Goal: Task Accomplishment & Management: Manage account settings

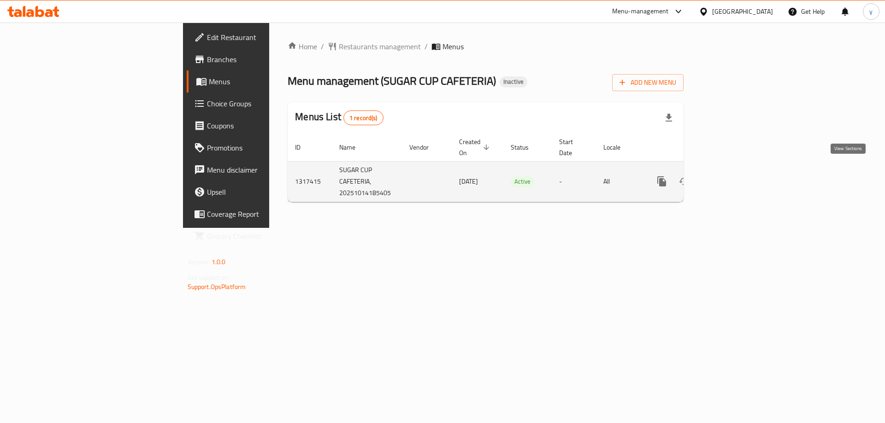
click at [732, 177] on icon "enhanced table" at bounding box center [728, 181] width 8 height 8
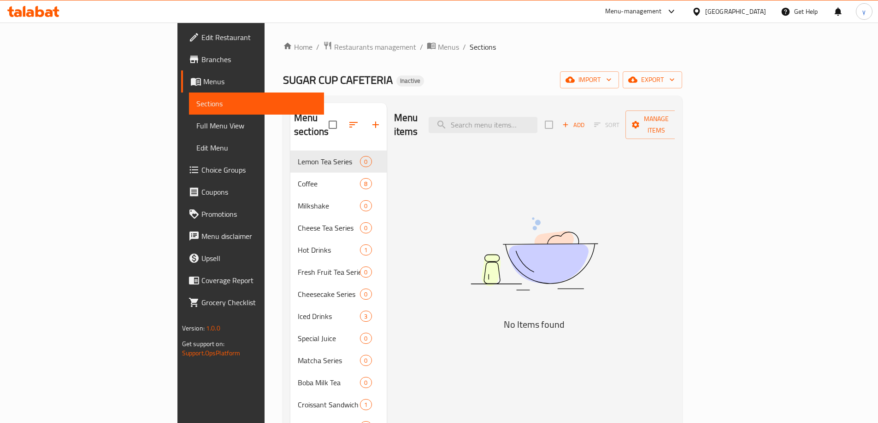
click at [189, 109] on link "Sections" at bounding box center [256, 104] width 135 height 22
click at [203, 80] on span "Menus" at bounding box center [259, 81] width 113 height 11
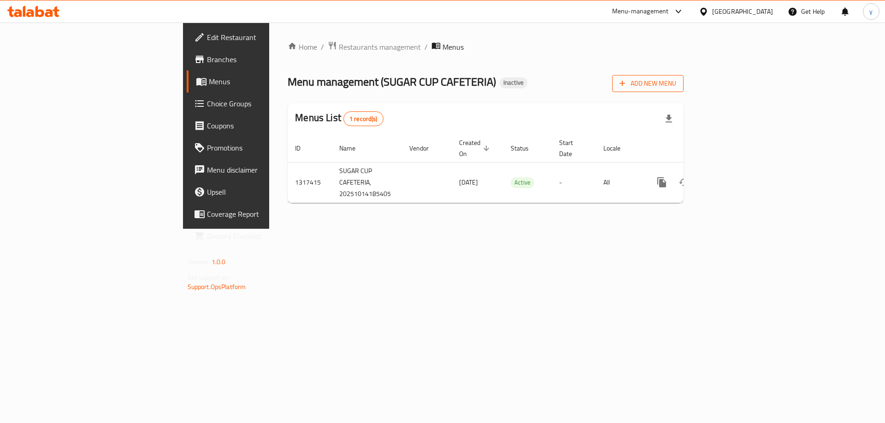
click at [676, 82] on span "Add New Menu" at bounding box center [647, 84] width 57 height 12
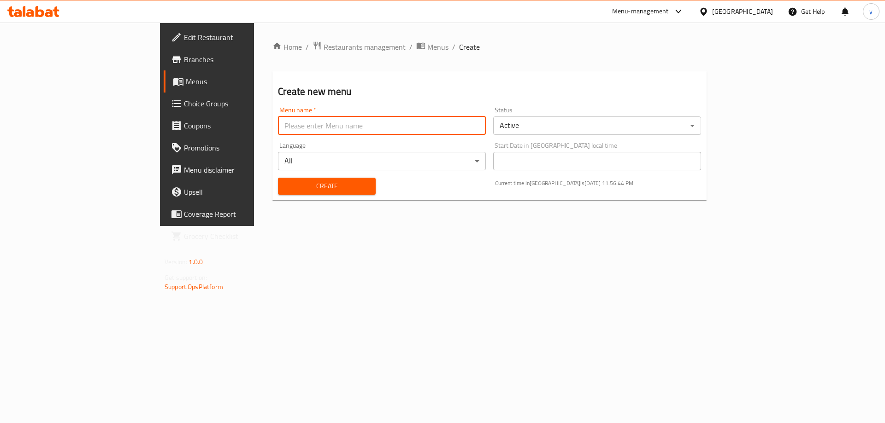
click at [447, 120] on input "text" at bounding box center [382, 126] width 208 height 18
type input "[DATE]"
click at [285, 188] on span "Create" at bounding box center [326, 187] width 82 height 12
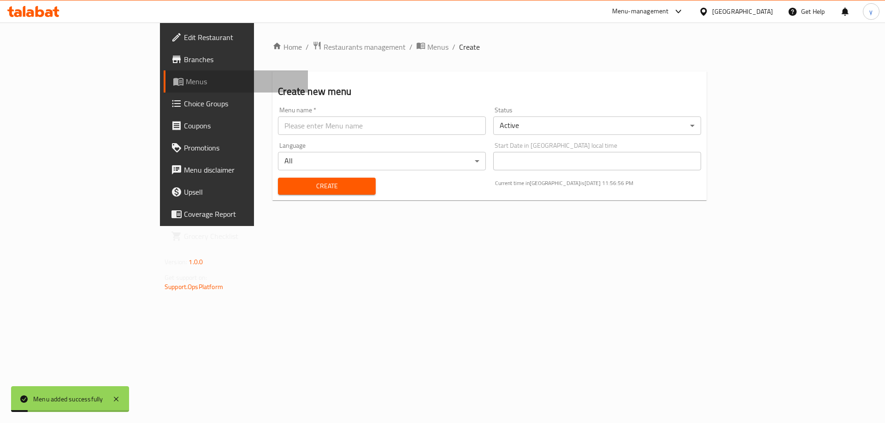
click at [164, 76] on link "Menus" at bounding box center [236, 81] width 144 height 22
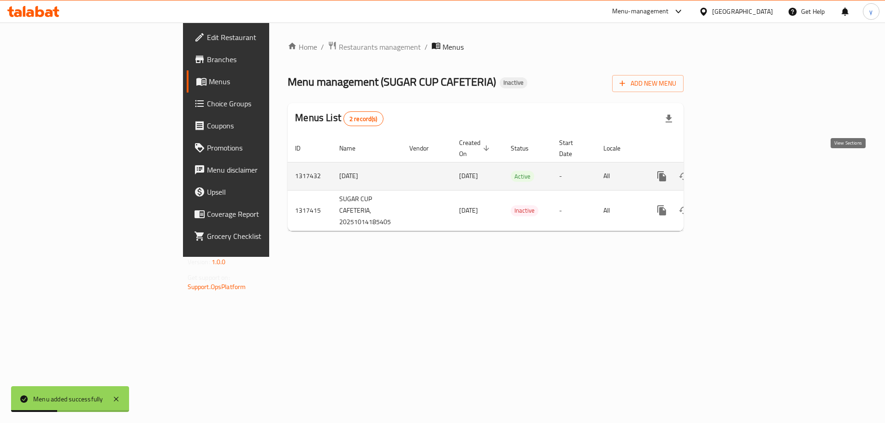
click at [733, 171] on icon "enhanced table" at bounding box center [727, 176] width 11 height 11
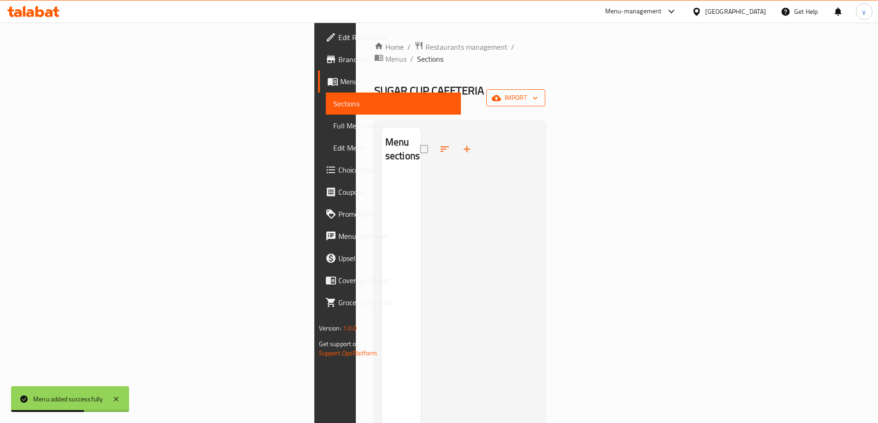
click at [545, 89] on button "import" at bounding box center [515, 97] width 59 height 17
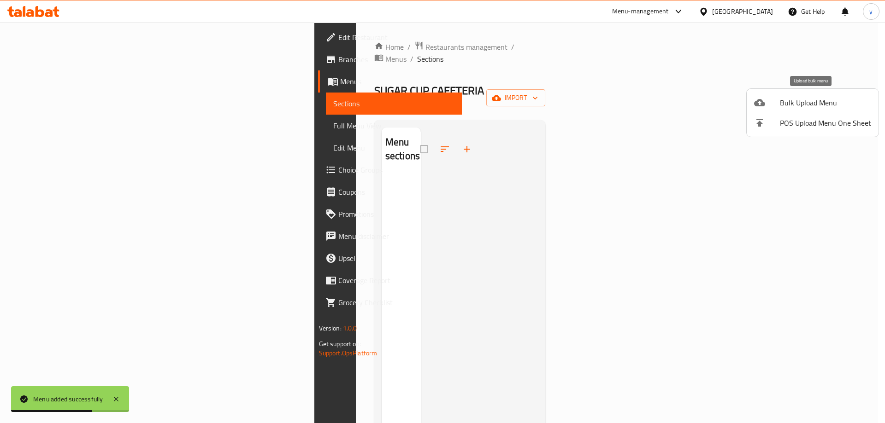
click at [773, 95] on li "Bulk Upload Menu" at bounding box center [812, 103] width 132 height 20
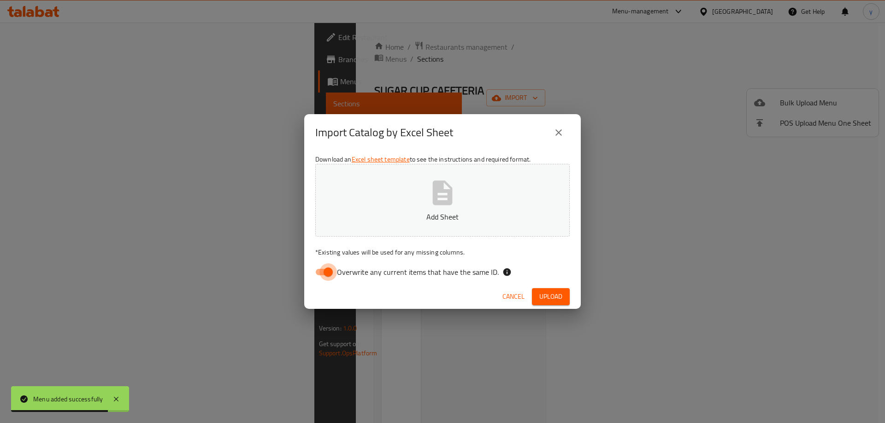
click at [316, 272] on input "Overwrite any current items that have the same ID." at bounding box center [328, 273] width 53 height 18
checkbox input "false"
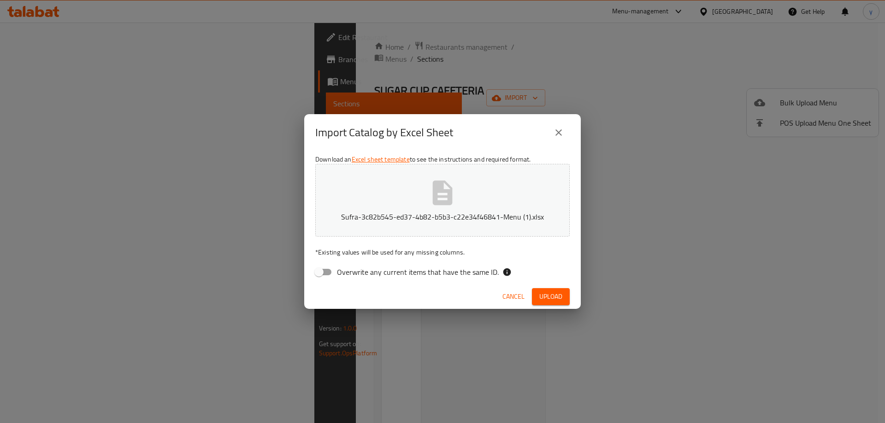
click at [557, 290] on button "Upload" at bounding box center [551, 296] width 38 height 17
click at [560, 292] on span "Upload" at bounding box center [550, 297] width 23 height 12
click at [564, 295] on button "Upload" at bounding box center [551, 296] width 38 height 17
click at [506, 298] on span "Cancel" at bounding box center [513, 297] width 22 height 12
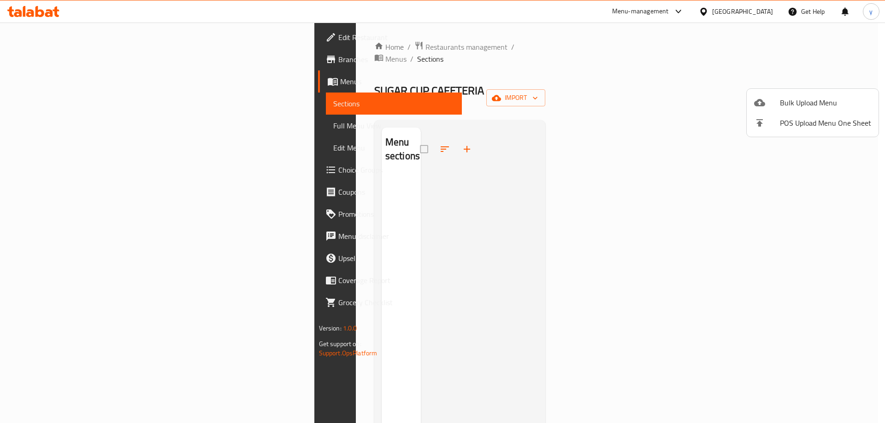
click at [809, 93] on li "Bulk Upload Menu" at bounding box center [812, 103] width 132 height 20
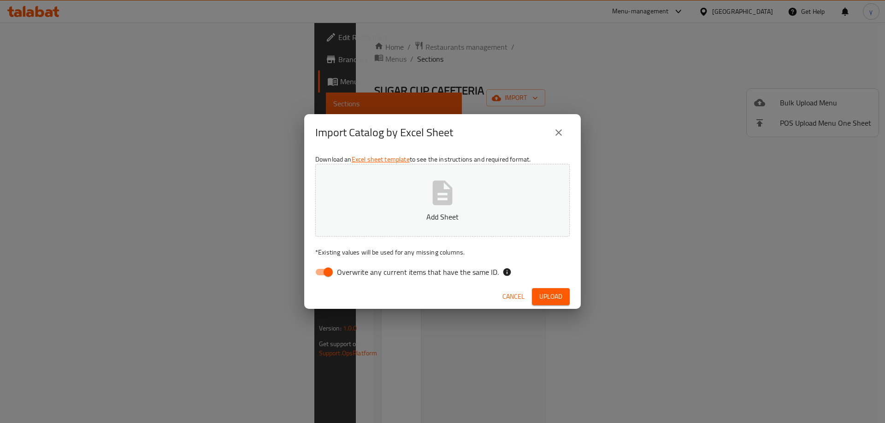
click at [316, 272] on input "Overwrite any current items that have the same ID." at bounding box center [328, 273] width 53 height 18
checkbox input "false"
click at [543, 299] on span "Upload" at bounding box center [550, 297] width 23 height 12
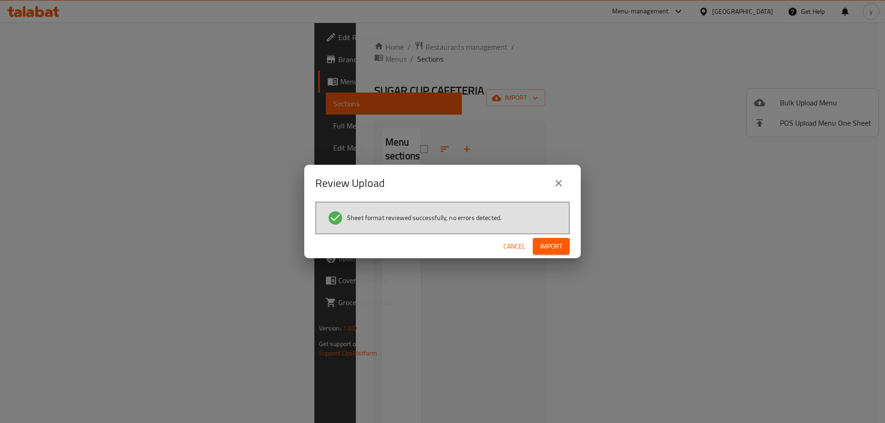
click at [546, 244] on span "Import" at bounding box center [551, 247] width 22 height 12
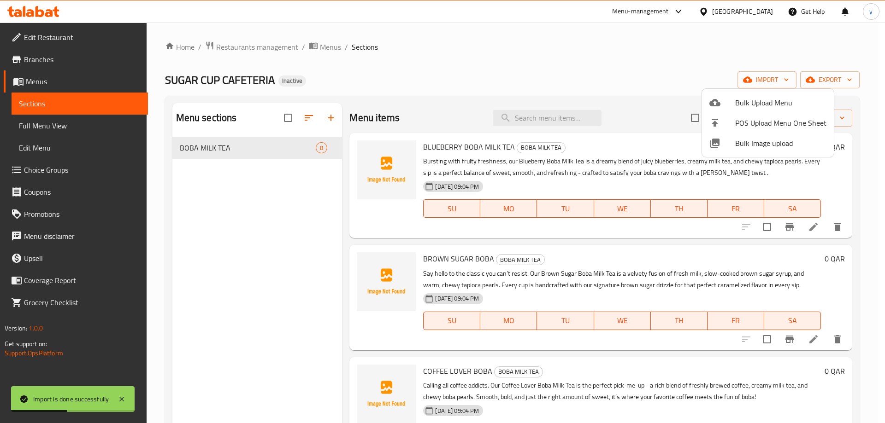
click at [61, 128] on div at bounding box center [442, 211] width 885 height 423
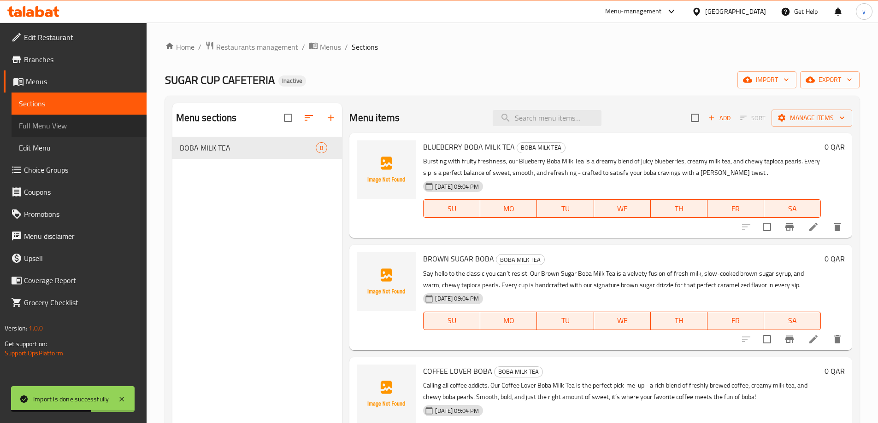
click at [61, 128] on span "Full Menu View" at bounding box center [79, 125] width 120 height 11
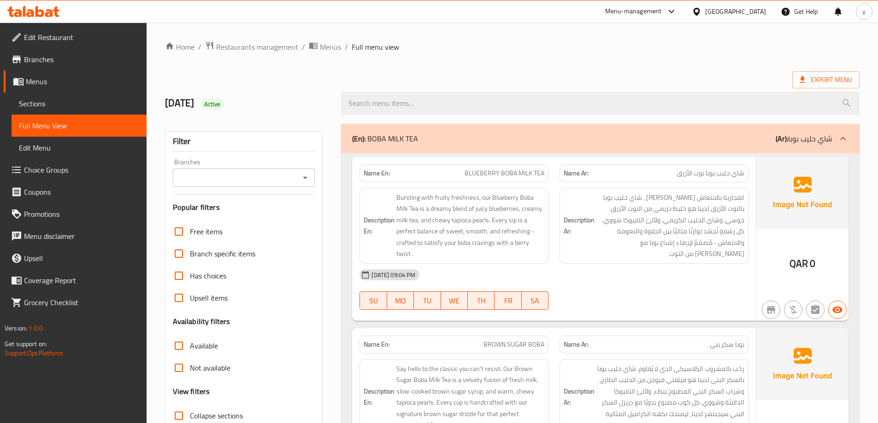
click at [41, 166] on span "Choice Groups" at bounding box center [81, 169] width 115 height 11
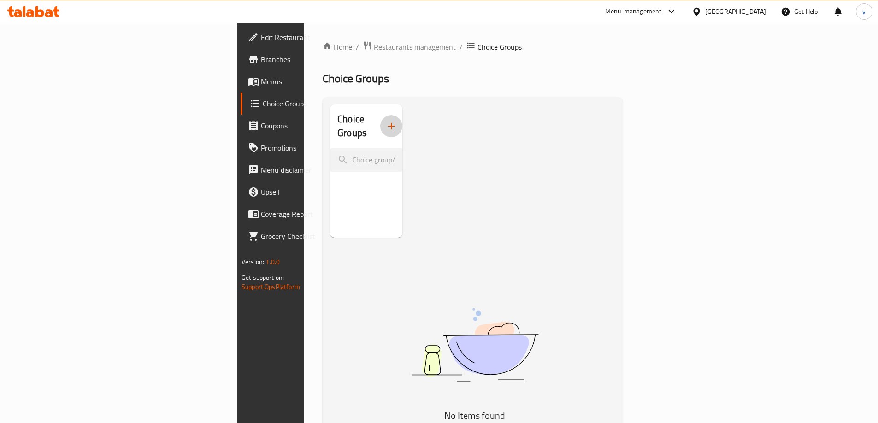
click at [380, 120] on button "button" at bounding box center [391, 126] width 22 height 22
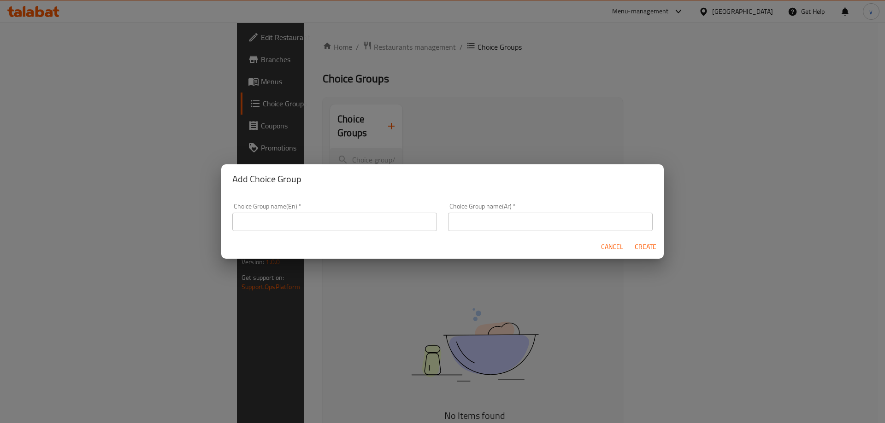
click at [293, 223] on input "text" at bounding box center [334, 222] width 205 height 18
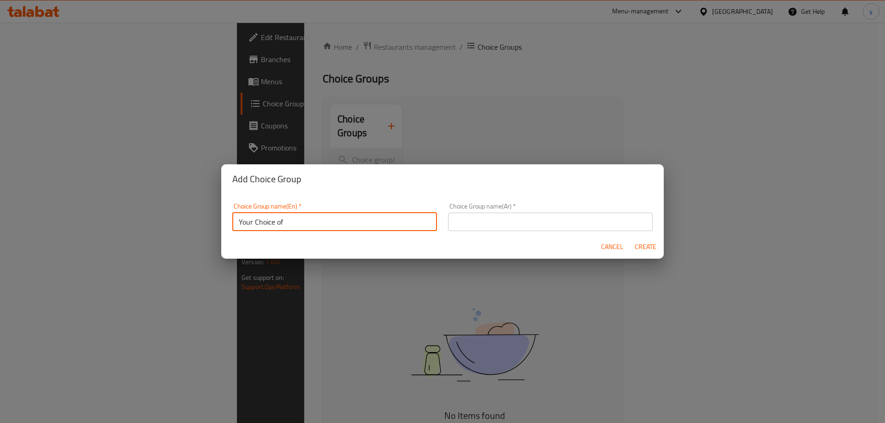
click at [293, 223] on input "Your Choice of" at bounding box center [334, 222] width 205 height 18
type input "Your Choice of:"
click at [486, 222] on input "text" at bounding box center [550, 222] width 205 height 18
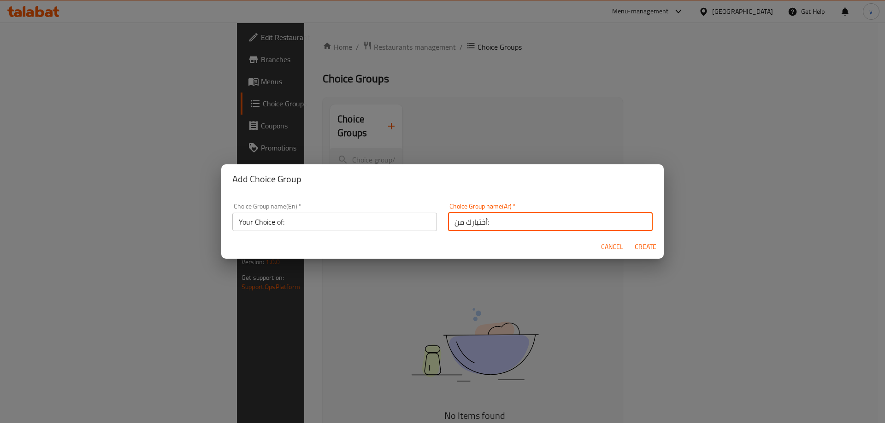
type input "أختيارك من:"
click at [636, 246] on span "Create" at bounding box center [645, 247] width 22 height 12
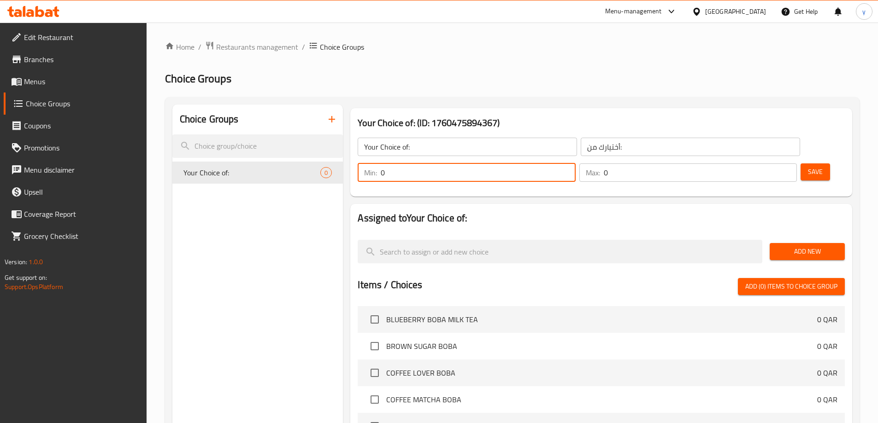
click at [575, 164] on input "0" at bounding box center [478, 173] width 194 height 18
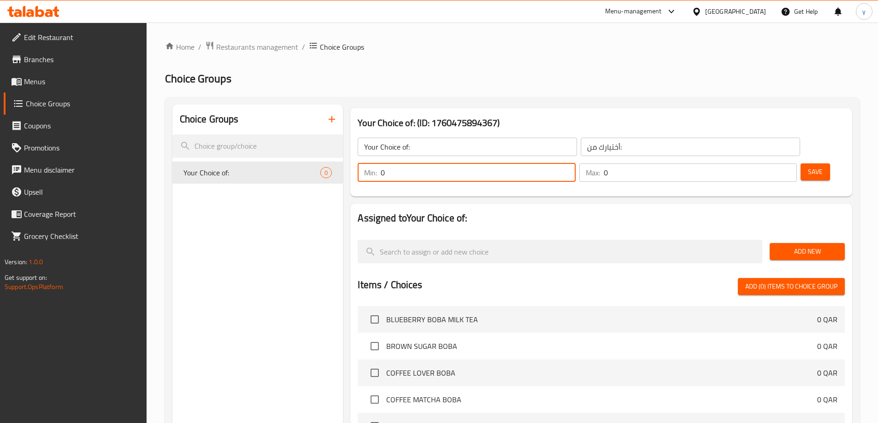
click at [575, 164] on input "0" at bounding box center [478, 173] width 194 height 18
type input "1"
click at [771, 164] on input "1" at bounding box center [700, 173] width 193 height 18
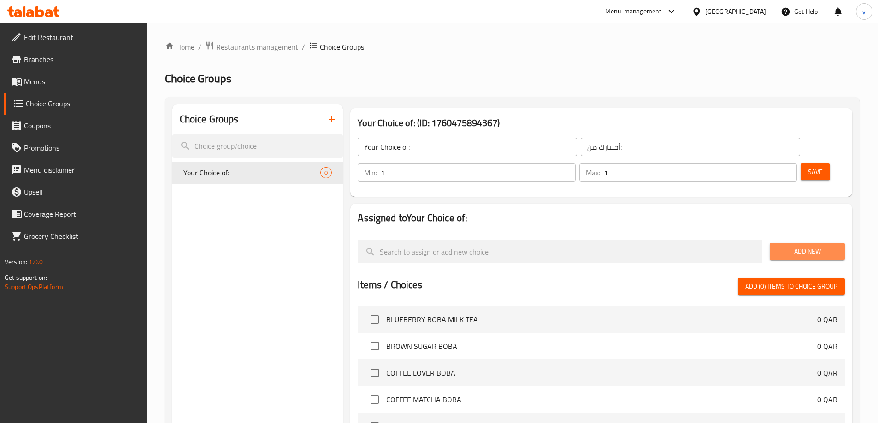
click at [803, 246] on span "Add New" at bounding box center [807, 252] width 60 height 12
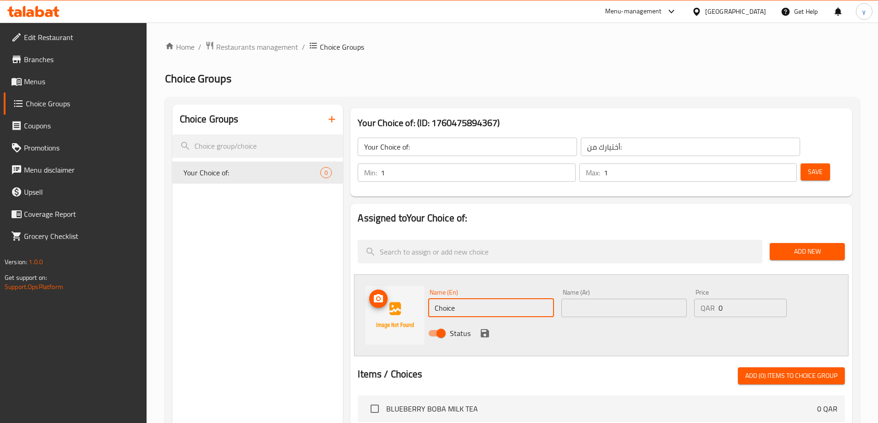
drag, startPoint x: 461, startPoint y: 286, endPoint x: 381, endPoint y: 283, distance: 80.2
click at [381, 283] on div "Name (En) Choice Name (En) Name (Ar) Name (Ar) Price QAR 0 Price Status" at bounding box center [601, 316] width 494 height 82
click at [487, 299] on input "Choice" at bounding box center [490, 308] width 125 height 18
type input "Large"
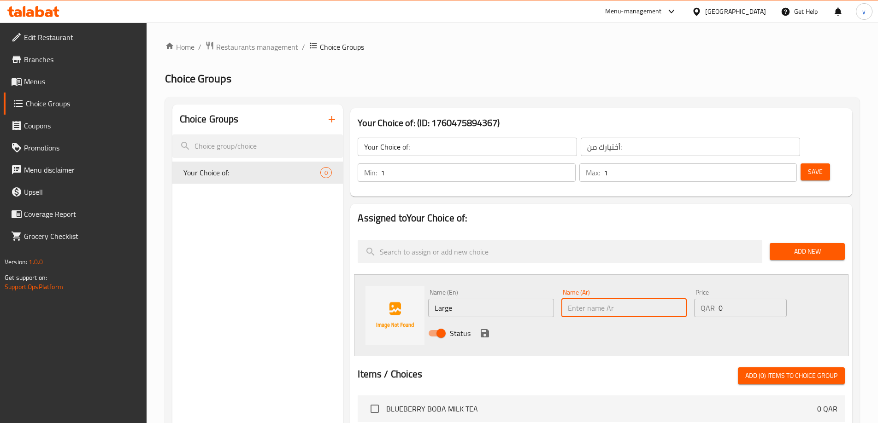
click at [586, 299] on input "text" at bounding box center [623, 308] width 125 height 18
type input "كبير"
drag, startPoint x: 723, startPoint y: 286, endPoint x: 716, endPoint y: 286, distance: 7.4
click at [716, 299] on div "QAR 0 Price" at bounding box center [740, 308] width 92 height 18
type input "25"
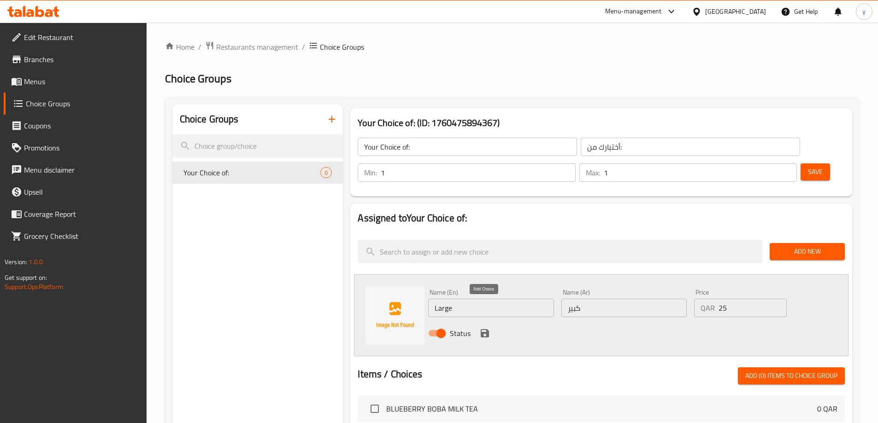
click at [481, 328] on icon "save" at bounding box center [484, 333] width 11 height 11
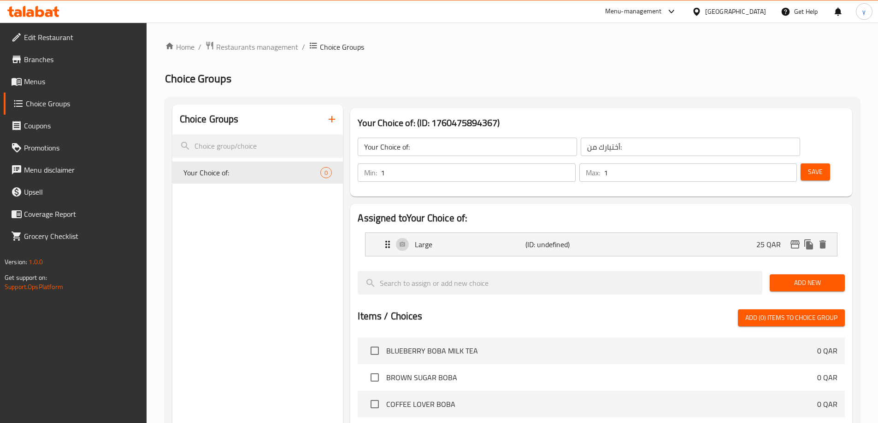
click at [788, 277] on span "Add New" at bounding box center [807, 283] width 60 height 12
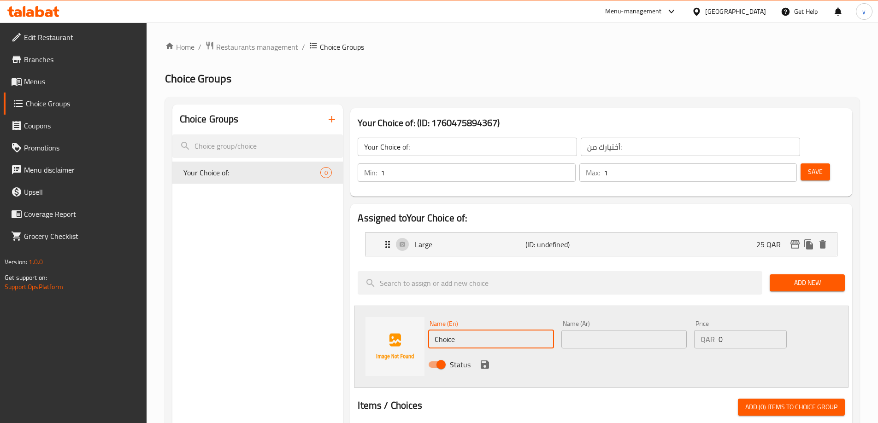
drag, startPoint x: 476, startPoint y: 314, endPoint x: 428, endPoint y: 314, distance: 48.4
click at [428, 317] on div "Name (En) Choice Name (En)" at bounding box center [490, 334] width 133 height 35
type input "Medium"
click at [599, 330] on input "text" at bounding box center [623, 339] width 125 height 18
type input "وسط"
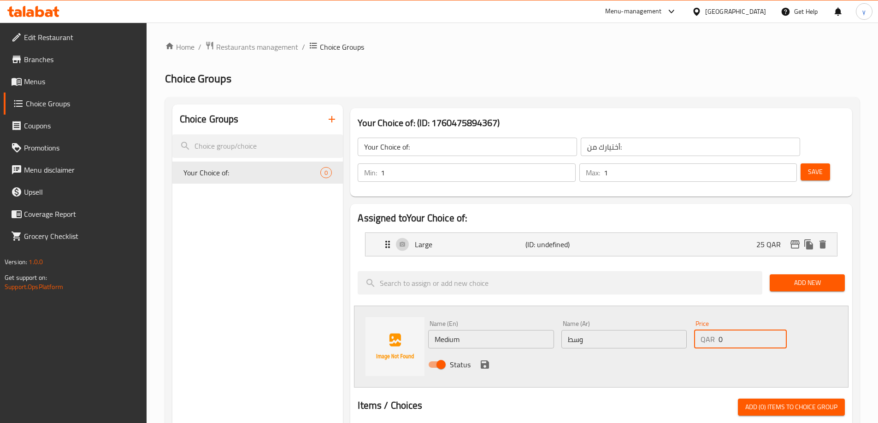
click at [703, 330] on div "QAR 0 Price" at bounding box center [740, 339] width 92 height 18
type input "20"
click at [489, 359] on icon "save" at bounding box center [484, 364] width 11 height 11
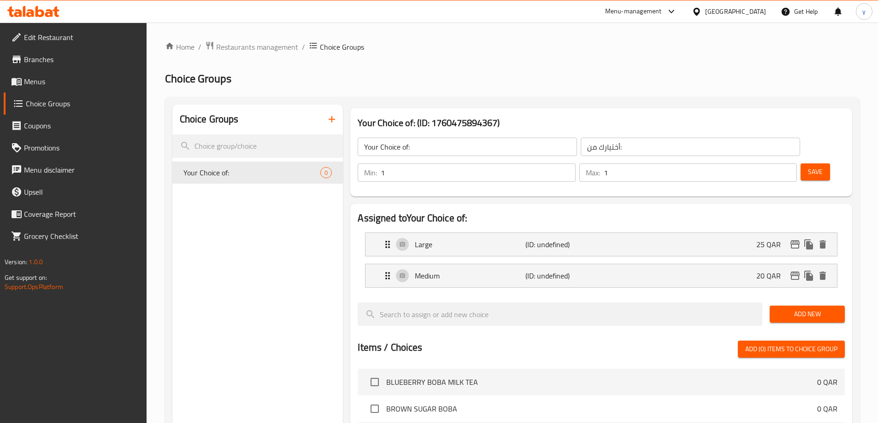
click at [800, 164] on button "Save" at bounding box center [814, 172] width 29 height 17
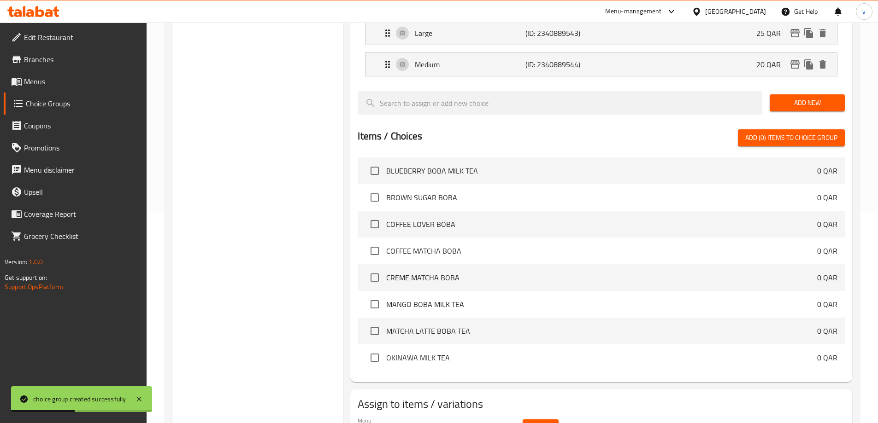
scroll to position [239, 0]
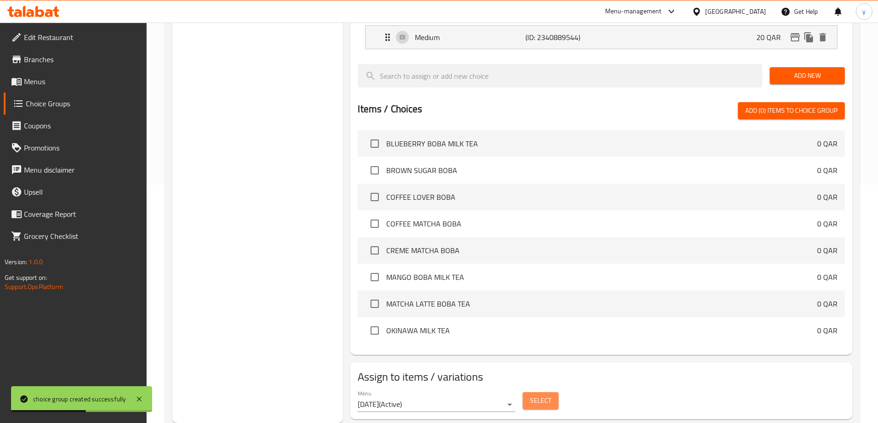
click at [526, 393] on button "Select" at bounding box center [540, 401] width 36 height 17
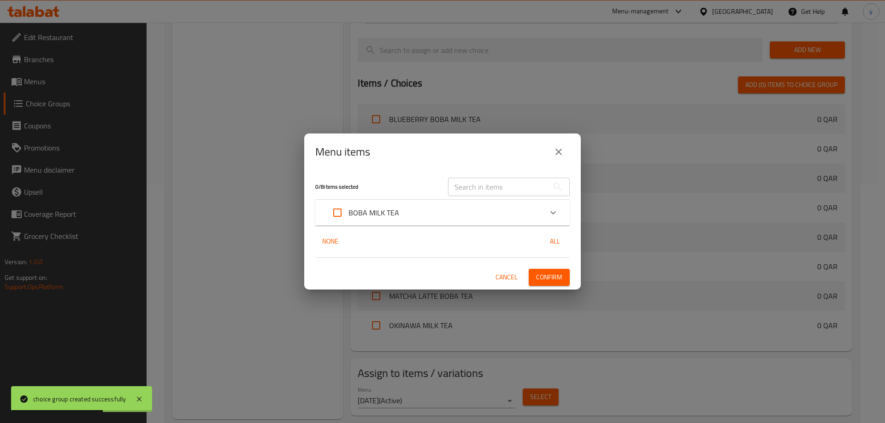
click at [339, 215] on input "Expand" at bounding box center [337, 213] width 22 height 22
checkbox input "true"
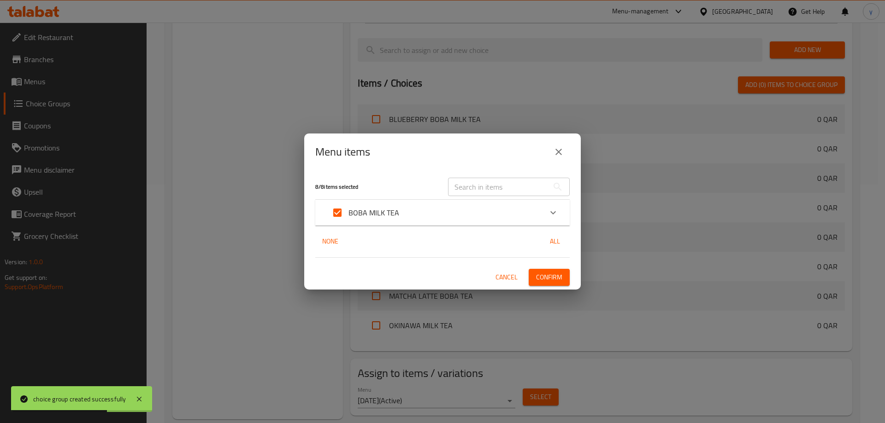
checkbox input "true"
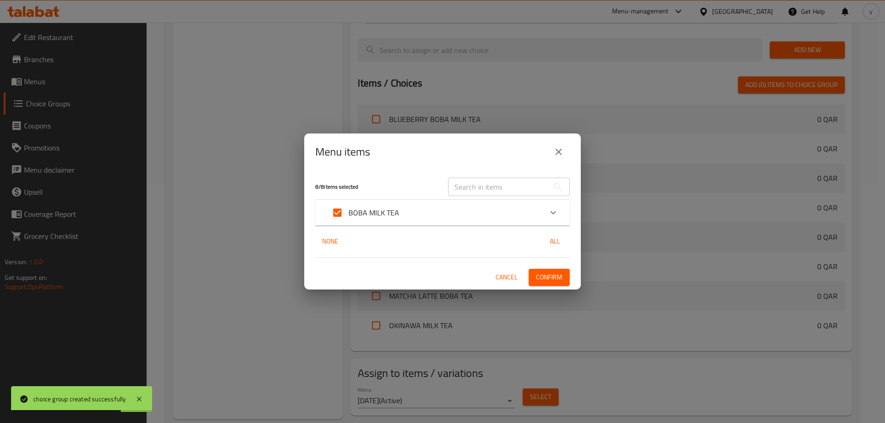
click at [546, 278] on span "Confirm" at bounding box center [549, 278] width 26 height 12
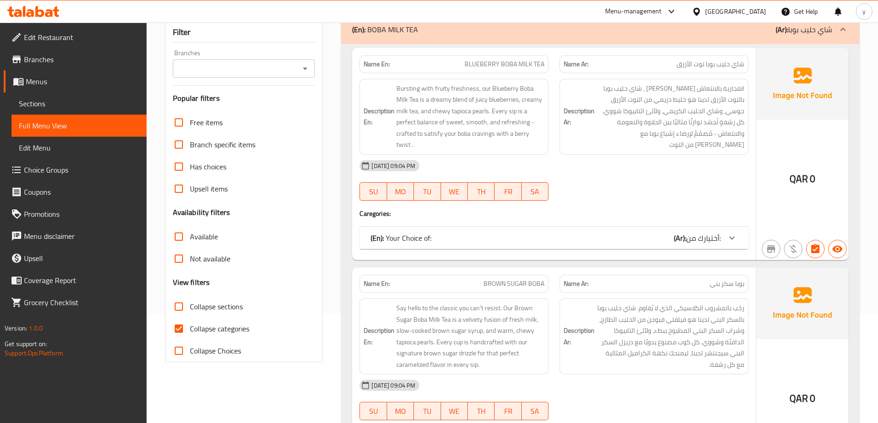
scroll to position [230, 0]
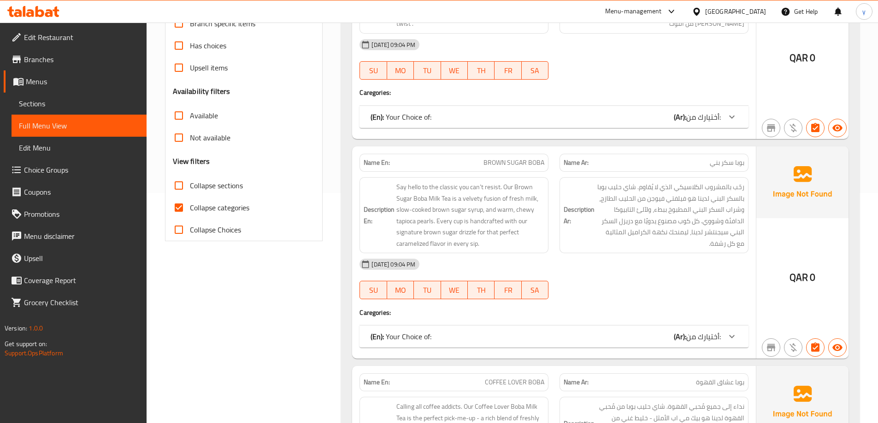
click at [192, 205] on span "Collapse categories" at bounding box center [219, 207] width 59 height 11
click at [190, 205] on input "Collapse categories" at bounding box center [179, 208] width 22 height 22
checkbox input "false"
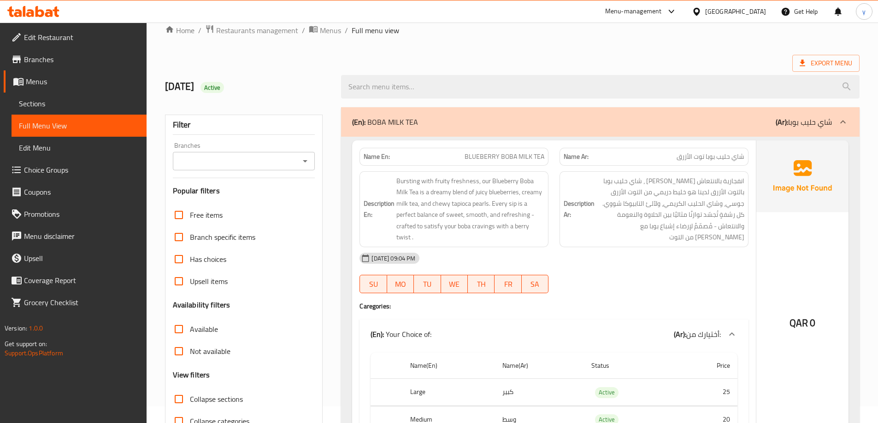
scroll to position [0, 0]
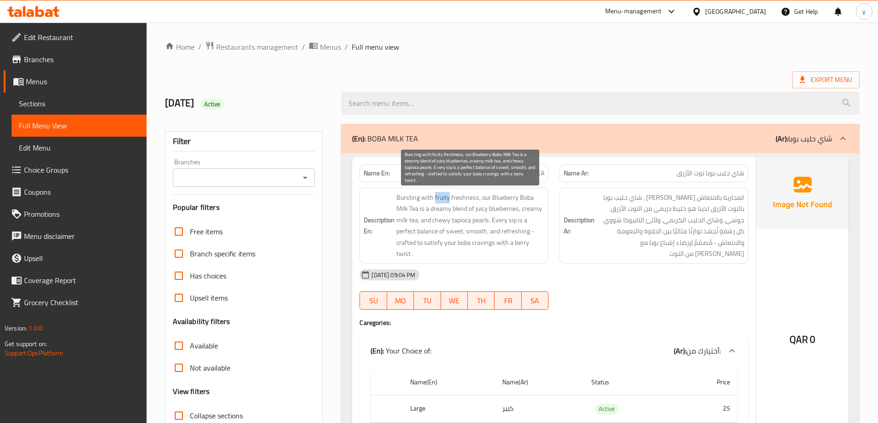
drag, startPoint x: 448, startPoint y: 198, endPoint x: 434, endPoint y: 196, distance: 13.6
click at [434, 196] on span "Bursting with fruity freshness, our Blueberry Boba Milk Tea is a dreamy blend o…" at bounding box center [470, 226] width 148 height 68
copy span "fruity"
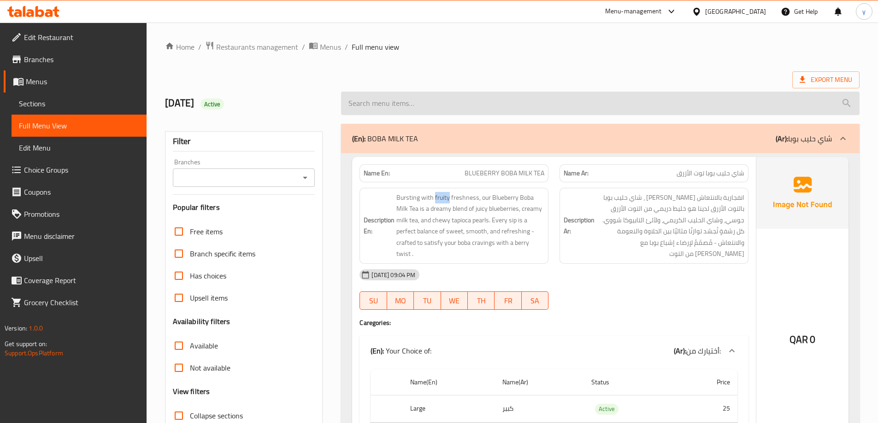
click at [462, 99] on input "search" at bounding box center [600, 103] width 518 height 23
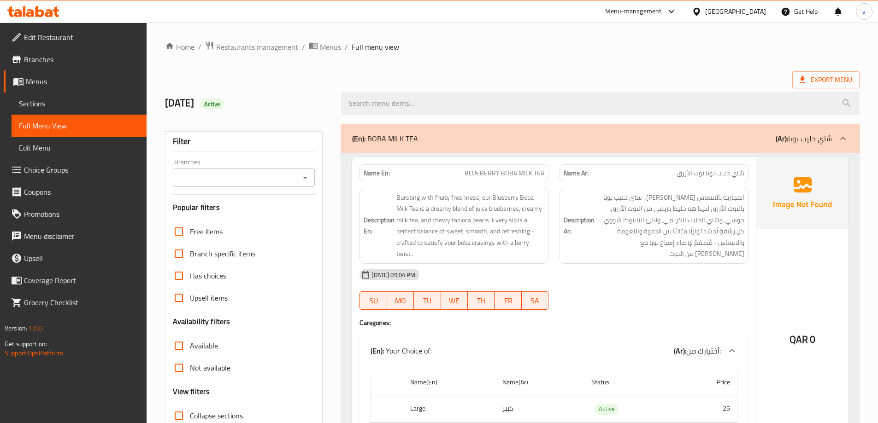
click at [64, 97] on link "Sections" at bounding box center [79, 104] width 135 height 22
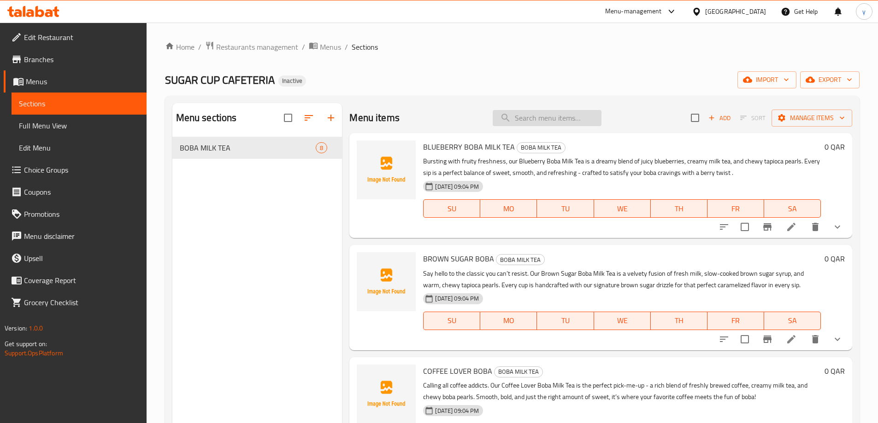
click at [528, 114] on input "search" at bounding box center [546, 118] width 109 height 16
paste input "fruity"
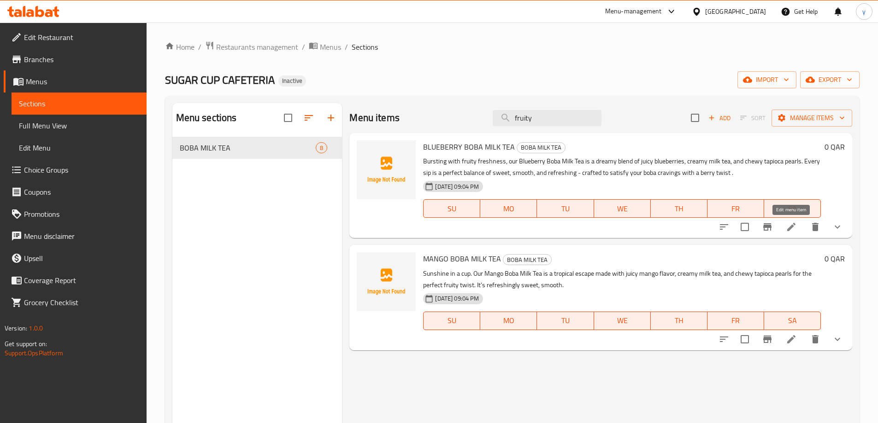
type input "fruity"
click at [795, 230] on icon at bounding box center [790, 227] width 11 height 11
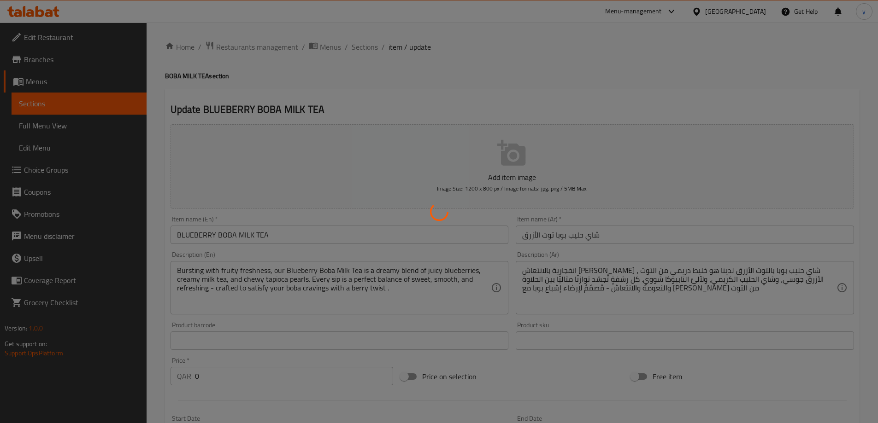
type input "أختيارك من:"
type input "1"
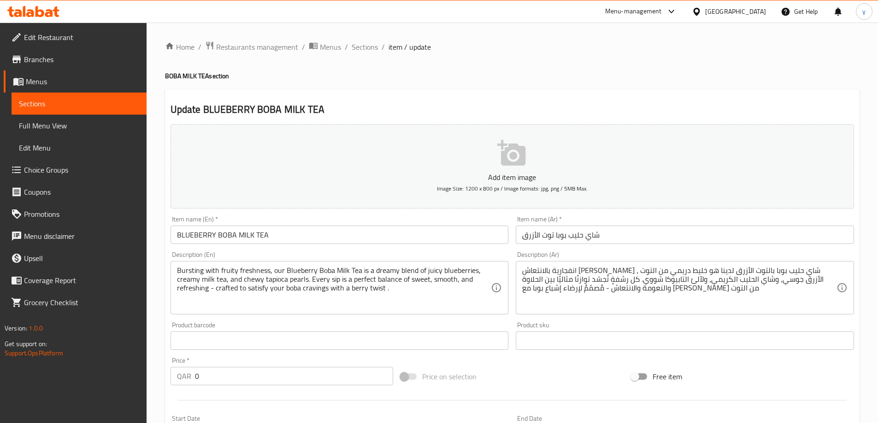
click at [106, 107] on span "Sections" at bounding box center [79, 103] width 120 height 11
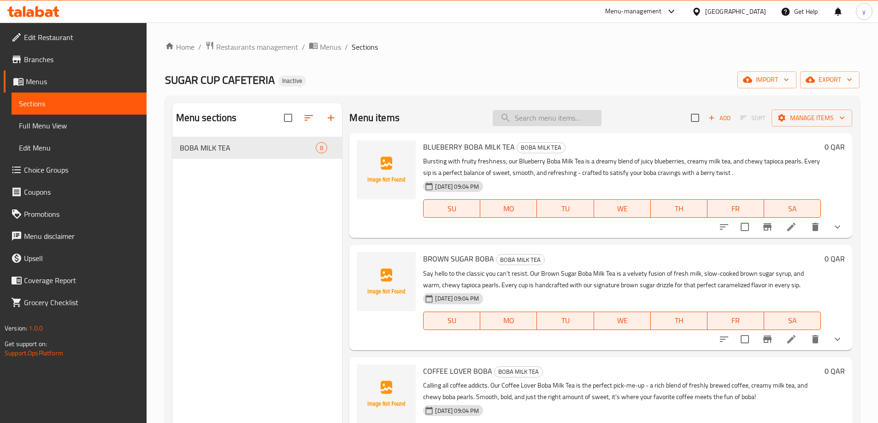
click at [516, 116] on input "search" at bounding box center [546, 118] width 109 height 16
paste input "fruity"
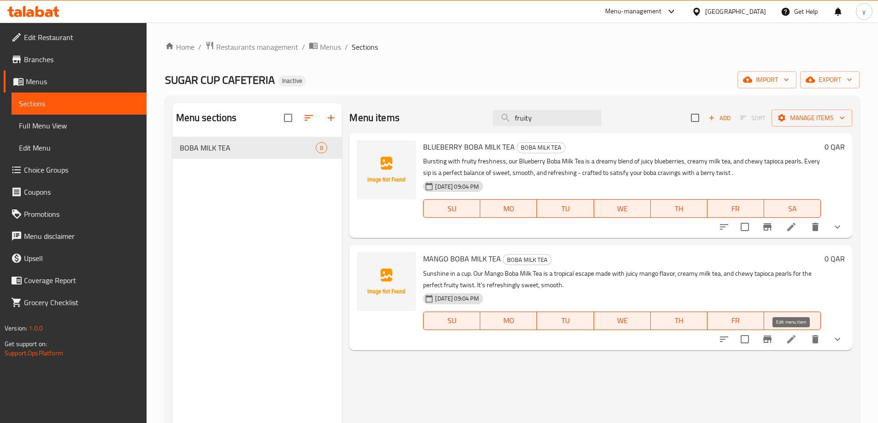
type input "fruity"
click at [791, 337] on icon at bounding box center [791, 339] width 8 height 8
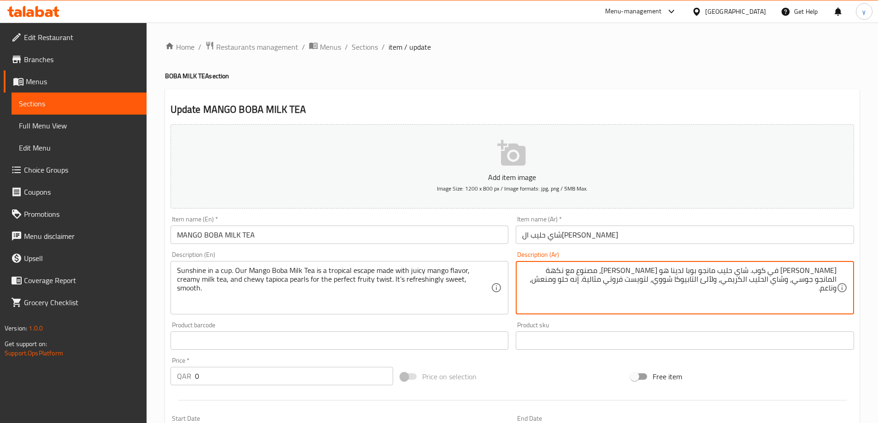
click at [657, 281] on textarea "صن شاين في كوب. شاي حليب مانجو بوبا لدينا هو ايسكاب استوائي، مصنوع مع نكهة الما…" at bounding box center [679, 288] width 314 height 44
type textarea "[PERSON_NAME] في كوب. شاي حليب مانجو بوبا لدينا هو [PERSON_NAME]، مصنوع مع نكهة…"
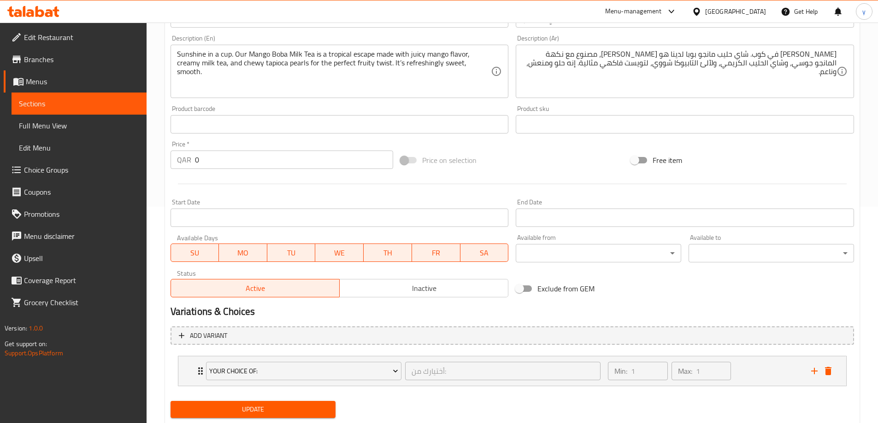
scroll to position [243, 0]
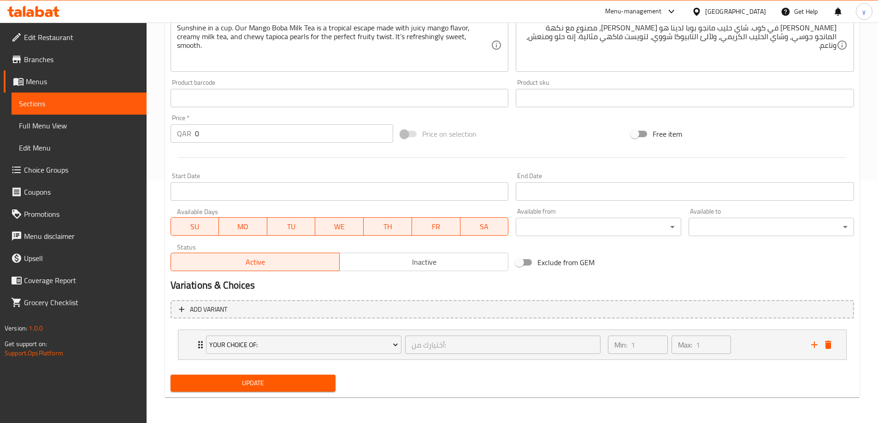
click at [291, 386] on span "Update" at bounding box center [253, 384] width 151 height 12
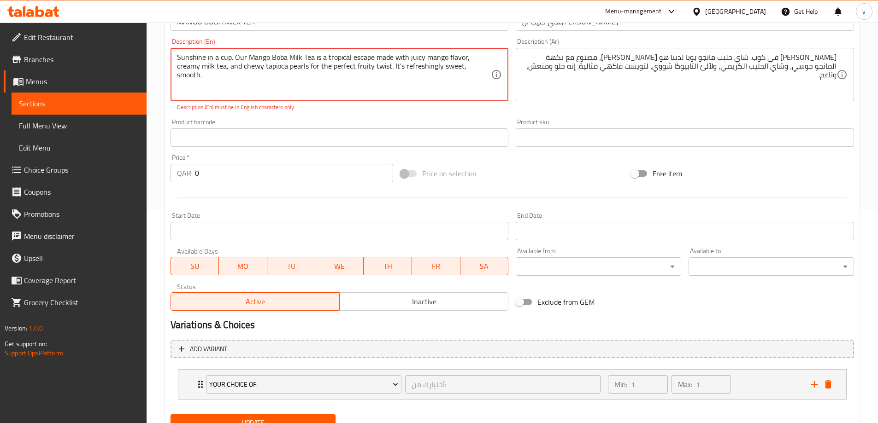
scroll to position [197, 0]
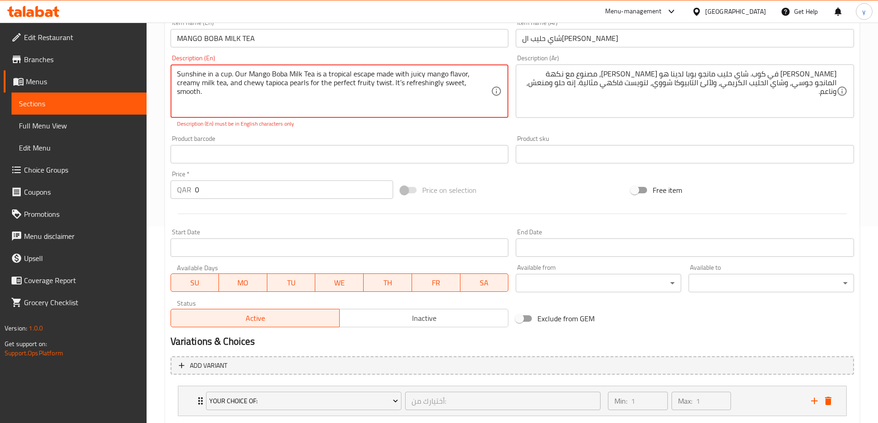
click at [375, 85] on textarea "Sunshine in a cup. Our Mango Boba Milk Tea is a tropical escape made with juicy…" at bounding box center [334, 92] width 314 height 44
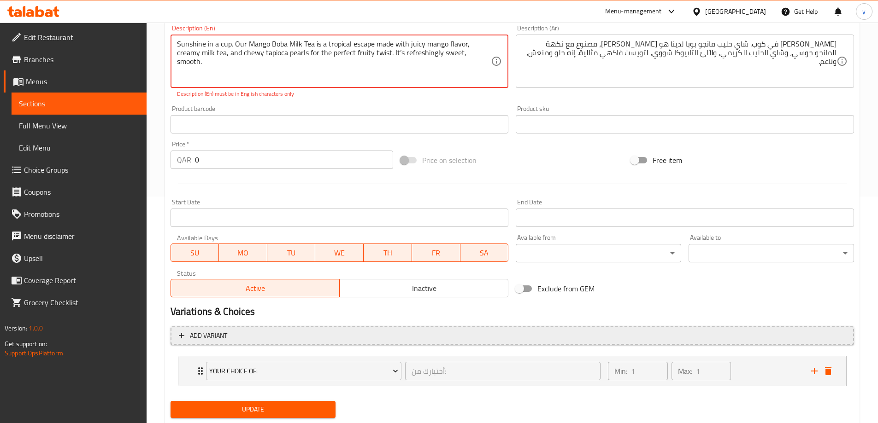
scroll to position [253, 0]
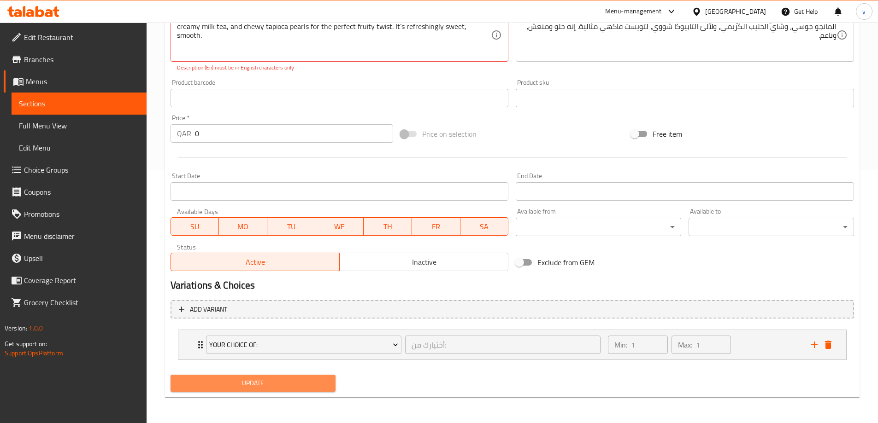
click at [240, 387] on span "Update" at bounding box center [253, 384] width 151 height 12
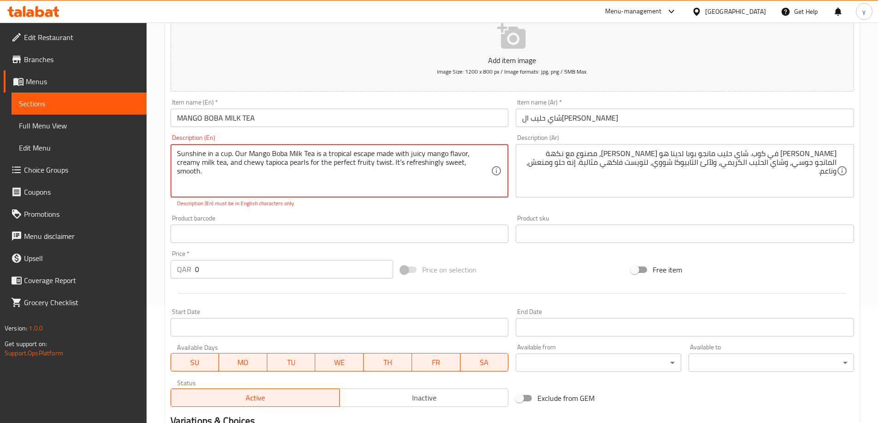
scroll to position [23, 0]
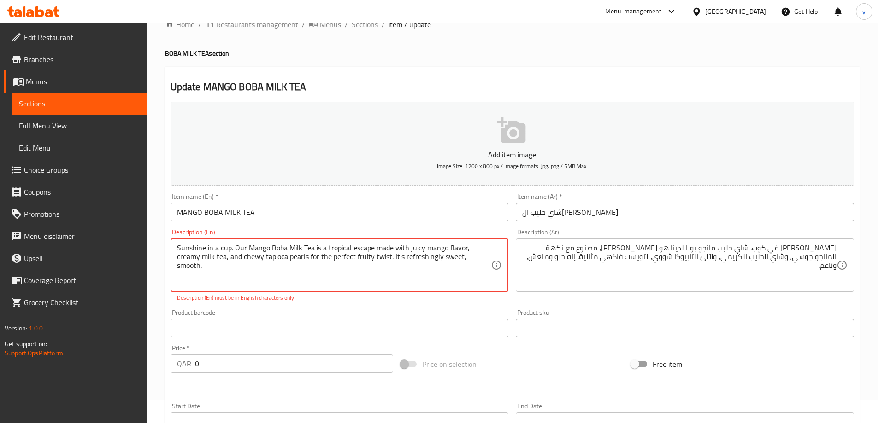
click at [463, 259] on textarea "Sunshine in a cup. Our Mango Boba Milk Tea is a tropical escape made with juicy…" at bounding box center [334, 266] width 314 height 44
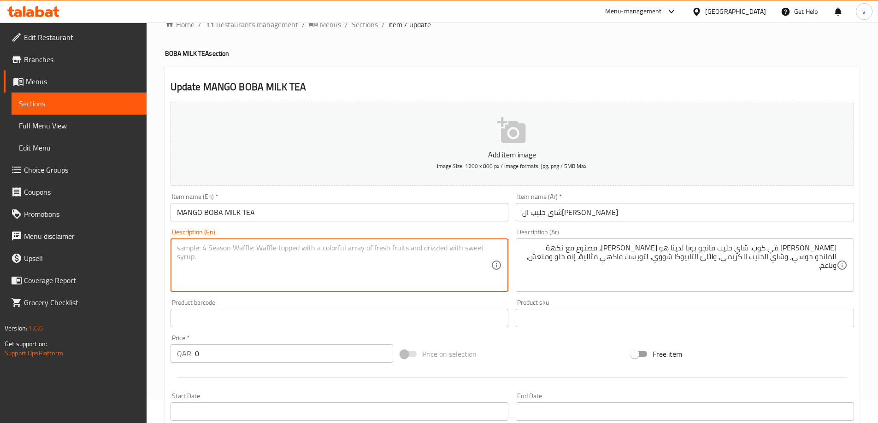
paste textarea "Sunshine in a cup. Our Mango Boba Milk Tea is a tropical escape made with juicy…"
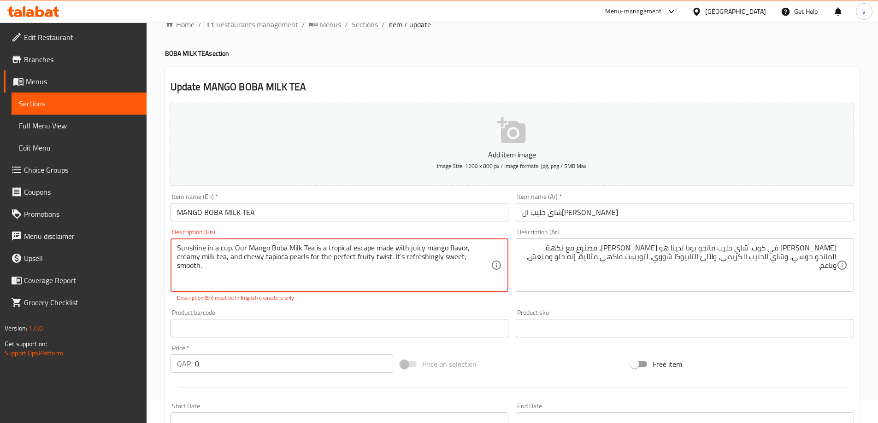
click at [462, 260] on textarea "Sunshine in a cup. Our Mango Boba Milk Tea is a tropical escape made with juicy…" at bounding box center [334, 266] width 314 height 44
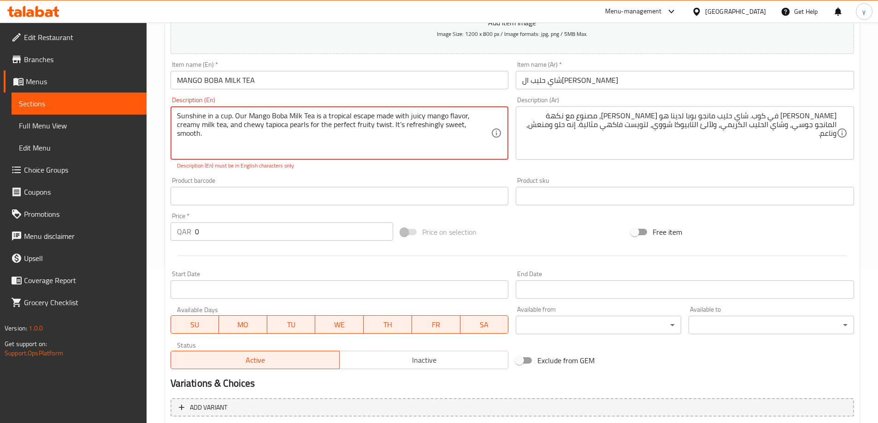
scroll to position [207, 0]
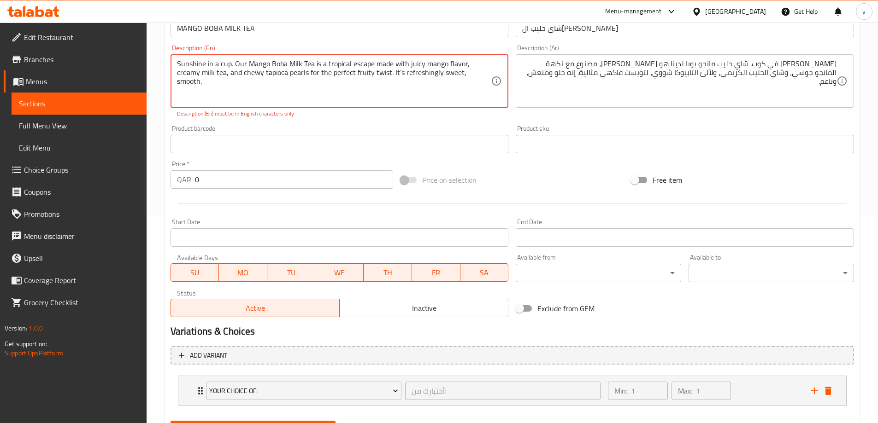
click at [374, 72] on textarea "Sunshine in a cup. Our Mango Boba Milk Tea is a tropical escape made with juicy…" at bounding box center [334, 81] width 314 height 44
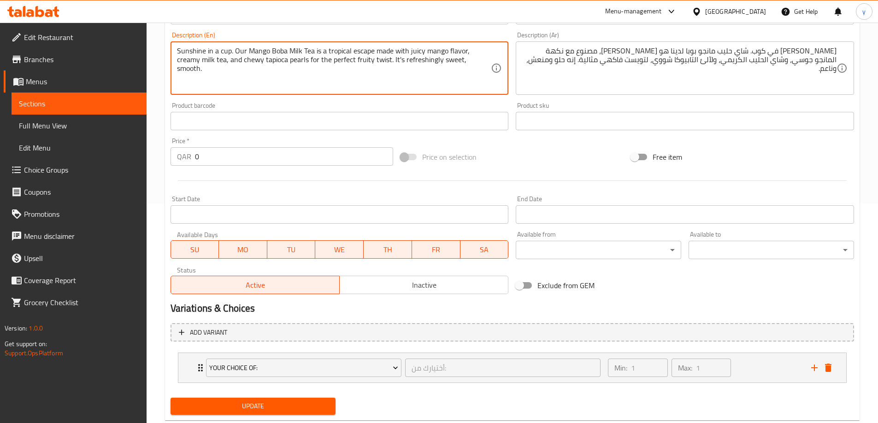
scroll to position [243, 0]
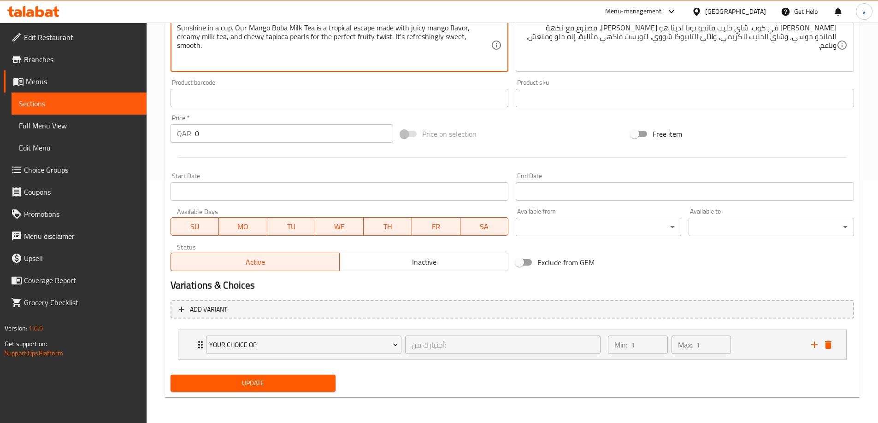
type textarea "Sunshine in a cup. Our Mango Boba Milk Tea is a tropical escape made with juicy…"
click at [271, 378] on span "Update" at bounding box center [253, 384] width 151 height 12
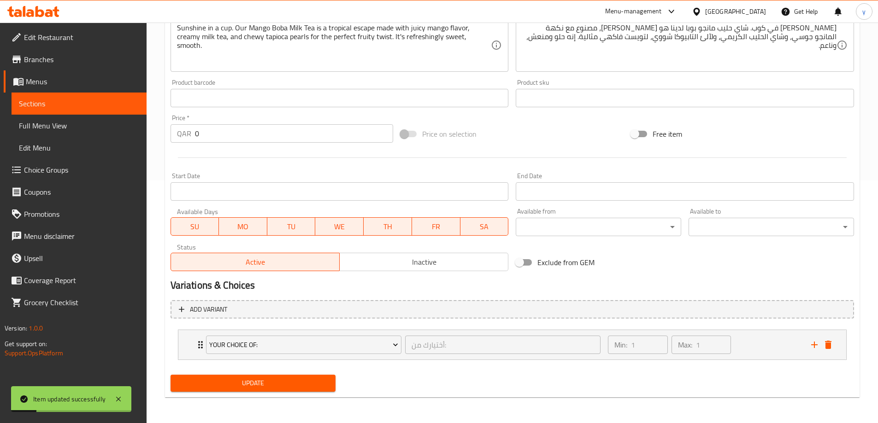
click at [78, 121] on span "Full Menu View" at bounding box center [79, 125] width 120 height 11
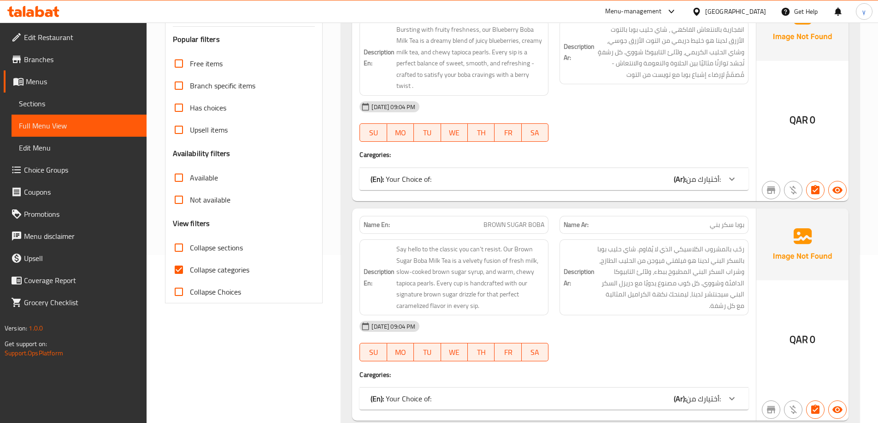
scroll to position [205, 0]
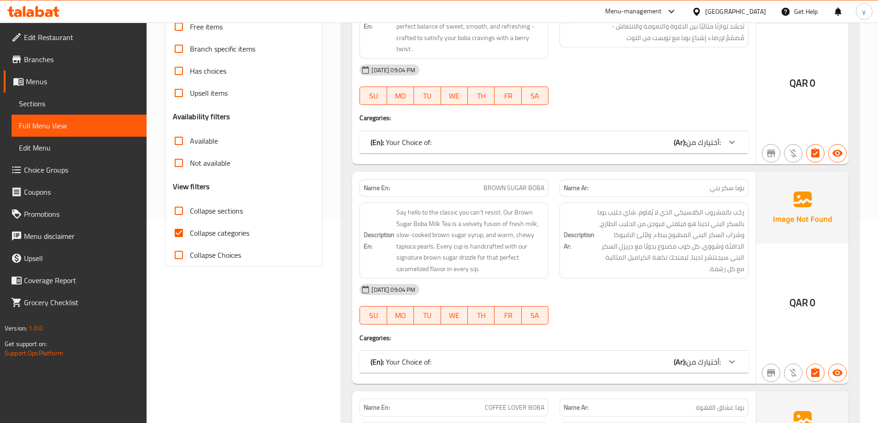
click at [176, 231] on input "Collapse categories" at bounding box center [179, 233] width 22 height 22
checkbox input "false"
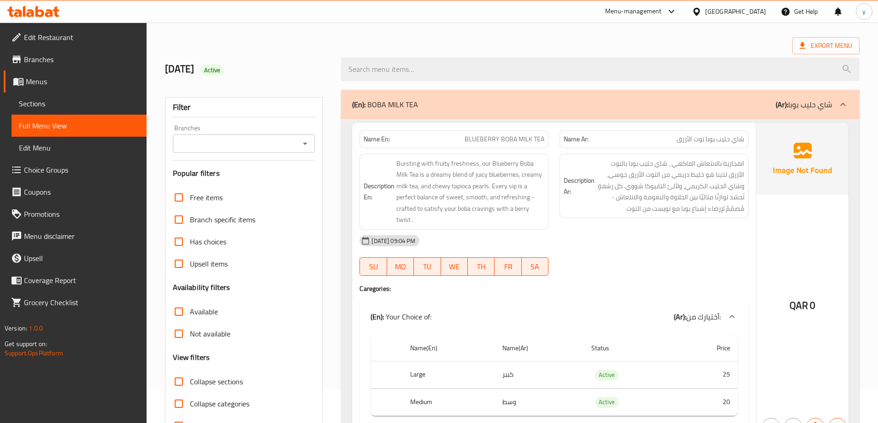
scroll to position [0, 0]
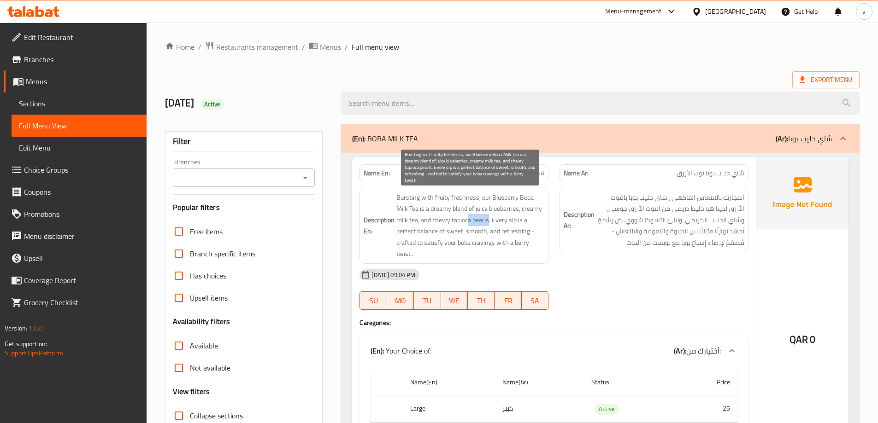
drag, startPoint x: 469, startPoint y: 223, endPoint x: 489, endPoint y: 226, distance: 19.9
click at [489, 226] on span "Bursting with fruity freshness, our Blueberry Boba Milk Tea is a dreamy blend o…" at bounding box center [470, 226] width 148 height 68
click at [482, 225] on span "Bursting with fruity freshness, our Blueberry Boba Milk Tea is a dreamy blend o…" at bounding box center [470, 226] width 148 height 68
click at [474, 223] on span "Bursting with fruity freshness, our Blueberry Boba Milk Tea is a dreamy blend o…" at bounding box center [470, 226] width 148 height 68
click at [479, 230] on span "Bursting with fruity freshness, our Blueberry Boba Milk Tea is a dreamy blend o…" at bounding box center [470, 226] width 148 height 68
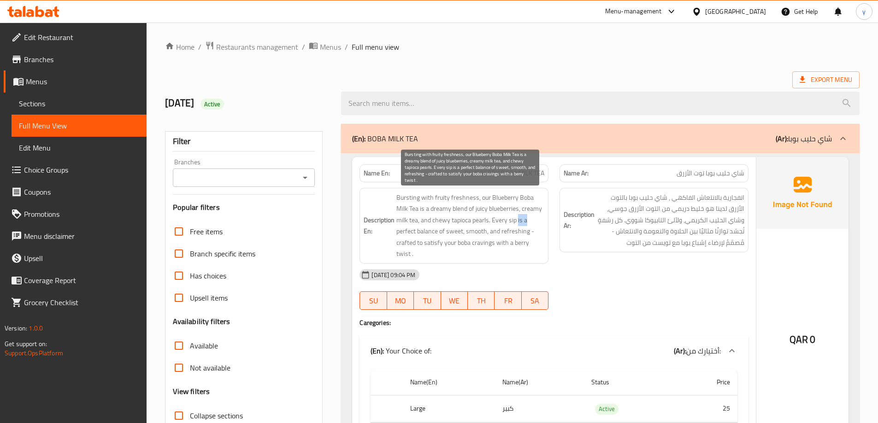
drag, startPoint x: 517, startPoint y: 220, endPoint x: 528, endPoint y: 219, distance: 10.6
click at [528, 219] on span "Bursting with fruity freshness, our Blueberry Boba Milk Tea is a dreamy blend o…" at bounding box center [470, 226] width 148 height 68
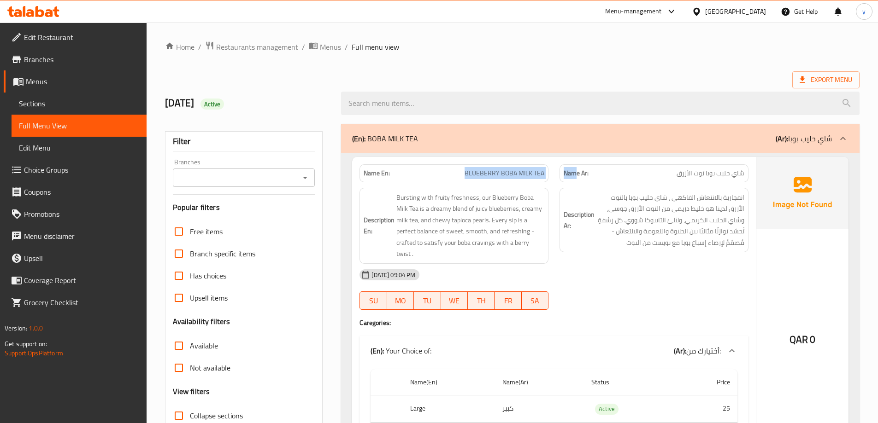
drag, startPoint x: 459, startPoint y: 174, endPoint x: 574, endPoint y: 180, distance: 115.3
click at [574, 180] on div "Name En: BLUEBERRY BOBA MILK TEA Name Ar: شاي حليب بوبا توت الأزرق" at bounding box center [554, 173] width 400 height 29
click at [518, 164] on div "Name En: BLUEBERRY BOBA MILK TEA" at bounding box center [453, 173] width 189 height 18
click at [518, 170] on span "BLUEBERRY BOBA MILK TEA" at bounding box center [504, 174] width 80 height 10
click at [518, 173] on span "BLUEBERRY BOBA MILK TEA" at bounding box center [504, 174] width 80 height 10
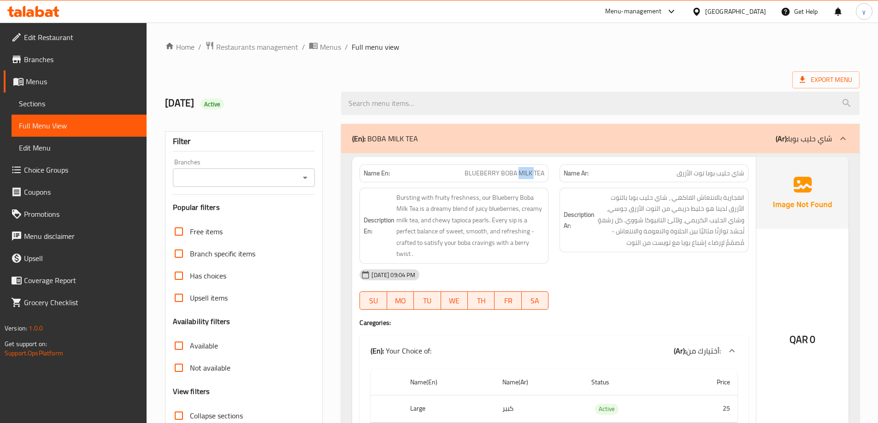
click at [518, 173] on span "BLUEBERRY BOBA MILK TEA" at bounding box center [504, 174] width 80 height 10
copy span "BLUEBERRY BOBA MILK TEA"
click at [22, 104] on span "Sections" at bounding box center [79, 103] width 120 height 11
click at [122, 105] on span "Sections" at bounding box center [79, 103] width 120 height 11
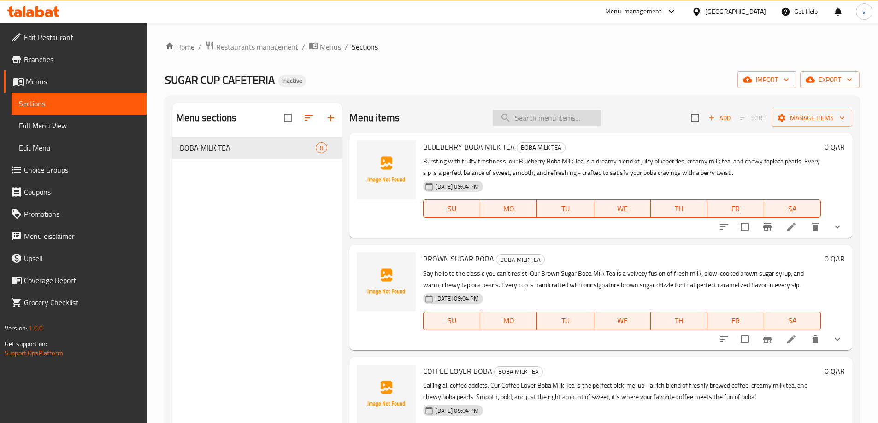
click at [559, 117] on input "search" at bounding box center [546, 118] width 109 height 16
paste input "BLUEBERRY BOBA MILK TEA"
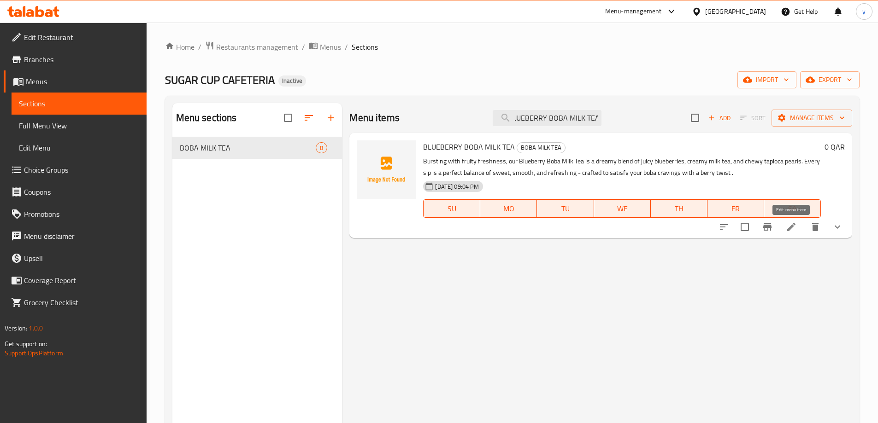
type input "BLUEBERRY BOBA MILK TEA"
click at [790, 224] on icon at bounding box center [790, 227] width 11 height 11
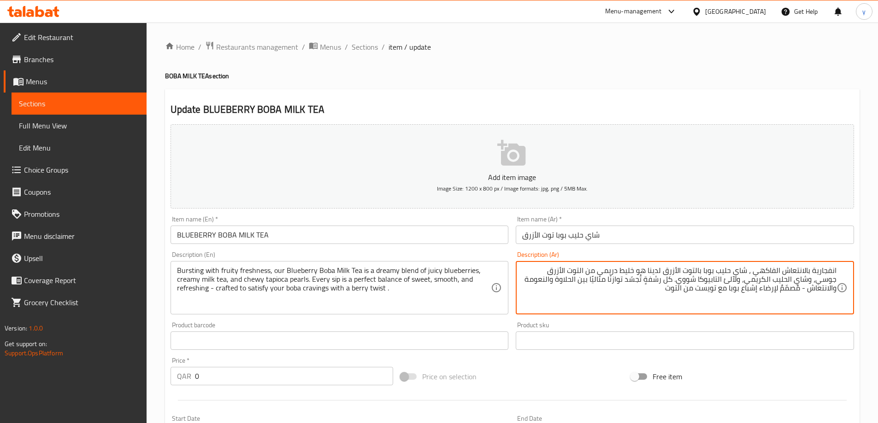
click at [651, 284] on textarea "انفجارية بالانتعاش الفاكهي ، شاي حليب بوبا بالتوت الأزرق لدينا هو خليط دريمي من…" at bounding box center [679, 288] width 314 height 44
click at [609, 278] on textarea "انفجارية بالانتعاش الفاكهي ، شاي حليب بوبا بالتوت الأزرق لدينا هو خليط دريمي من…" at bounding box center [679, 288] width 314 height 44
click at [617, 282] on textarea "انفجارية بالانتعاش الفاكهي ، شاي حليب بوبا بالتوت الأزرق لدينا هو خليط دريمي من…" at bounding box center [679, 288] width 314 height 44
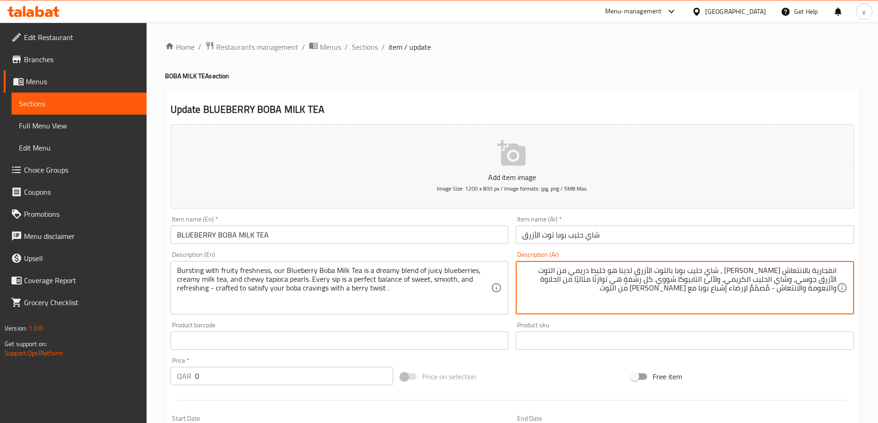
drag, startPoint x: 810, startPoint y: 289, endPoint x: 833, endPoint y: 297, distance: 23.7
click at [833, 297] on textarea "انفجارية بالانتعاش الفاكهي ، شاي حليب بوبا بالتوت الأزرق لدينا هو خليط دريمي من…" at bounding box center [679, 288] width 314 height 44
click at [695, 291] on textarea "انفجارية بالانتعاش الفاكهي ، شاي حليب بوبا بالتوت الأزرق لدينا هو خليط دريمي من…" at bounding box center [679, 288] width 314 height 44
click at [686, 290] on textarea "انفجارية بالانتعاش الفاكهي ، شاي حليب بوبا بالتوت الأزرق لدينا هو خليط دريمي من…" at bounding box center [679, 288] width 314 height 44
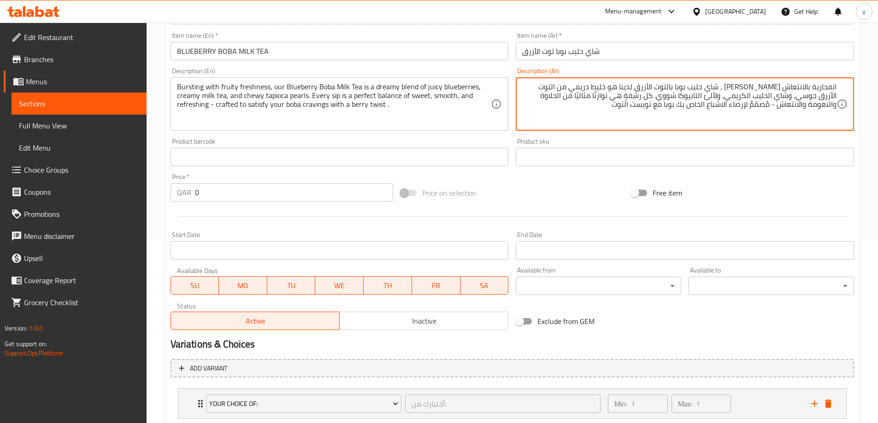
scroll to position [230, 0]
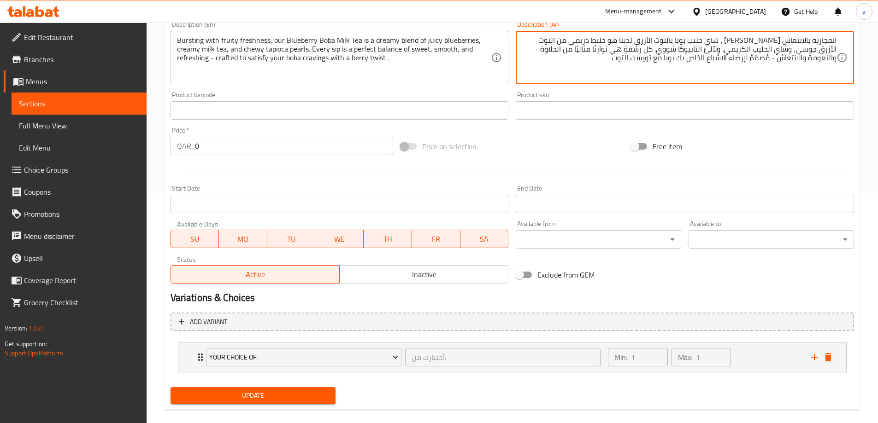
type textarea "انفجارية بالانتعاش [PERSON_NAME] ، شاي حليب بوبا بالتوت الأزرق لدينا هو خليط در…"
click at [287, 400] on span "Update" at bounding box center [253, 396] width 151 height 12
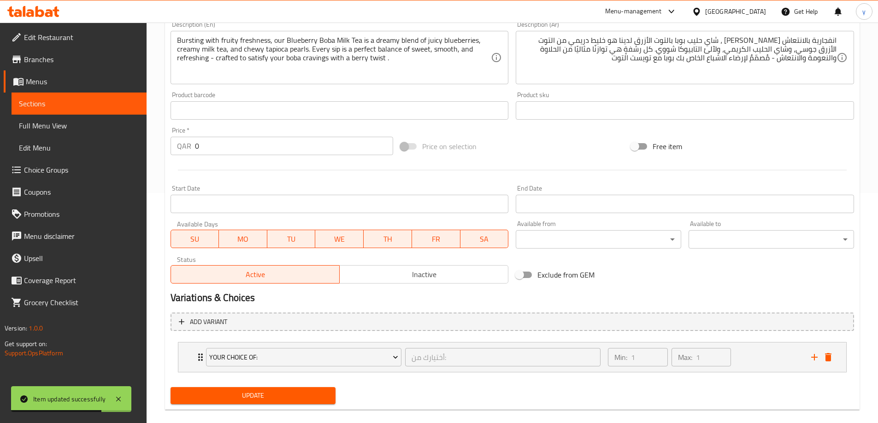
click at [121, 105] on span "Sections" at bounding box center [79, 103] width 120 height 11
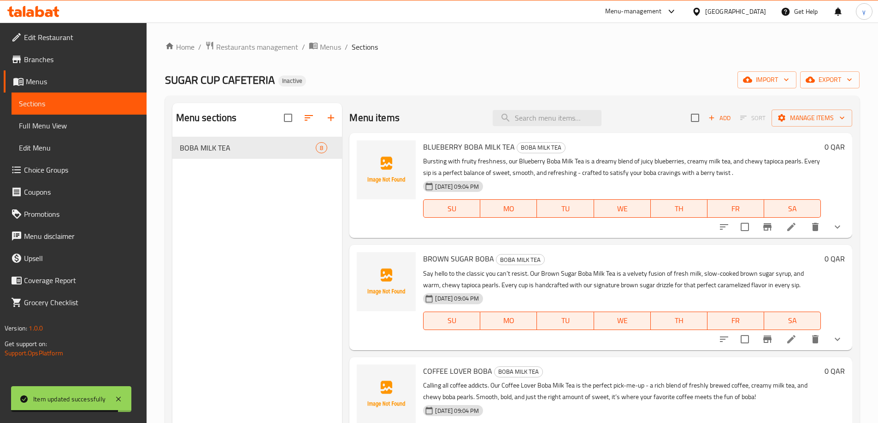
click at [531, 131] on div "Menu items Add Sort Manage items" at bounding box center [600, 118] width 503 height 30
click at [533, 117] on input "search" at bounding box center [546, 118] width 109 height 16
paste input "BROWN SUGAR BOBA"
type input "BROWN SUGAR BOBA"
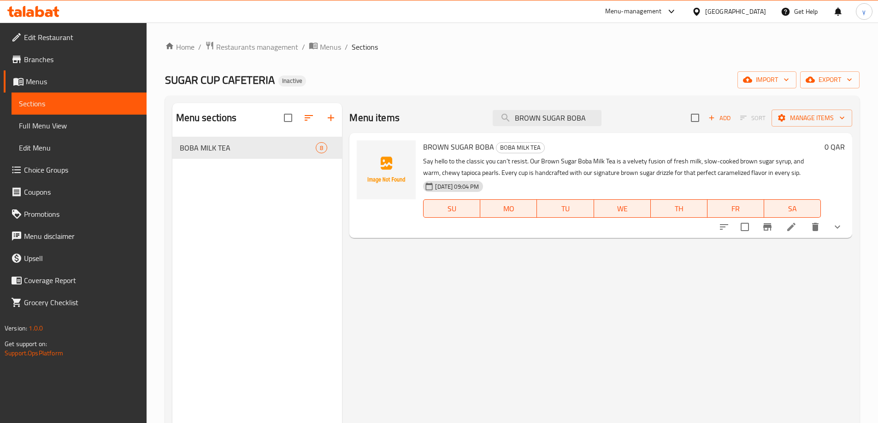
click at [792, 226] on icon at bounding box center [791, 227] width 8 height 8
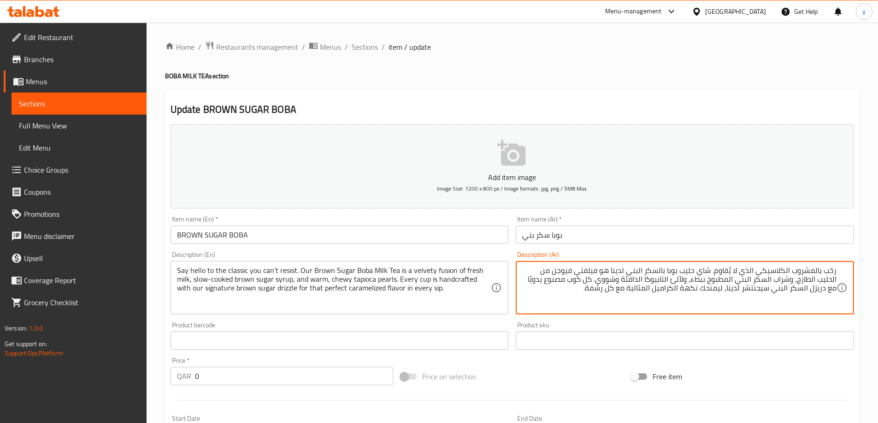
drag, startPoint x: 791, startPoint y: 269, endPoint x: 821, endPoint y: 275, distance: 31.1
click at [821, 275] on textarea "رحّب بالمشروب الكلاسيكي الذي لا يُقاوم. شاي حليب بوبا بالسكر البني لدينا هو فيل…" at bounding box center [679, 288] width 314 height 44
click at [772, 270] on textarea "رحّب بالكلاسيكي الذي لا يُقاوم. شاي حليب بوبا بالسكر البني لدينا هو فيلفتي فيوج…" at bounding box center [679, 288] width 314 height 44
click at [776, 269] on textarea "رحّب بالكلاسيكي لاتشتطيع يُقاوم. شاي حليب بوبا بالسكر البني لدينا هو فيلفتي فيو…" at bounding box center [679, 288] width 314 height 44
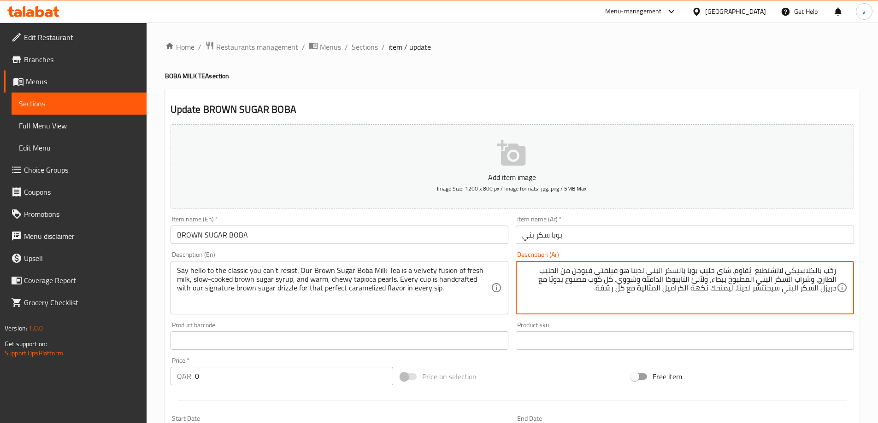
click at [773, 274] on textarea "رحّب بالكلاسيكي لاتشتطيع يُقاوم. شاي حليب بوبا بالسكر البني لدينا هو فيلفتي فيو…" at bounding box center [679, 288] width 314 height 44
click at [744, 271] on textarea "رحّب بالكلاسيكي لا تستطيع يُقاوم. شاي حليب بوبا بالسكر البني لدينا هو فيلفتي في…" at bounding box center [679, 288] width 314 height 44
click at [610, 271] on textarea "رحّب بالكلاسيكي لا تستطيع تقاوم. شاي حليب بوبا بالسكر البني لدينا هو فيلفتي فيو…" at bounding box center [679, 288] width 314 height 44
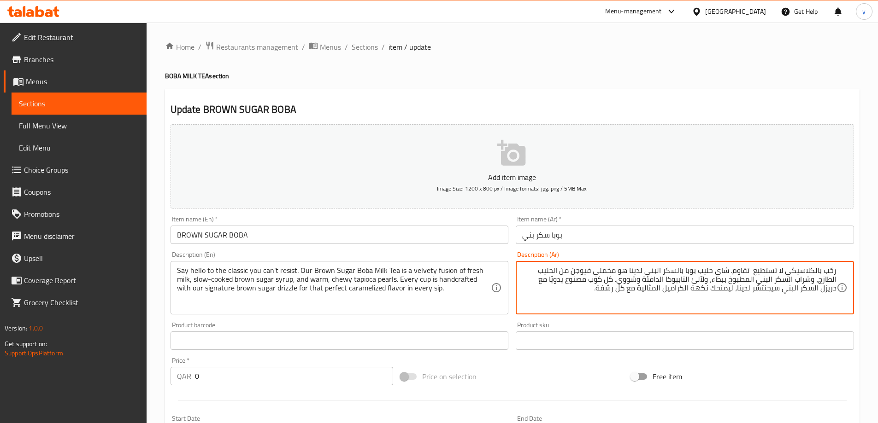
click at [697, 279] on textarea "رحّب بالكلاسيكي لا تستطيع تقاوم. شاي حليب بوبا بالسكر البني لدينا هو مخملي فيوج…" at bounding box center [679, 288] width 314 height 44
click at [615, 280] on textarea "رحّب بالكلاسيكي لا تستطيع تقاوم. شاي حليب بوبا بالسكر البني لدينا هو مخملي فيوج…" at bounding box center [679, 288] width 314 height 44
click at [722, 290] on textarea "رحّب بالكلاسيكي لا تستطيع تقاوم. شاي حليب بوبا بالسكر البني لدينا هو مخملي فيوج…" at bounding box center [679, 288] width 314 height 44
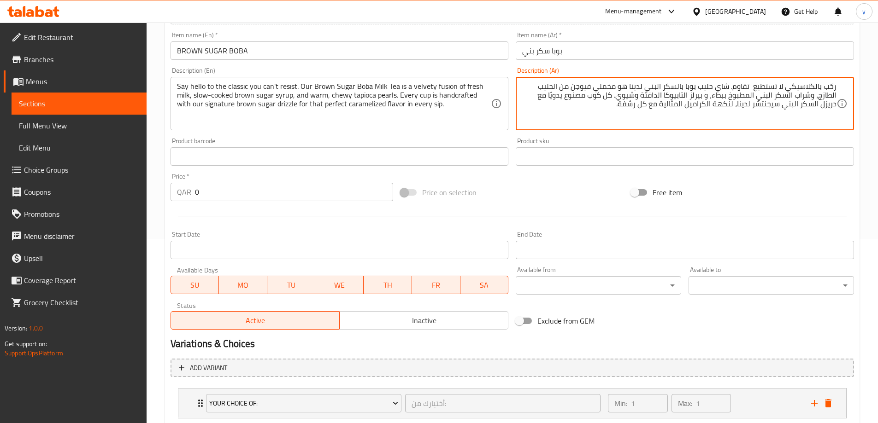
scroll to position [230, 0]
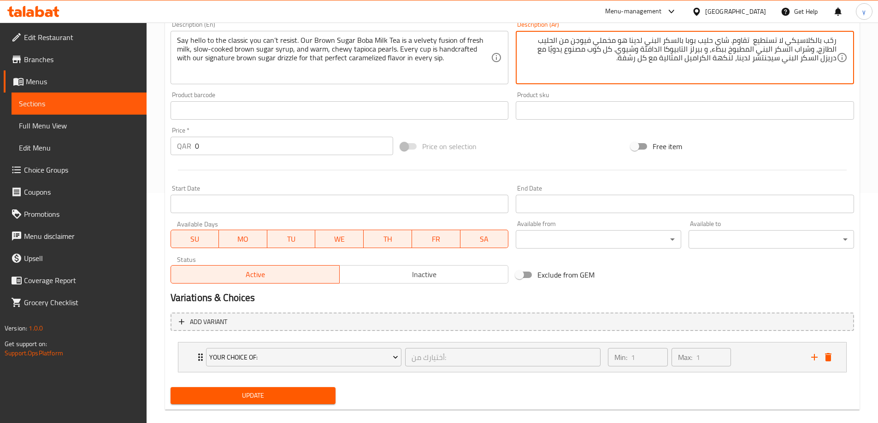
type textarea "رحّب بالكلاسيكي لا تستطيع تقاوم. شاي حليب بوبا بالسكر البني لدينا هو مخملي فيوج…"
click at [258, 394] on span "Update" at bounding box center [253, 396] width 151 height 12
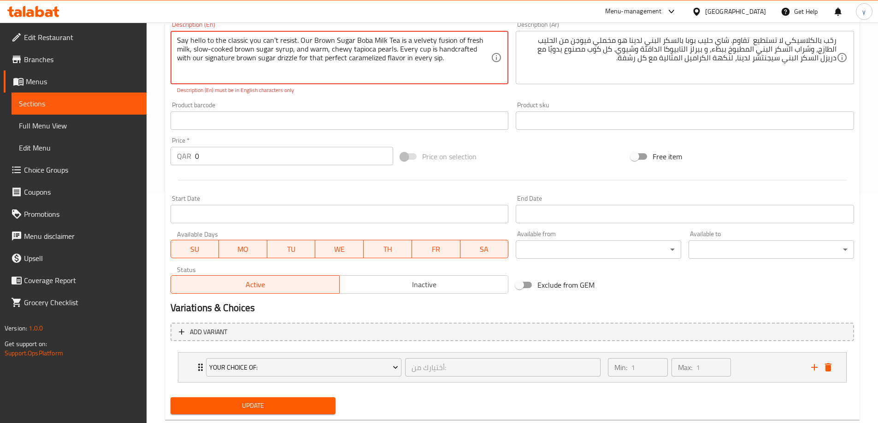
click at [275, 43] on textarea "Say hello to the classic you can’t resist. Our Brown Sugar Boba Milk Tea is a v…" at bounding box center [334, 58] width 314 height 44
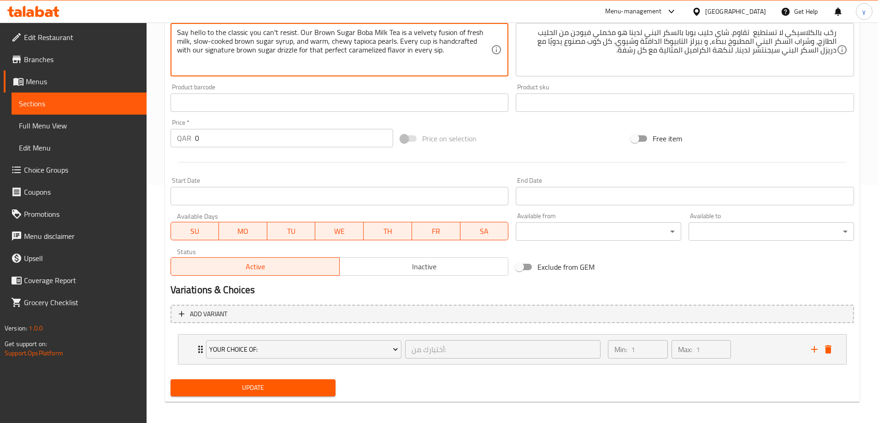
scroll to position [243, 0]
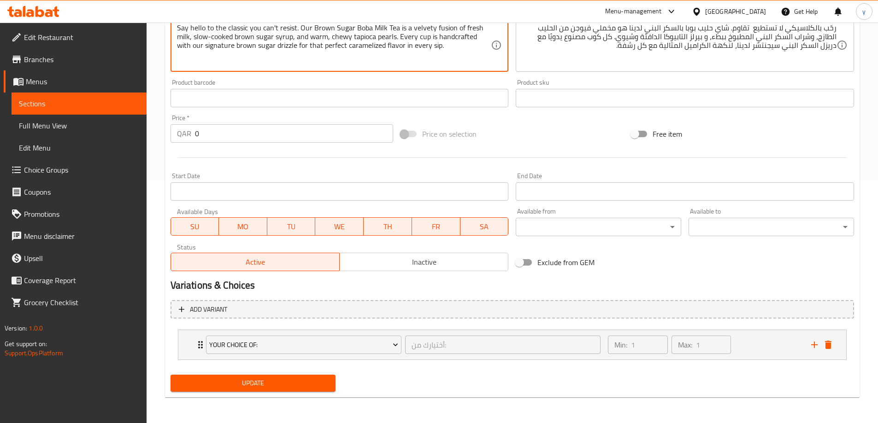
type textarea "Say hello to the classic you can't resist. Our Brown Sugar Boba Milk Tea is a v…"
click at [256, 380] on span "Update" at bounding box center [253, 384] width 151 height 12
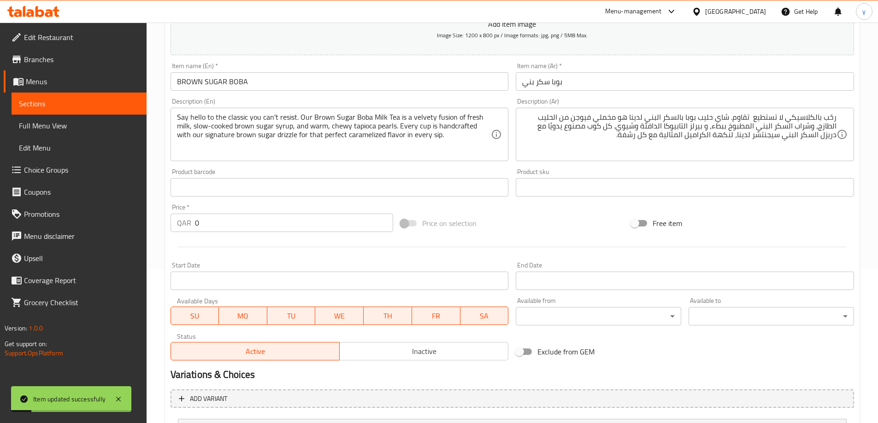
scroll to position [59, 0]
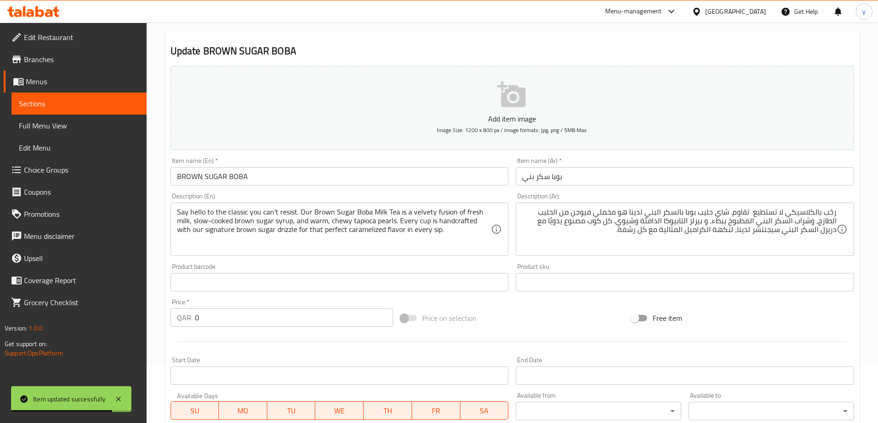
click at [85, 109] on span "Sections" at bounding box center [79, 103] width 120 height 11
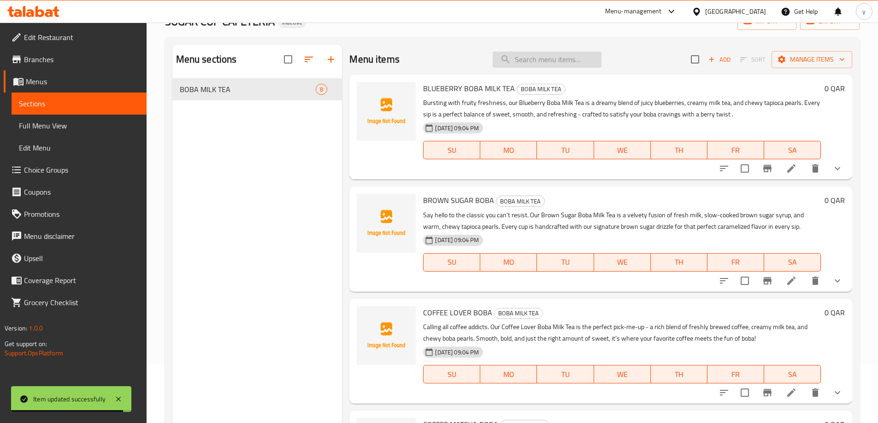
click at [539, 66] on input "search" at bounding box center [546, 60] width 109 height 16
paste input "COFFEE LOVER BOBA"
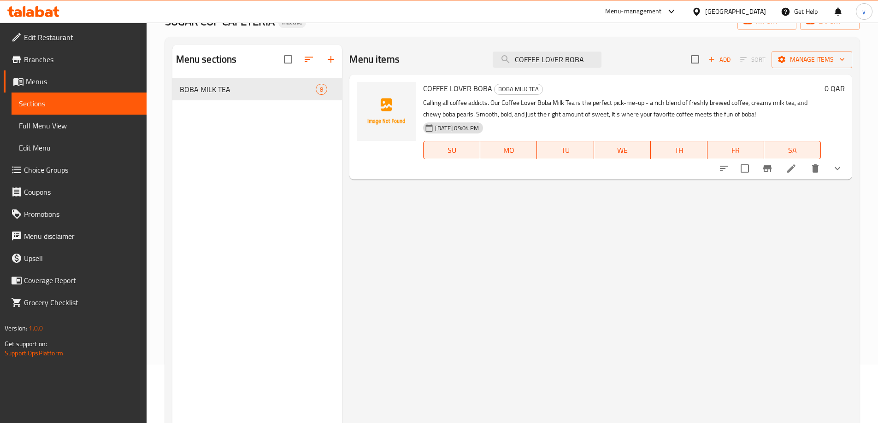
type input "COFFEE LOVER BOBA"
click at [797, 160] on li at bounding box center [791, 168] width 26 height 17
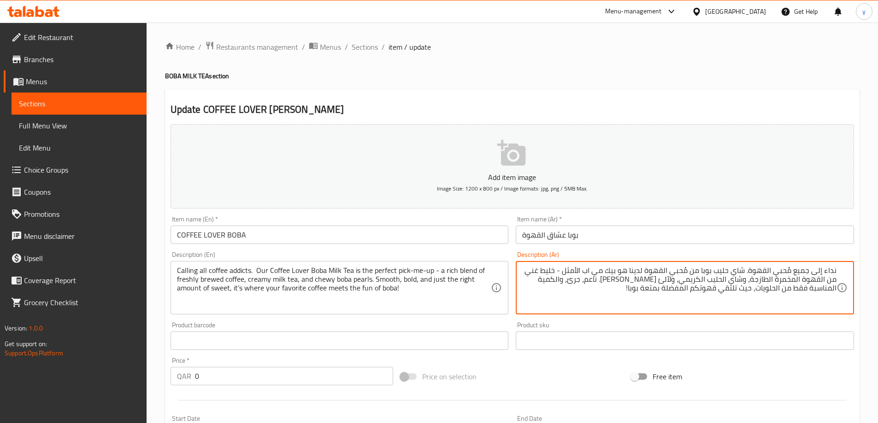
click at [788, 267] on textarea "نداء إلى جميع مُحبي القهوة. شاي حليب بوبا من مُحبي القهوة لدينا هو بيك مي اب ال…" at bounding box center [679, 288] width 314 height 44
click at [693, 271] on textarea "نداء إلى جميع مدمني القهوة. شاي حليب بوبا من مُحبي القهوة لدينا هو بيك مي اب ال…" at bounding box center [679, 288] width 314 height 44
click at [580, 271] on textarea "نداء إلى جميع مدمني القهوة. شاي حليب بوبا مُحبي القهوة لدينا هو بيك مي اب الأمث…" at bounding box center [679, 288] width 314 height 44
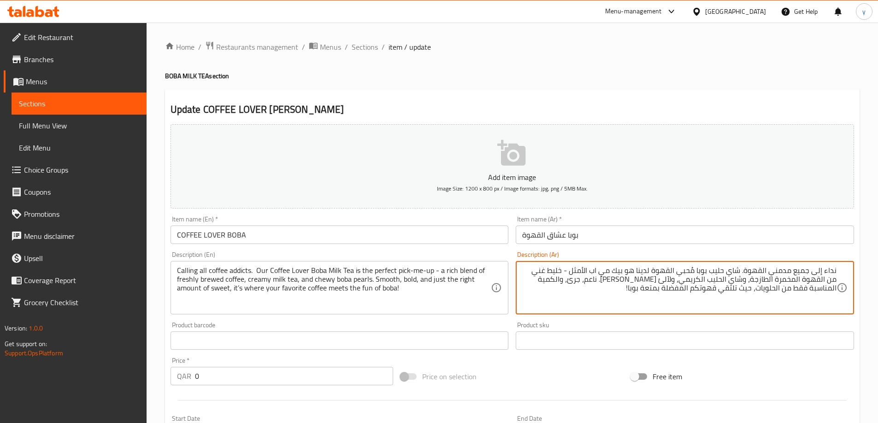
click at [580, 271] on textarea "نداء إلى جميع مدمني القهوة. شاي حليب بوبا مُحبي القهوة لدينا هو بيك مي اب الأمث…" at bounding box center [679, 288] width 314 height 44
click at [592, 271] on textarea "نداء إلى جميع مدمني القهوة. شاي حليب بوبا مُحبي القهوة لدينا هو بيك مي اب مثالي…" at bounding box center [679, 288] width 314 height 44
click at [682, 279] on textarea "نداء إلى جميع مدمني القهوة. شاي حليب بوبا مُحبي القهوة لدينا هو بيك مي اب المثا…" at bounding box center [679, 288] width 314 height 44
click at [649, 279] on textarea "نداء إلى جميع مدمني القهوة. شاي حليب بوبا مُحبي القهوة لدينا هو بيك مي اب المثا…" at bounding box center [679, 288] width 314 height 44
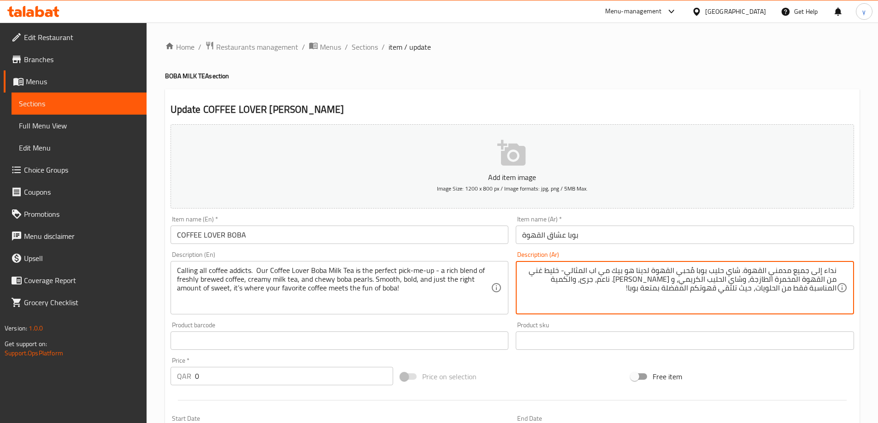
click at [649, 279] on textarea "نداء إلى جميع مدمني القهوة. شاي حليب بوبا مُحبي القهوة لدينا هو بيك مي اب المثا…" at bounding box center [679, 288] width 314 height 44
type textarea "نداء إلى جميع مدمني القهوة. شاي حليب بوبا مُحبي القهوة لدينا هو بيك مي اب المثا…"
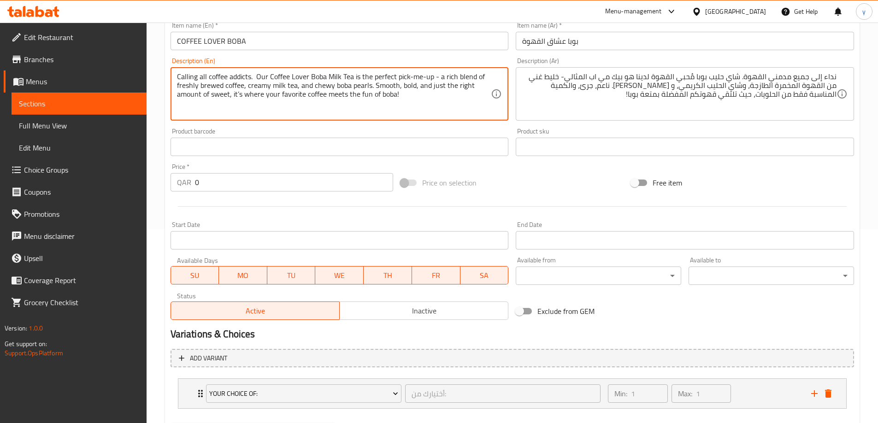
scroll to position [243, 0]
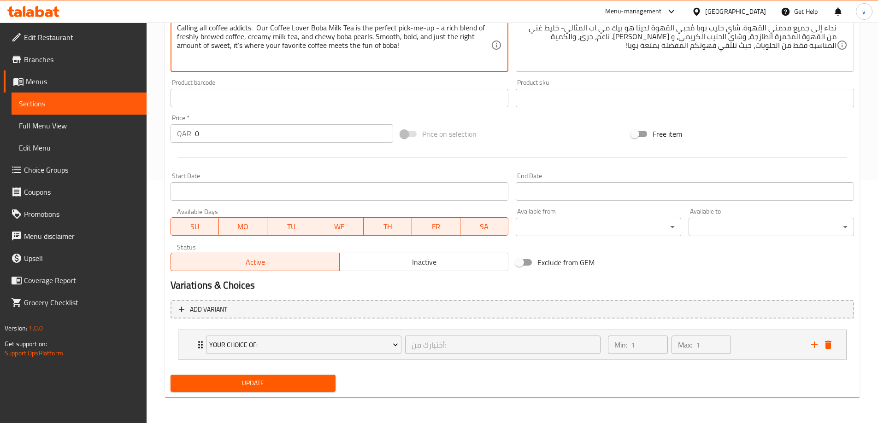
click at [327, 388] on span "Update" at bounding box center [253, 384] width 151 height 12
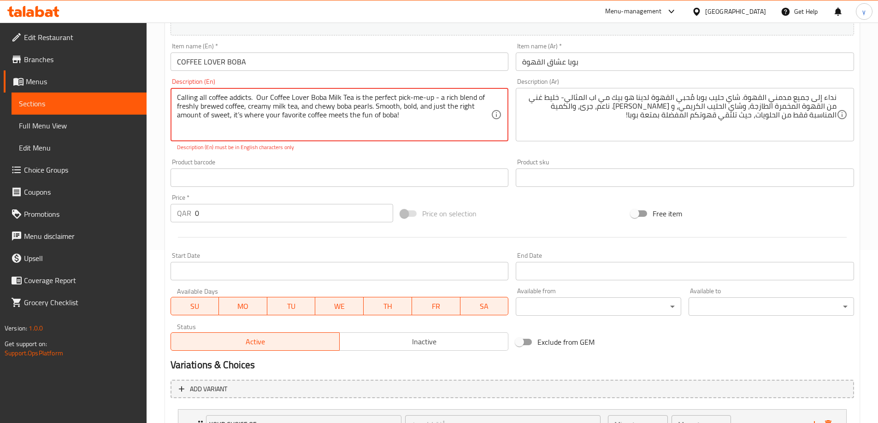
scroll to position [59, 0]
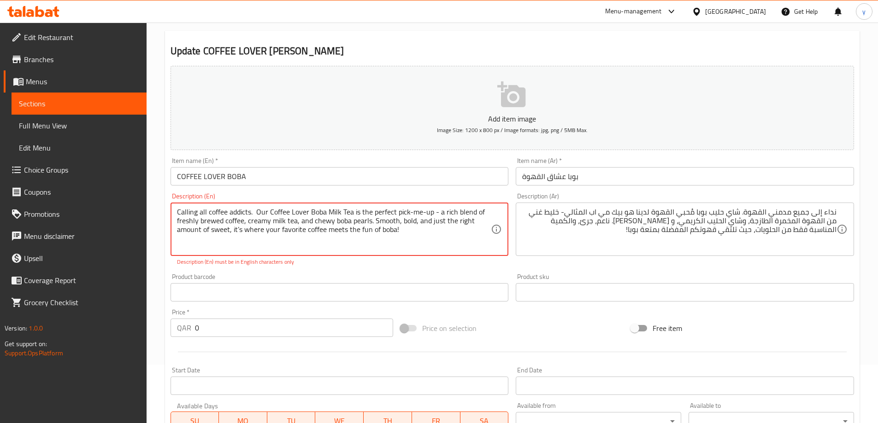
click at [401, 231] on textarea "Calling all coffee addicts. Our Coffee Lover Boba Milk Tea is the perfect pick-…" at bounding box center [334, 230] width 314 height 44
type textarea "Calling all coffee addicts. Our Coffee Lover Boba Milk Tea is the perfect pick-…"
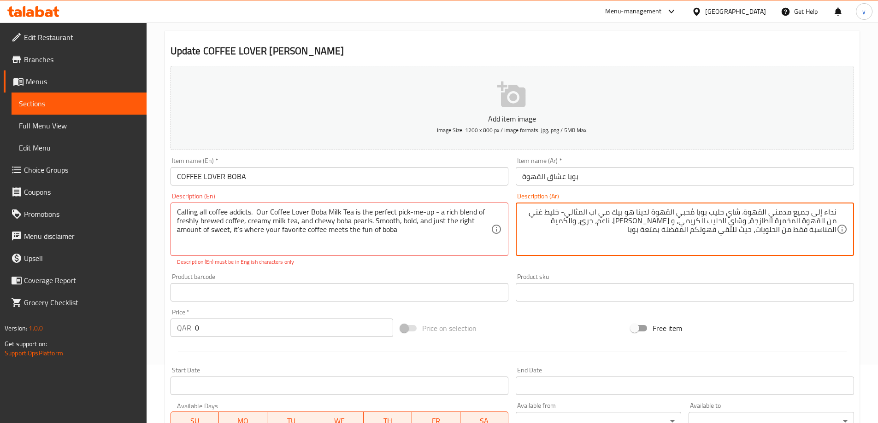
type textarea "نداء إلى جميع مدمني القهوة. شاي حليب بوبا مُحبي القهوة لدينا هو بيك مي اب المثا…"
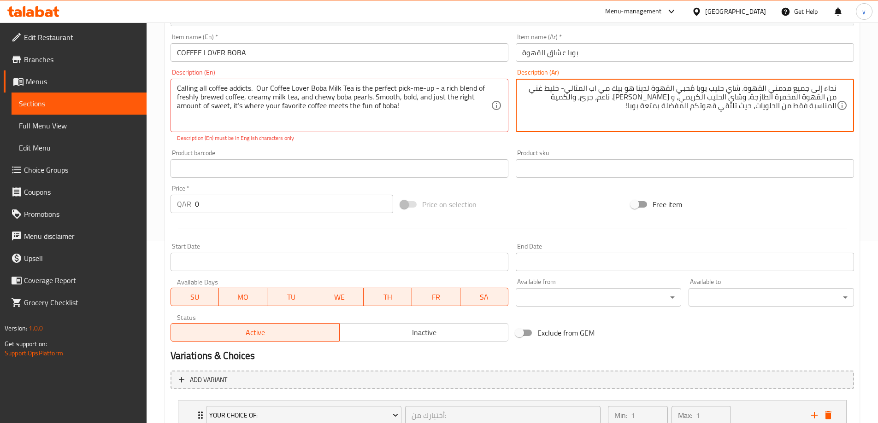
scroll to position [243, 0]
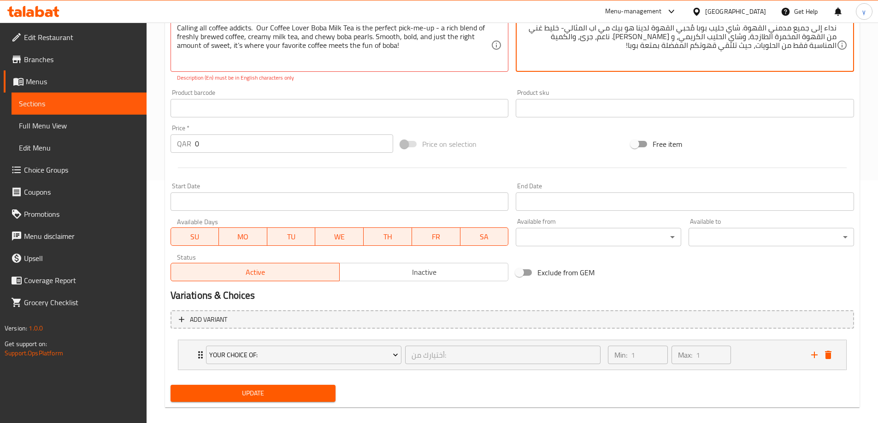
click at [287, 395] on span "Update" at bounding box center [253, 394] width 151 height 12
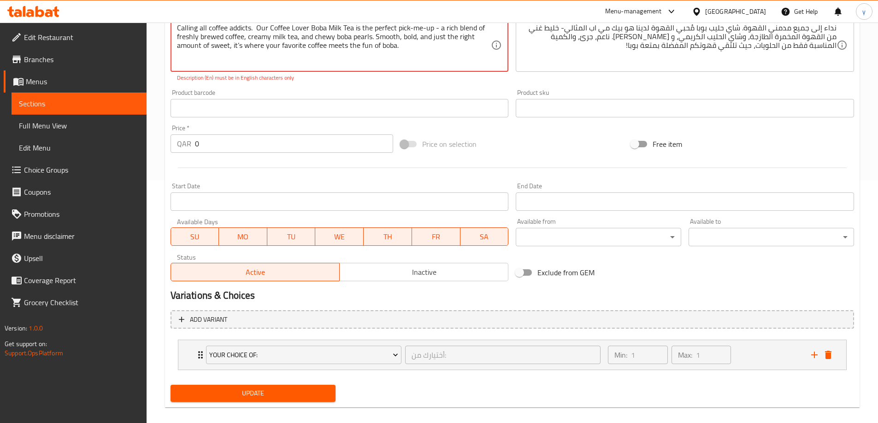
type textarea "Calling all coffee addicts. Our Coffee Lover Boba Milk Tea is the perfect pick-…"
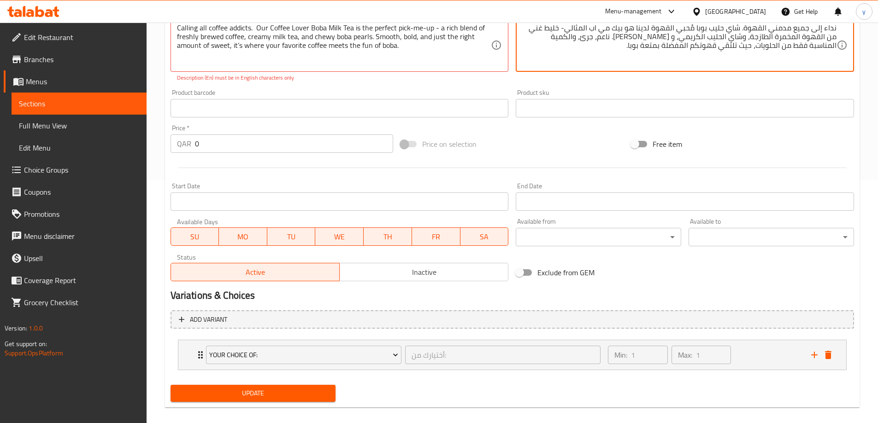
type textarea "نداء إلى جميع مدمني القهوة. شاي حليب بوبا مُحبي القهوة لدينا هو بيك مي اب المثا…"
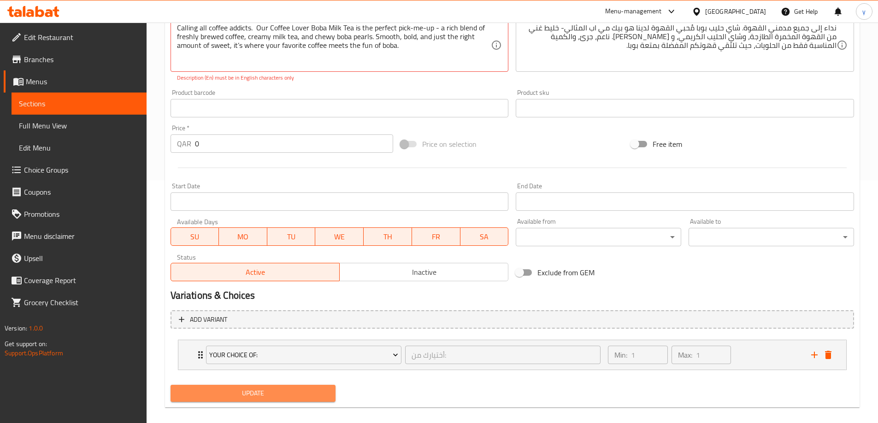
click at [283, 392] on span "Update" at bounding box center [253, 394] width 151 height 12
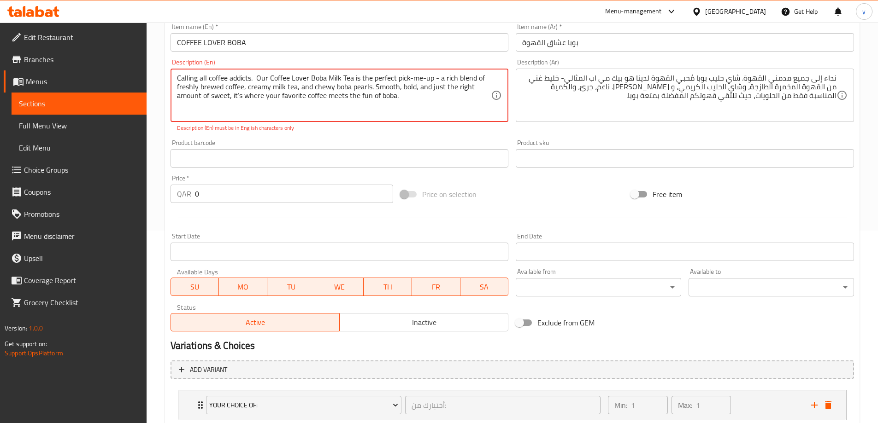
scroll to position [151, 0]
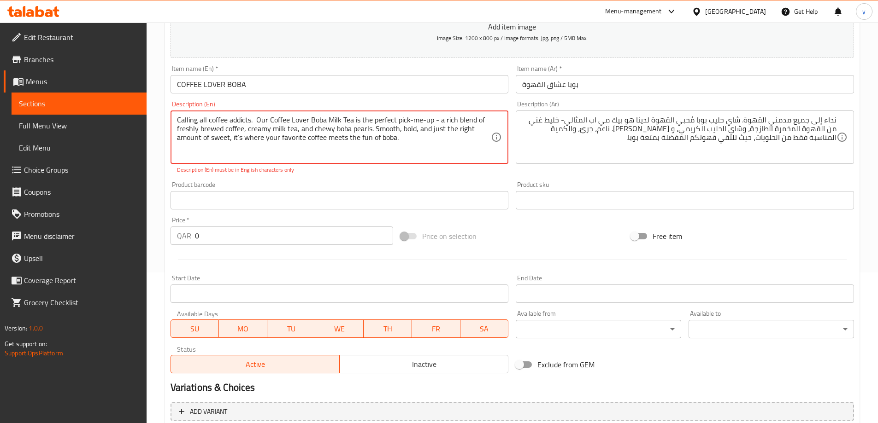
click at [240, 138] on textarea "Calling all coffee addicts. Our Coffee Lover Boba Milk Tea is the perfect pick-…" at bounding box center [334, 138] width 314 height 44
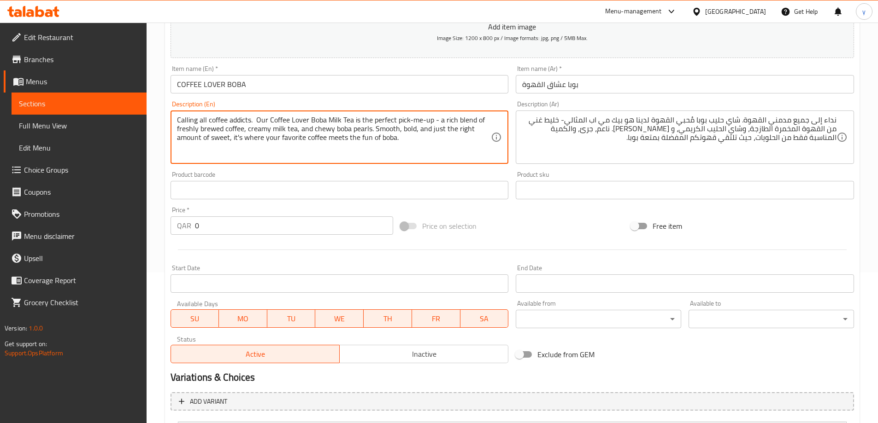
click at [411, 141] on textarea "Calling all coffee addicts. Our Coffee Lover Boba Milk Tea is the perfect pick-…" at bounding box center [334, 138] width 314 height 44
type textarea "Calling all coffee addicts. Our Coffee Lover Boba Milk Tea is the perfect pick-…"
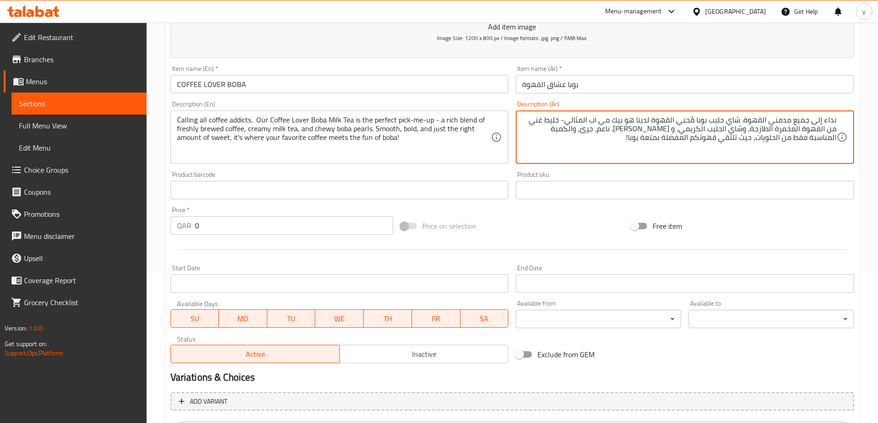
scroll to position [243, 0]
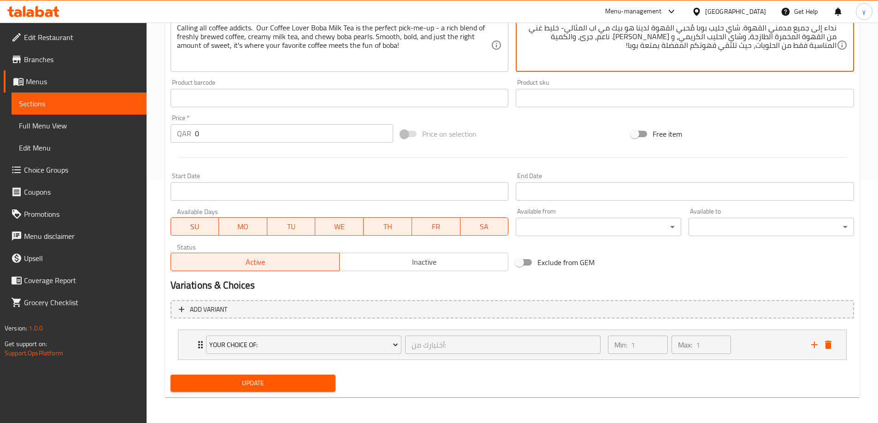
type textarea "نداء إلى جميع مدمني القهوة. شاي حليب بوبا مُحبي القهوة لدينا هو بيك مي اب المثا…"
click at [294, 387] on span "Update" at bounding box center [253, 384] width 151 height 12
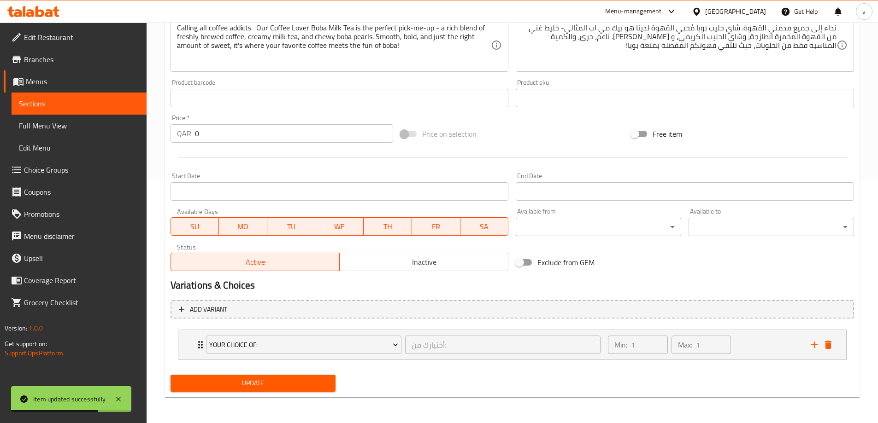
click at [106, 107] on span "Sections" at bounding box center [79, 103] width 120 height 11
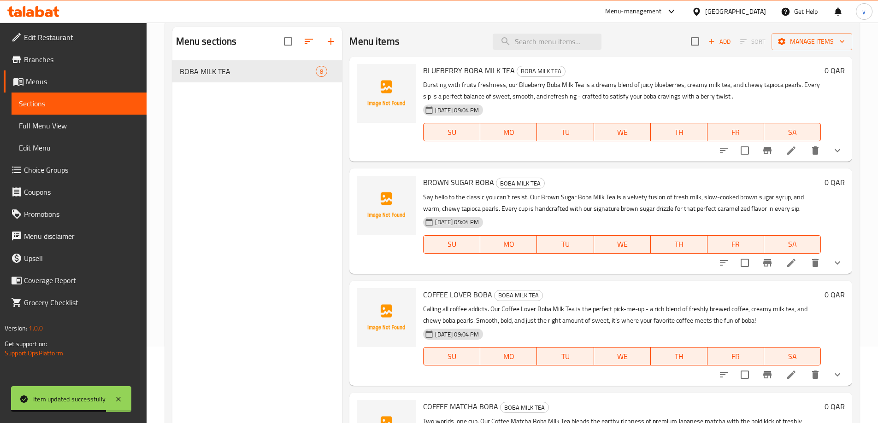
scroll to position [37, 0]
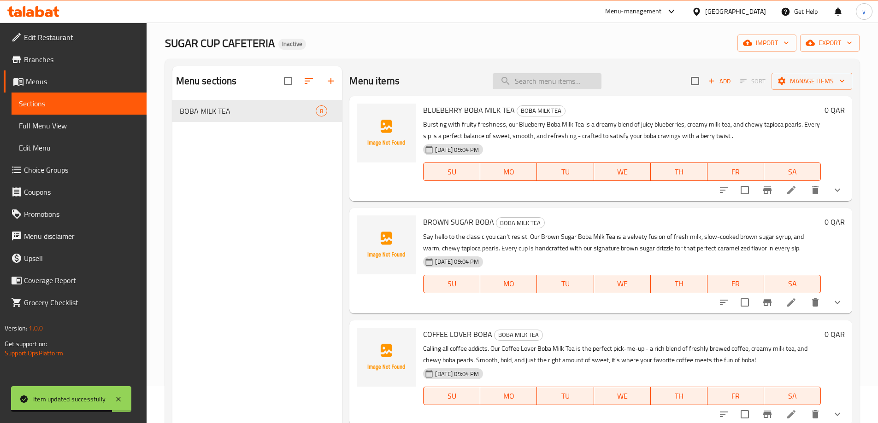
click at [548, 81] on input "search" at bounding box center [546, 81] width 109 height 16
paste input "COFFEE MATCHA BOBA"
type input "COFFEE MATCHA BOBA"
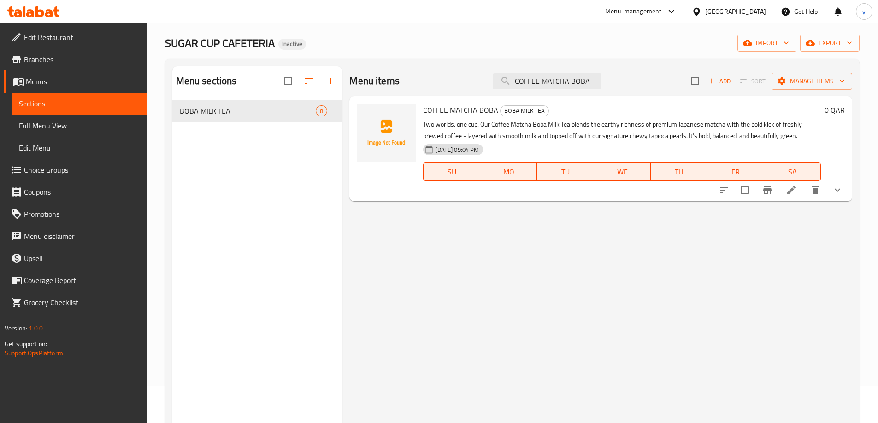
click at [795, 188] on icon at bounding box center [791, 190] width 8 height 8
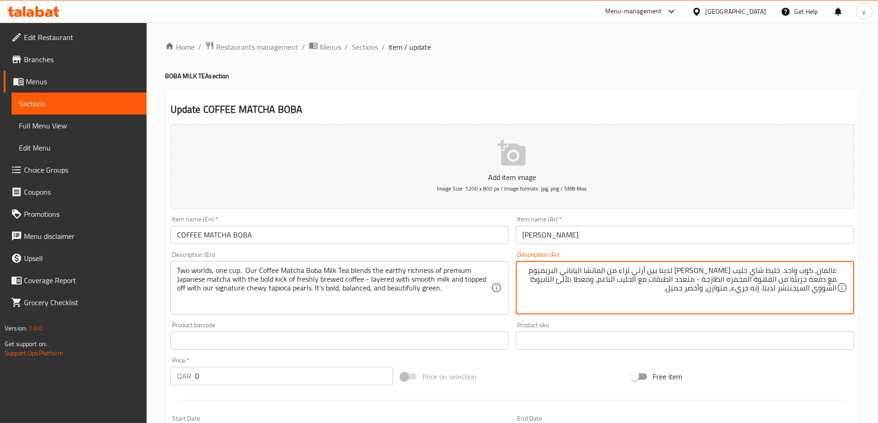
click at [703, 270] on textarea "عالمان، كوب واحد. خليط شاي حليب ماتشا بوبا لدينا بين أرثي ثراء من الماتشا الياب…" at bounding box center [679, 288] width 314 height 44
click at [661, 270] on textarea "عالمان، كوب واحد. خليط شاي حليب ماتشا بوبا قهوة لدينا بين أرثي ثراء من الماتشا …" at bounding box center [679, 288] width 314 height 44
click at [643, 269] on textarea "عالمان، كوب واحد. خليط شاي حليب ماتشا بوبا قهوة لدينا الأرثي ثراء من الماتشا ال…" at bounding box center [679, 288] width 314 height 44
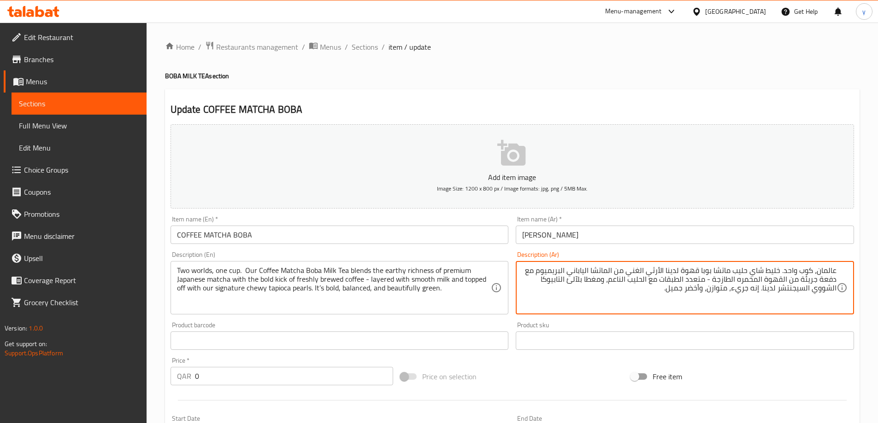
click at [696, 279] on textarea "عالمان، كوب واحد. خليط شاي حليب ماتشا بوبا قهوة لدينا الأرثي الغني من الماتشا ا…" at bounding box center [679, 288] width 314 height 44
click at [598, 281] on textarea "عالمان، كوب واحد. خليط شاي حليب ماتشا بوبا قهوة لدينا الأرثي الغني من الماتشا ا…" at bounding box center [679, 288] width 314 height 44
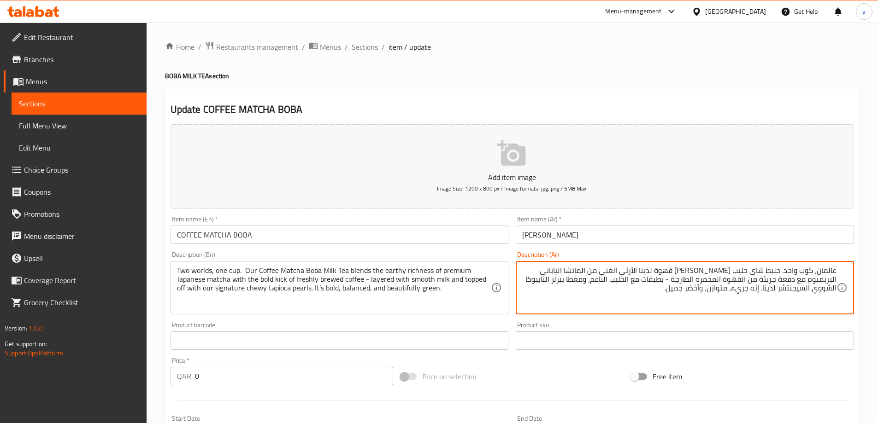
click at [598, 281] on textarea "عالمان، كوب واحد. خليط شاي حليب ماتشا بوبا قهوة لدينا الأرثي الغني من الماتشا ا…" at bounding box center [679, 288] width 314 height 44
click at [556, 279] on textarea "عالمان، كوب واحد. خليط شاي حليب ماتشا بوبا قهوة لدينا الأرثي الغني من الماتشا ا…" at bounding box center [679, 288] width 314 height 44
click at [549, 307] on textarea "عالمان، كوب واحد. خليط شاي حليب ماتشا بوبا قهوة لدينا الأرثي الغني من الماتشا ا…" at bounding box center [679, 288] width 314 height 44
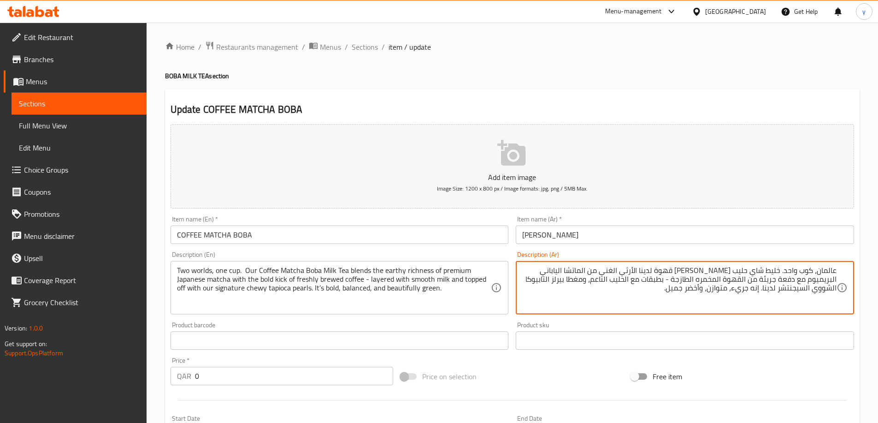
click at [554, 283] on textarea "عالمان، كوب واحد. خليط شاي حليب ماتشا بوبا قهوة لدينا الأرثي الغني من الماتشا ا…" at bounding box center [679, 288] width 314 height 44
click at [561, 280] on textarea "عالمان، كوب واحد. خليط شاي حليب [PERSON_NAME] قهوة لدينا الأرثي الغني من الماتش…" at bounding box center [679, 288] width 314 height 44
click at [598, 293] on textarea "عالمان، كوب واحد. خليط شاي حليب [PERSON_NAME] قهوة لدينا الأرثي الغني من الماتش…" at bounding box center [679, 288] width 314 height 44
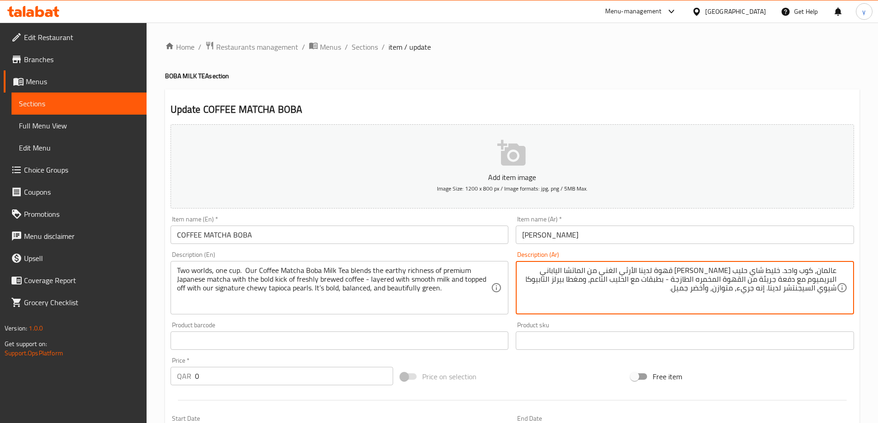
scroll to position [230, 0]
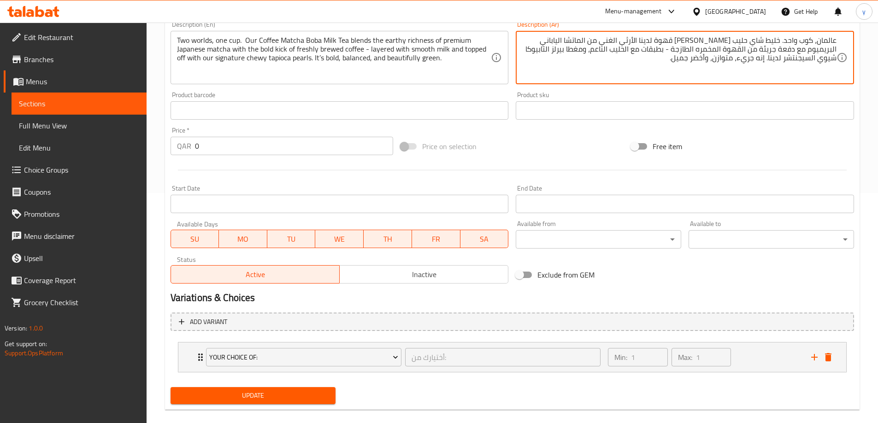
type textarea "عالمان، كوب واحد. خليط شاي حليب [PERSON_NAME] قهوة لدينا الأرثي الغني من الماتش…"
click at [289, 390] on button "Update" at bounding box center [252, 395] width 165 height 17
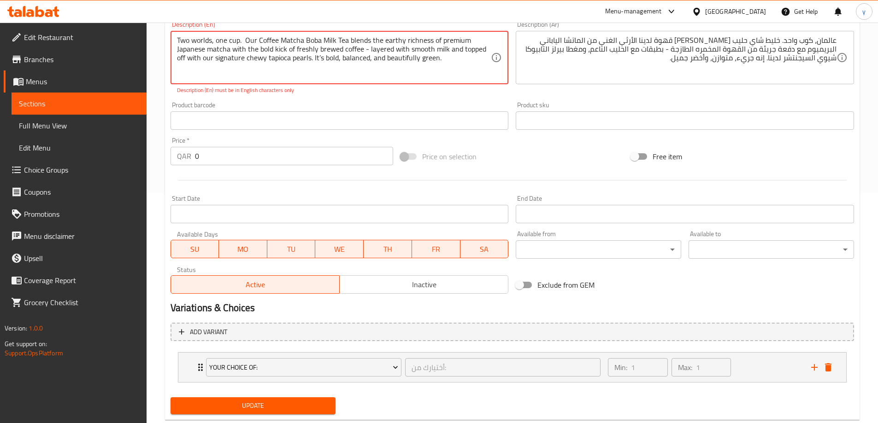
click at [320, 56] on textarea "Two worlds, one cup. Our Coffee Matcha Boba Milk Tea blends the earthy richness…" at bounding box center [334, 58] width 314 height 44
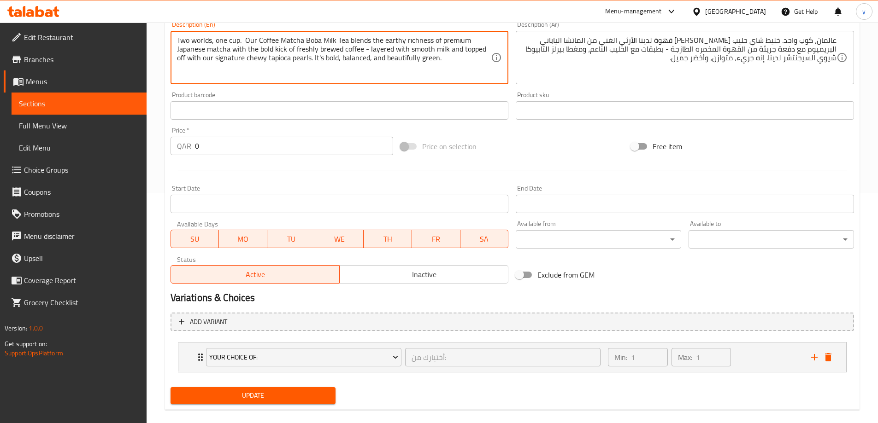
type textarea "Two worlds, one cup. Our Coffee Matcha Boba Milk Tea blends the earthy richness…"
click at [299, 391] on span "Update" at bounding box center [253, 396] width 151 height 12
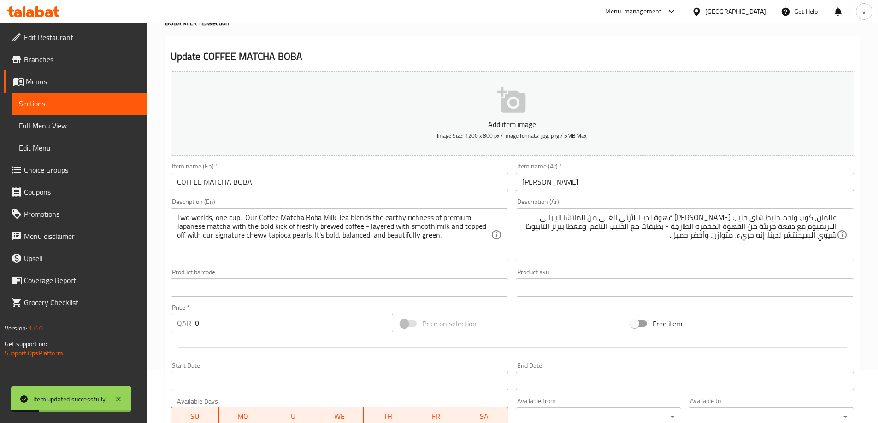
scroll to position [0, 0]
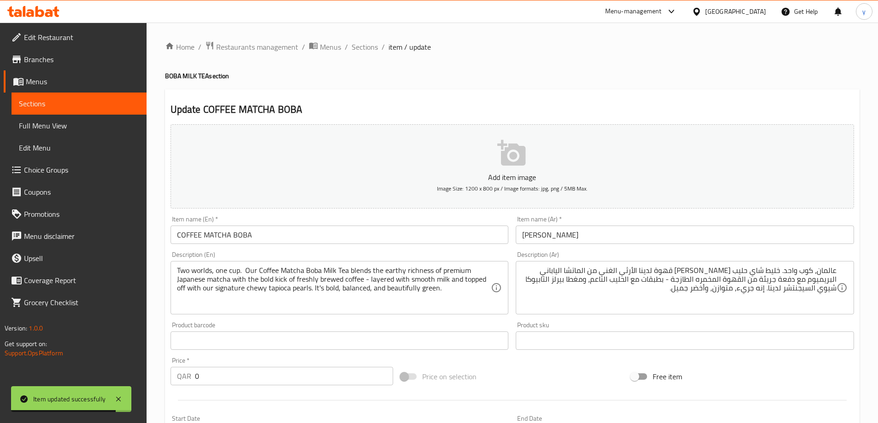
click at [419, 233] on input "COFFEE MATCHA BOBA" at bounding box center [339, 235] width 338 height 18
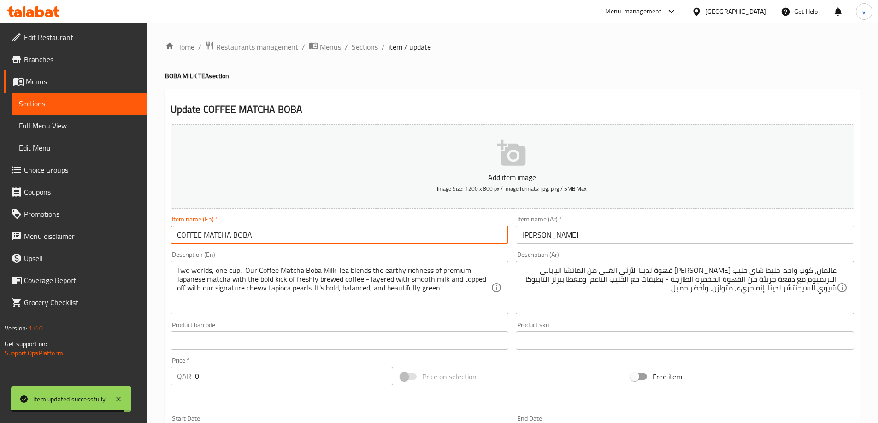
click at [419, 233] on input "COFFEE MATCHA BOBA" at bounding box center [339, 235] width 338 height 18
click at [108, 103] on span "Sections" at bounding box center [79, 103] width 120 height 11
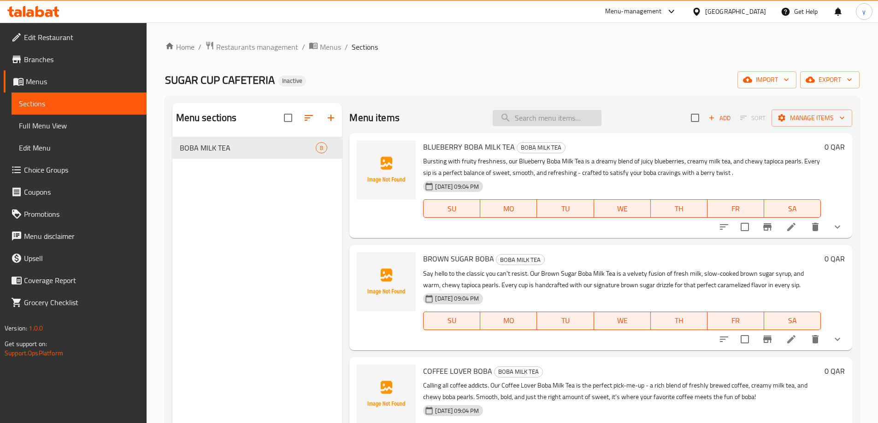
click at [521, 119] on input "search" at bounding box center [546, 118] width 109 height 16
paste input "CREME MATCHA BOBA"
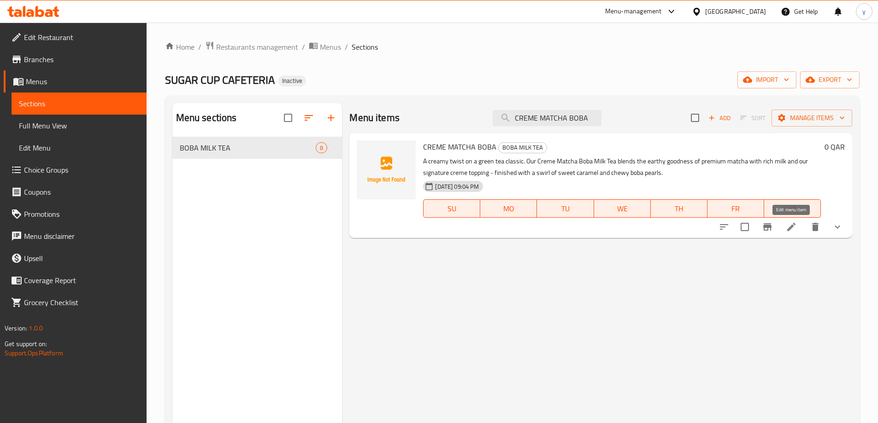
type input "CREME MATCHA BOBA"
click at [791, 231] on icon at bounding box center [790, 227] width 11 height 11
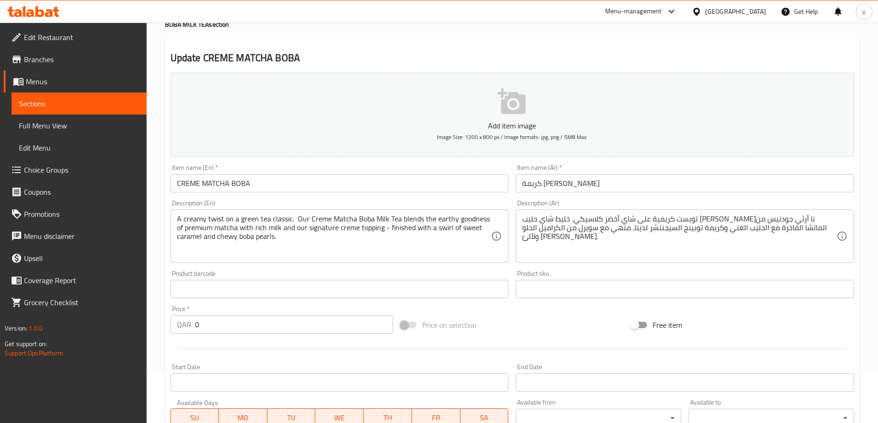
scroll to position [138, 0]
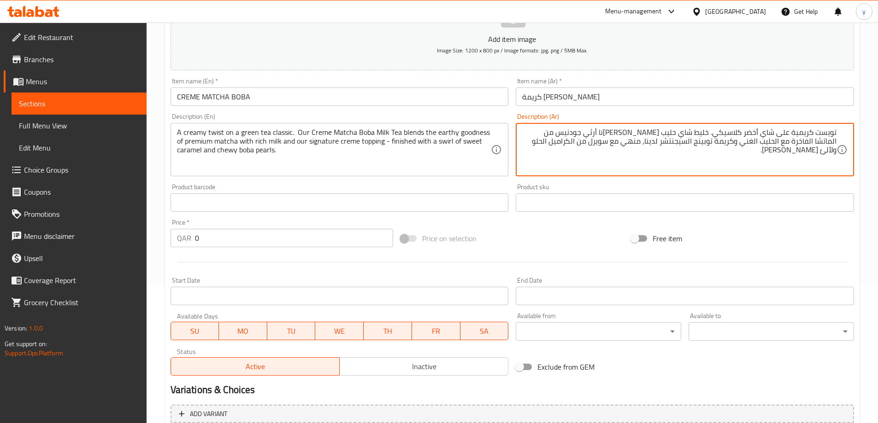
click at [617, 132] on textarea "تويست كريمية على شاي أخضر كلاسيكي. خليط شاي حليب كريم ماتشا بوبا لدينا أرثي جود…" at bounding box center [679, 150] width 314 height 44
click at [645, 132] on textarea "تويست كريمية على شاي أخضر كلاسيكي. خليط شاي حليب كريم ماتشا لدينا أرثي جودنيس م…" at bounding box center [679, 150] width 314 height 44
paste textarea "بوبا"
click at [652, 134] on textarea "تويست كريمية على شاي أخضر كلاسيكي. خليط شاي حليب كريم بوبا ماتشا لدينا أرثي جود…" at bounding box center [679, 150] width 314 height 44
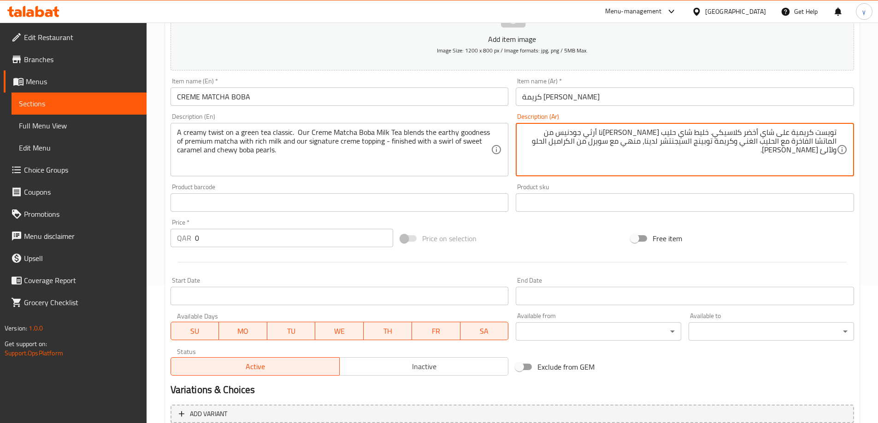
click at [652, 134] on textarea "تويست كريمية على شاي أخضر كلاسيكي. خليط شاي حليب كريم بوبا ماتشا لدينا أرثي جود…" at bounding box center [679, 150] width 314 height 44
click at [630, 134] on textarea "تويست كريمية على شاي أخضر كلاسيكي. خليط شاي حليب بوبا ماتشا لدينا أرثي جودنيس م…" at bounding box center [679, 150] width 314 height 44
paste textarea "ريم"
click at [599, 131] on textarea "تويست كريمية على شاي أخضر كلاسيكي. خليط شاي حليب بوبا ماتشا الكريمي لدينا أرثي …" at bounding box center [679, 150] width 314 height 44
click at [800, 141] on textarea "تويست كريمية على شاي أخضر كلاسيكي. خليط شاي حليب بوبا ماتشا الكريمي لدينا أرثي …" at bounding box center [679, 150] width 314 height 44
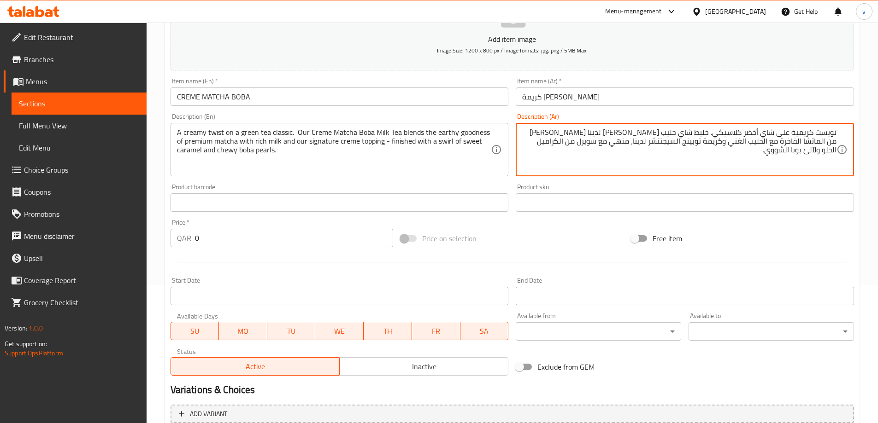
click at [800, 141] on textarea "تويست كريمية على شاي أخضر كلاسيكي. خليط شاي حليب بوبا ماتشا الكريمي لدينا أرثي …" at bounding box center [679, 150] width 314 height 44
click at [700, 141] on textarea "تويست كريمية على شاي أخضر كلاسيكي. خليط شاي حليب بوبا ماتشا الكريمي لدينا أرثي …" at bounding box center [679, 150] width 314 height 44
click at [728, 142] on textarea "تويست كريمية على شاي أخضر كلاسيكي. خليط شاي حليب بوبا ماتشا الكريمي لدينا أرثي …" at bounding box center [679, 150] width 314 height 44
paste textarea "توبينج"
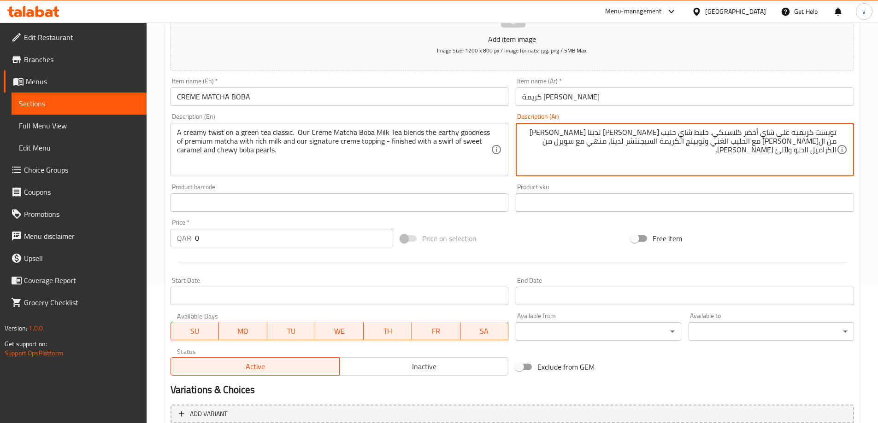
click at [685, 141] on textarea "تويست كريمية على شاي أخضر كلاسيكي. خليط شاي حليب بوبا ماتشا الكريمي لدينا أرثي …" at bounding box center [679, 150] width 314 height 44
click at [622, 142] on textarea "تويست كريمية على شاي أخضر كلاسيكي. خليط شاي حليب بوبا ماتشا الكريمي لدينا أرثي …" at bounding box center [679, 150] width 314 height 44
click at [810, 153] on textarea "تويست كريمية على شاي أخضر كلاسيكي. خليط شاي حليب بوبا ماتشا الكريمي لدينا أرثي …" at bounding box center [679, 150] width 314 height 44
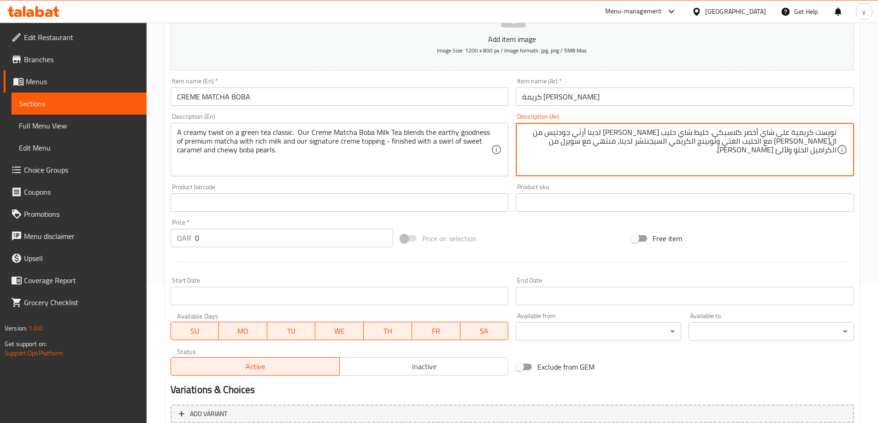
click at [810, 153] on textarea "تويست كريمية على شاي أخضر كلاسيكي. خليط شاي حليب بوبا ماتشا الكريمي لدينا أرثي …" at bounding box center [679, 150] width 314 height 44
click at [808, 164] on textarea "تويست كريمية على شاي أخضر كلاسيكي. خليط شاي حليب بوبا ماتشا الكريمي لدينا أرثي …" at bounding box center [679, 150] width 314 height 44
click at [815, 154] on textarea "تويست كريمية على شاي أخضر كلاسيكي. خليط شاي حليب بوبا ماتشا الكريمي لدينا أرثي …" at bounding box center [679, 150] width 314 height 44
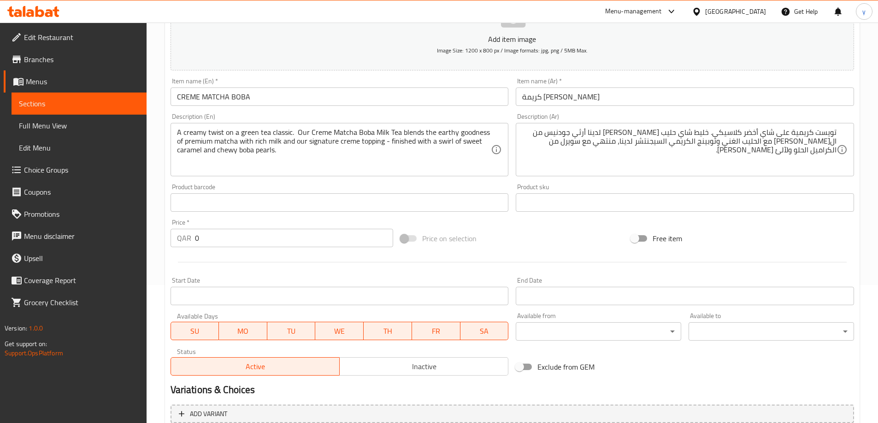
click at [815, 154] on textarea "تويست كريمية على شاي أخضر كلاسيكي. خليط شاي حليب بوبا ماتشا الكريمي لدينا أرثي …" at bounding box center [679, 150] width 314 height 44
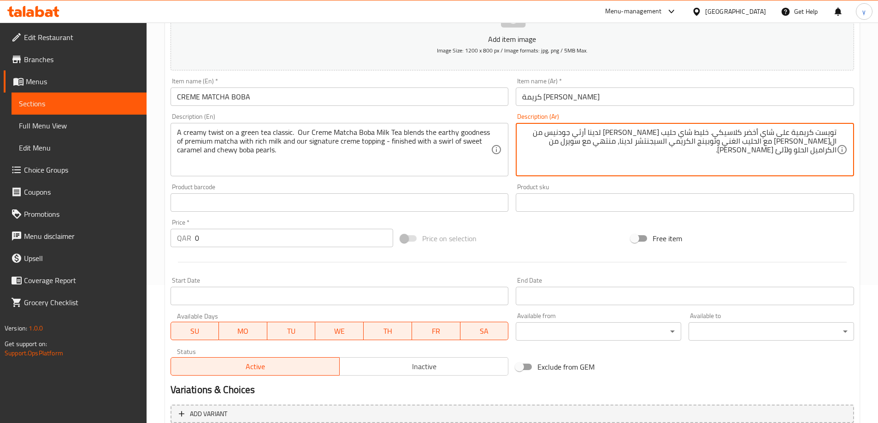
paste textarea "بيرلز"
click at [824, 151] on textarea "تويست كريمية على شاي أخضر كلاسيكي. خليط شاي حليب بوبا ماتشا الكريمي لدينا أرثي …" at bounding box center [679, 150] width 314 height 44
click at [820, 150] on textarea "تويست كريمية على شاي أخضر كلاسيكي. خليط شاي حليب بوبا ماتشا الكريمي لدينا أرثي …" at bounding box center [679, 150] width 314 height 44
click at [777, 147] on textarea "تويست كريمية على شاي أخضر كلاسيكي. خليط شاي حليب بوبا ماتشا الكريمي لدينا أرثي …" at bounding box center [679, 150] width 314 height 44
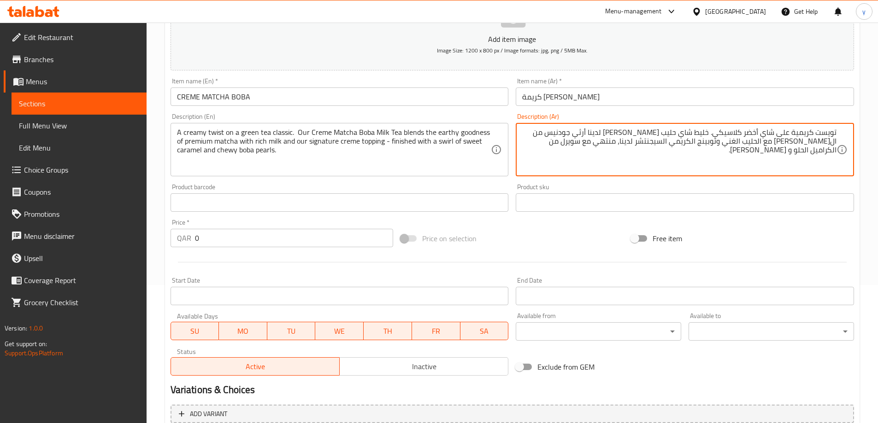
click at [775, 152] on textarea "تويست كريمية على شاي أخضر كلاسيكي. خليط شاي حليب بوبا ماتشا الكريمي لدينا أرثي …" at bounding box center [679, 150] width 314 height 44
paste textarea "يوي"
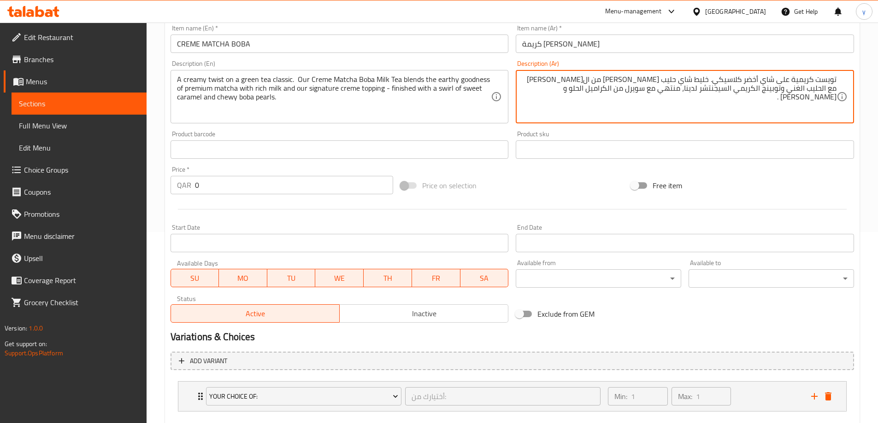
scroll to position [243, 0]
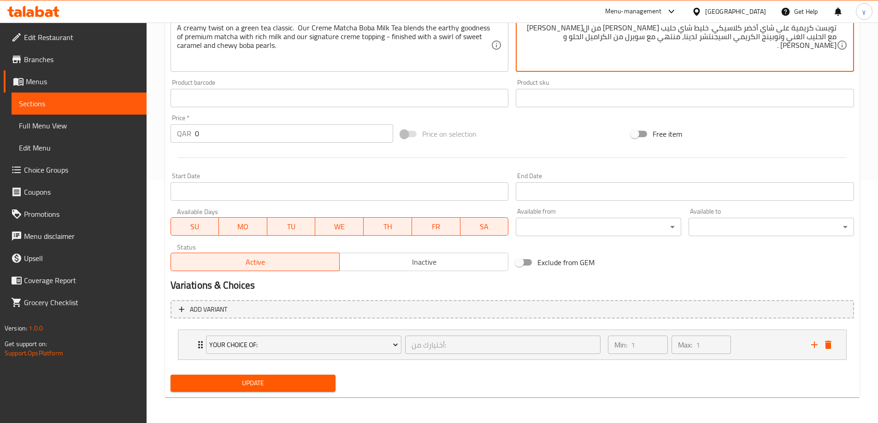
type textarea "تويست كريمية على شاي أخضر كلاسيكي. خليط شاي حليب [PERSON_NAME] من ال[PERSON_NAM…"
click at [335, 378] on div "Update" at bounding box center [253, 383] width 173 height 24
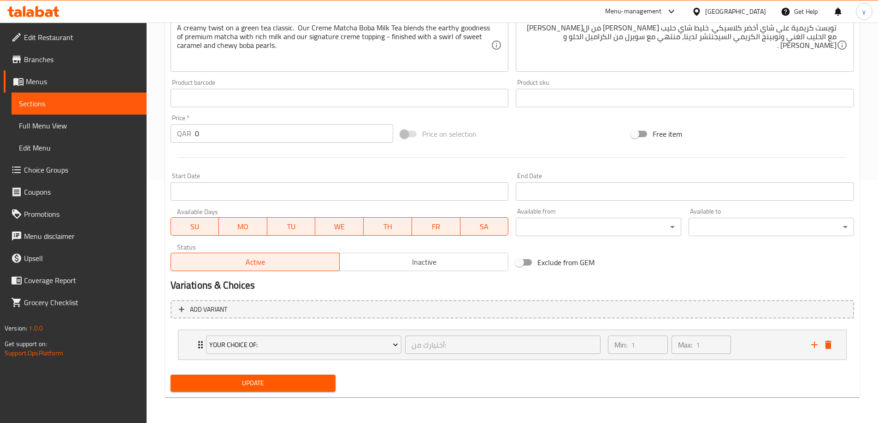
click at [317, 381] on span "Update" at bounding box center [253, 384] width 151 height 12
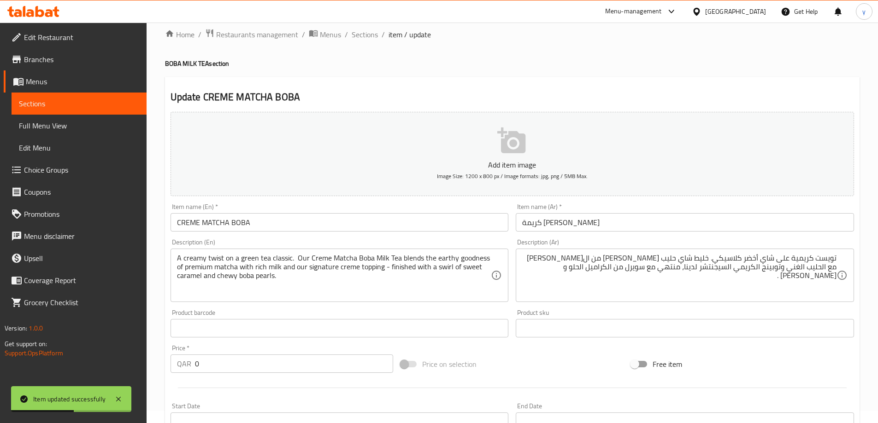
click at [108, 104] on span "Sections" at bounding box center [79, 103] width 120 height 11
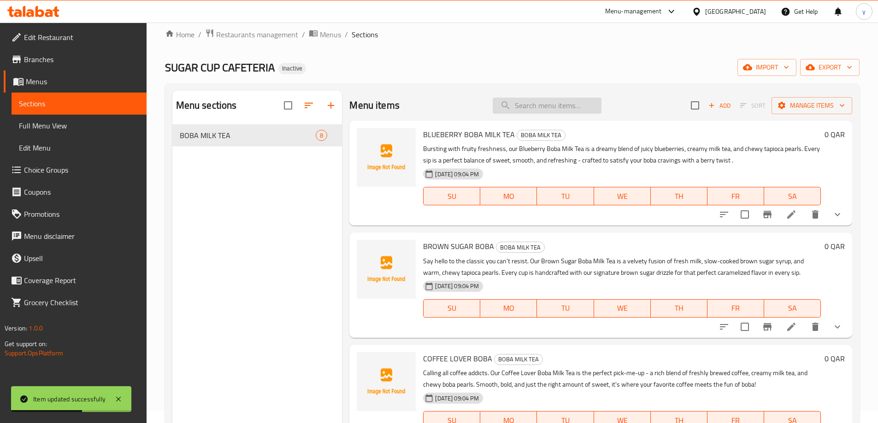
click at [543, 107] on input "search" at bounding box center [546, 106] width 109 height 16
paste input "MANGO BOBA MILK TEA"
type input "MANGO BOBA MILK TEA"
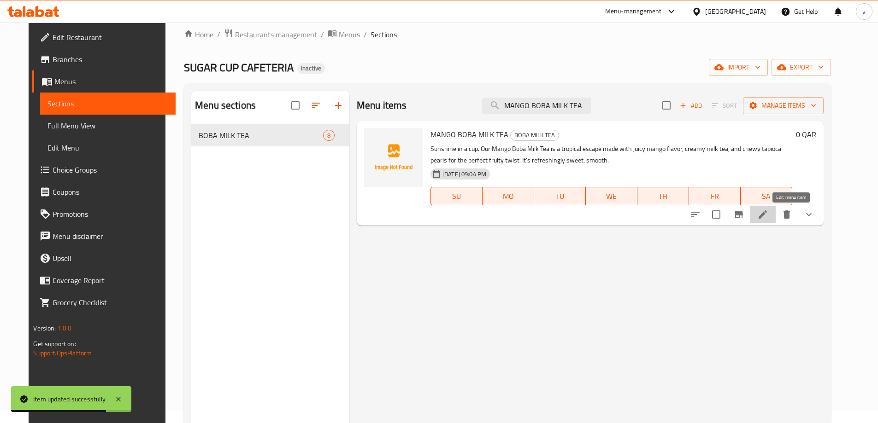
click at [767, 215] on icon at bounding box center [762, 215] width 8 height 8
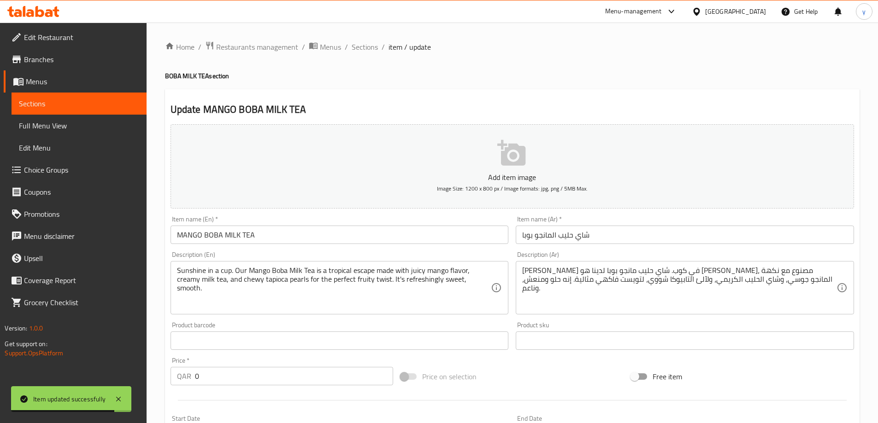
click at [677, 318] on div "Description (Ar) صن شاين في كوب. شاي حليب مانجو بوبا لدينا هو ايسكاب استوائي، م…" at bounding box center [685, 283] width 346 height 70
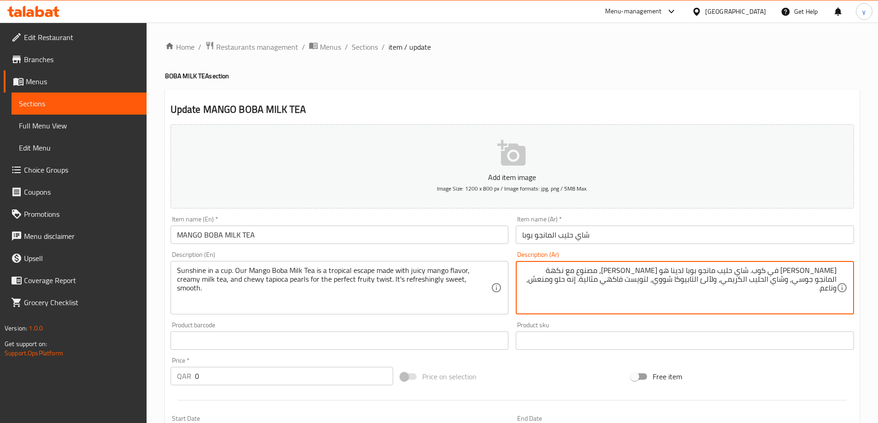
click at [755, 284] on textarea "صن شاين في كوب. شاي حليب مانجو بوبا لدينا هو ايسكاب استوائي، مصنوع مع نكهة الما…" at bounding box center [679, 288] width 314 height 44
paste textarea "بيرلز"
click at [718, 280] on textarea "صن شاين في كوب. شاي حليب مانجو بوبا لدينا هو ايسكاب استوائي، مصنوع مع نكهة الما…" at bounding box center [679, 288] width 314 height 44
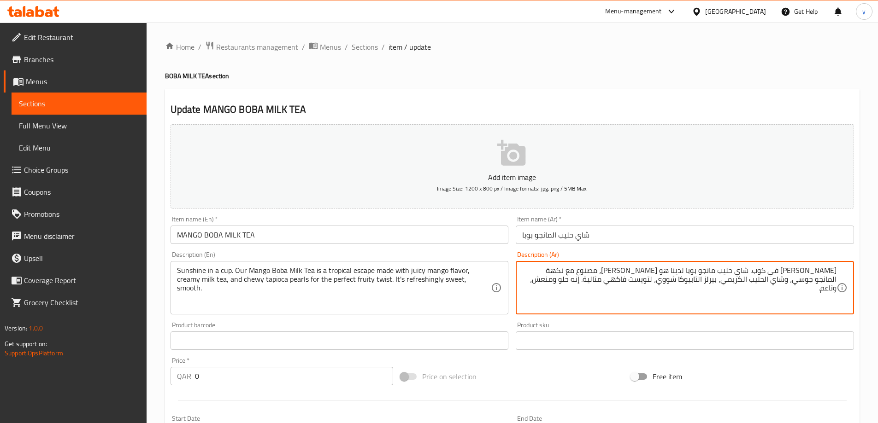
paste textarea "وي"
click at [626, 282] on textarea "صن شاين في كوب. شاي حليب مانجو بوبا لدينا هو ايسكاب استوائي، مصنوع مع نكهة الما…" at bounding box center [679, 288] width 314 height 44
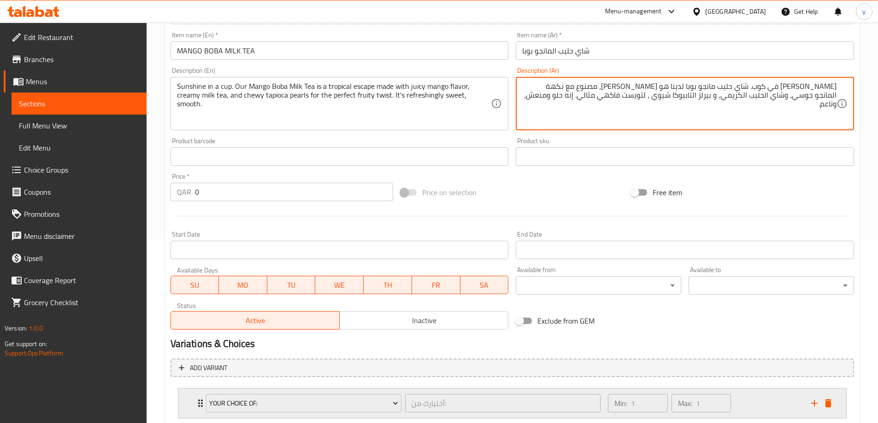
scroll to position [243, 0]
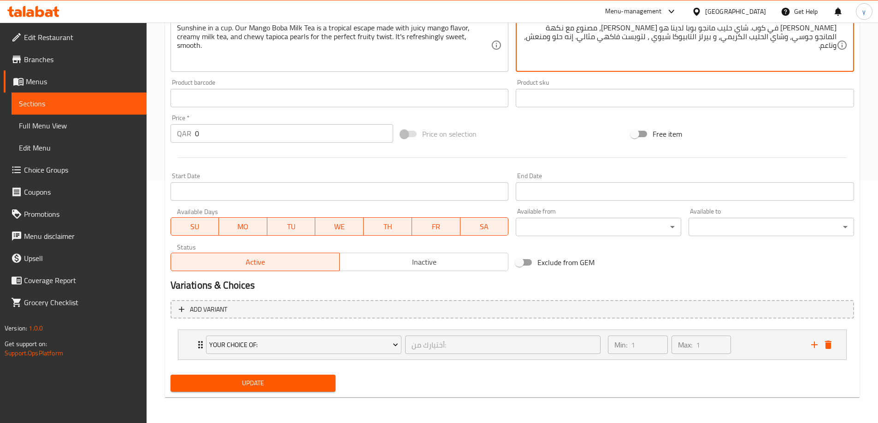
type textarea "[PERSON_NAME] في كوب. شاي حليب مانجو بوبا لدينا هو [PERSON_NAME]، مصنوع مع نكهة…"
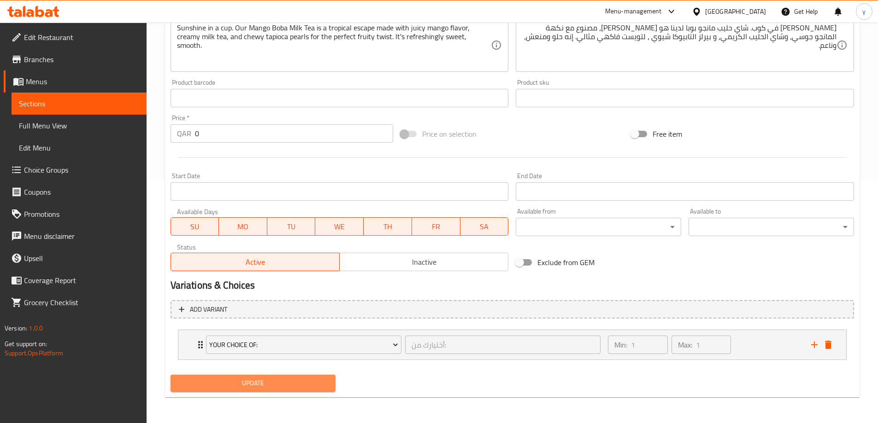
click at [310, 380] on span "Update" at bounding box center [253, 384] width 151 height 12
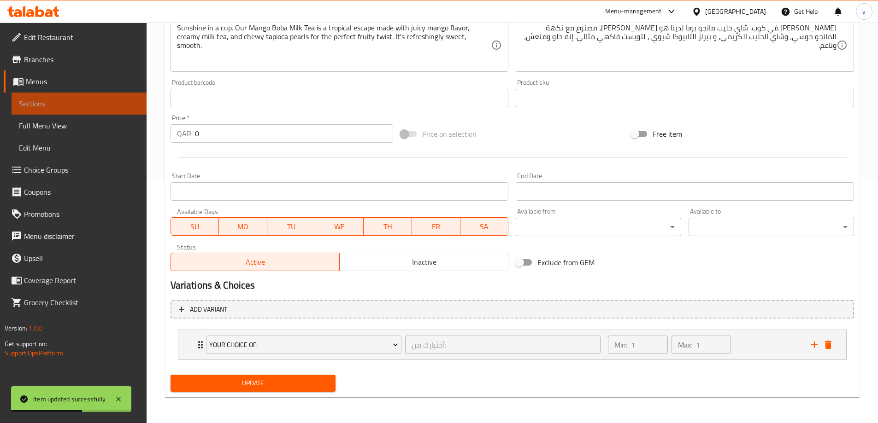
click at [66, 102] on span "Sections" at bounding box center [79, 103] width 120 height 11
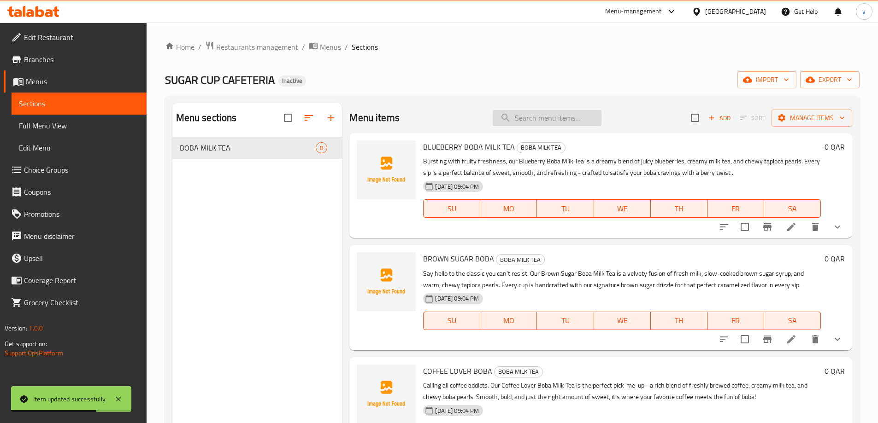
click at [543, 120] on input "search" at bounding box center [546, 118] width 109 height 16
paste input "MATCHA LATTE BOBA TEA"
type input "MATCHA LATTE BOBA TEA"
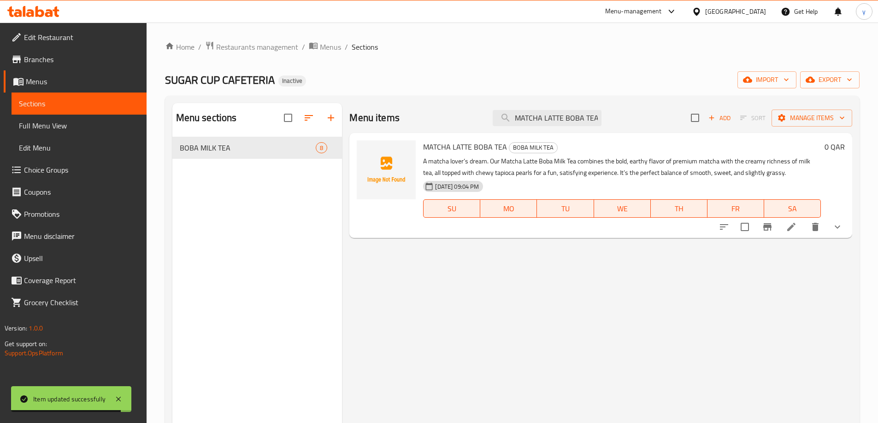
click at [796, 226] on icon at bounding box center [790, 227] width 11 height 11
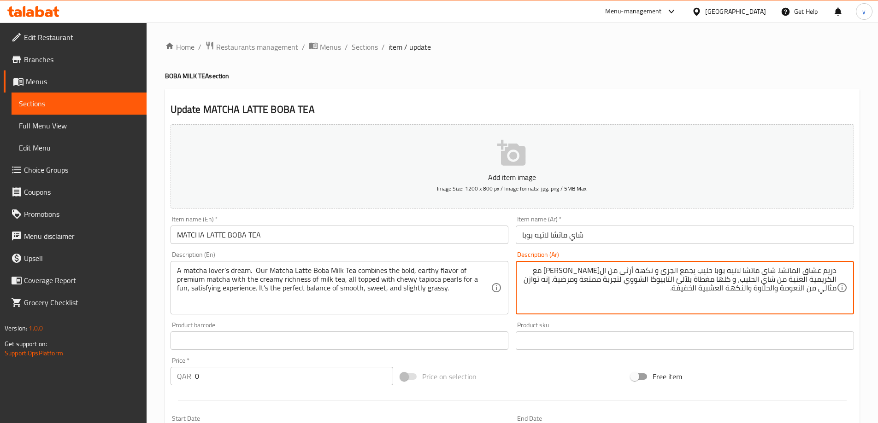
click at [696, 271] on textarea "دريم عشاق الماتشا. شاي ماتشا لاتيه بوبا حليب يجمع الجرئ و نكهة أرثي من الماتشا …" at bounding box center [679, 288] width 314 height 44
click at [630, 270] on textarea "دريم عشاق الماتشا. شاي ماتشا لاتيه بوبا حليب لدينا يجمع الجرئ و نكهة أرثي من ال…" at bounding box center [679, 288] width 314 height 44
drag, startPoint x: 609, startPoint y: 272, endPoint x: 641, endPoint y: 274, distance: 31.9
click at [641, 274] on textarea "دريم عشاق الماتشا. شاي ماتشا لاتيه بوبا حليب لدينا يجمع الجرئ و نكهة أرثي من ال…" at bounding box center [679, 288] width 314 height 44
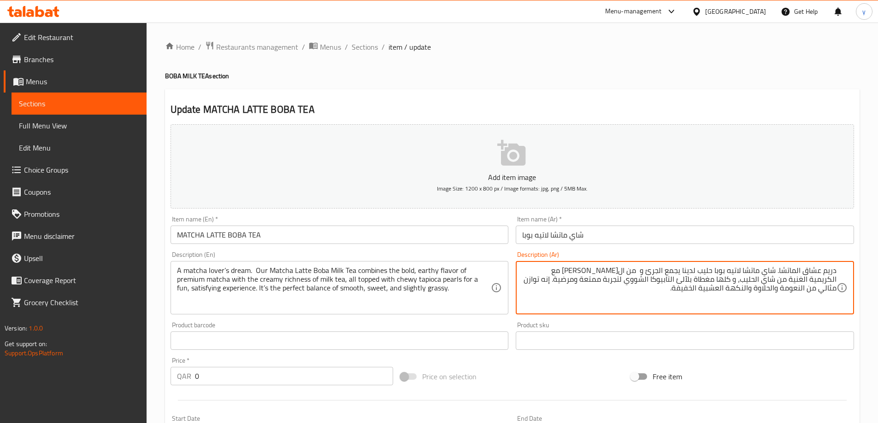
click at [664, 270] on textarea "دريم عشاق الماتشا. شاي ماتشا لاتيه بوبا حليب لدينا يجمع الجرئ و من الماتشا بريم…" at bounding box center [679, 288] width 314 height 44
paste textarea "نكهة أرثي"
paste textarea "رلز"
click at [641, 277] on textarea "دريم عشاق الماتشا. شاي ماتشا لاتيه بوبا حليب لدينا يجمع نكهة أرثي و الجرئ من ال…" at bounding box center [679, 288] width 314 height 44
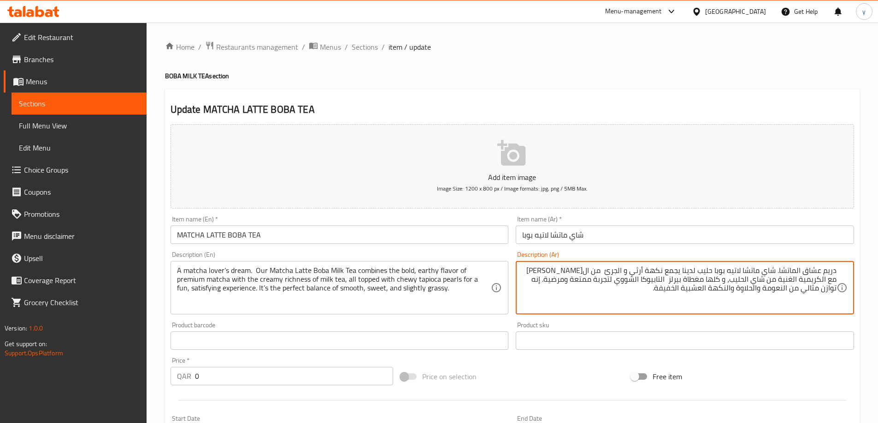
paste textarea "ي"
click at [740, 289] on textarea "دريم عشاق الماتشا. شاي ماتشا لاتيه بوبا حليب لدينا يجمع نكهة أرثي و الجرئ من ال…" at bounding box center [679, 288] width 314 height 44
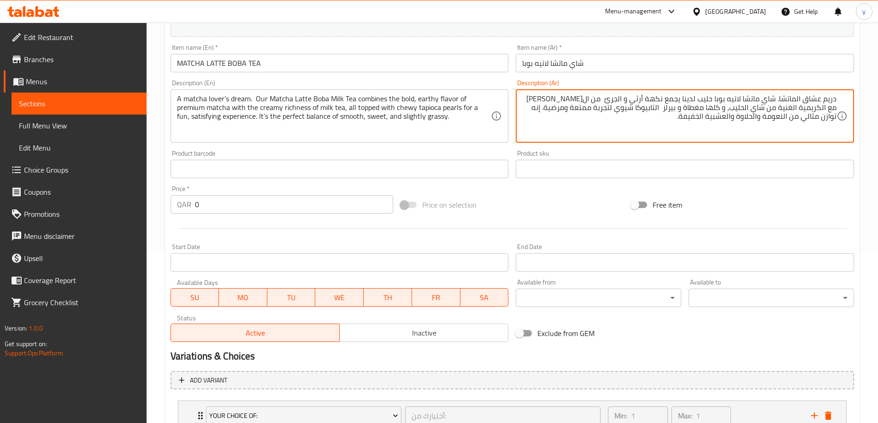
scroll to position [230, 0]
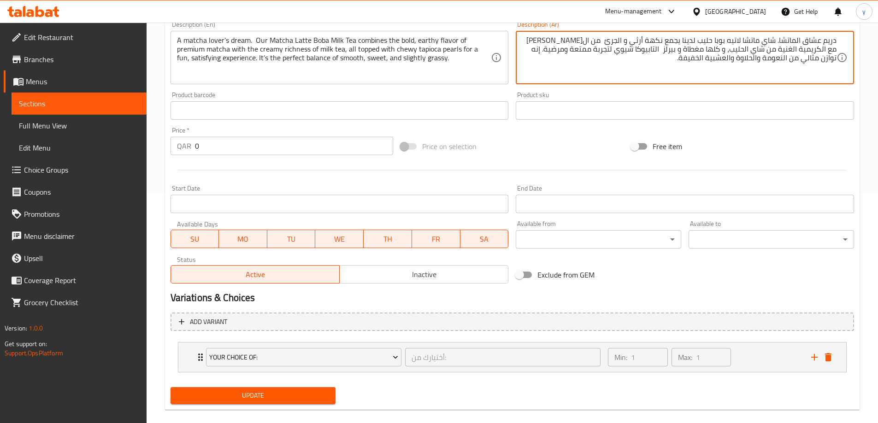
type textarea "دريم عشاق الماتشا. شاي ماتشا لاتيه بوبا حليب لدينا يجمع نكهة أرثي و الجرئ من ال…"
click at [301, 402] on span "Update" at bounding box center [253, 396] width 151 height 12
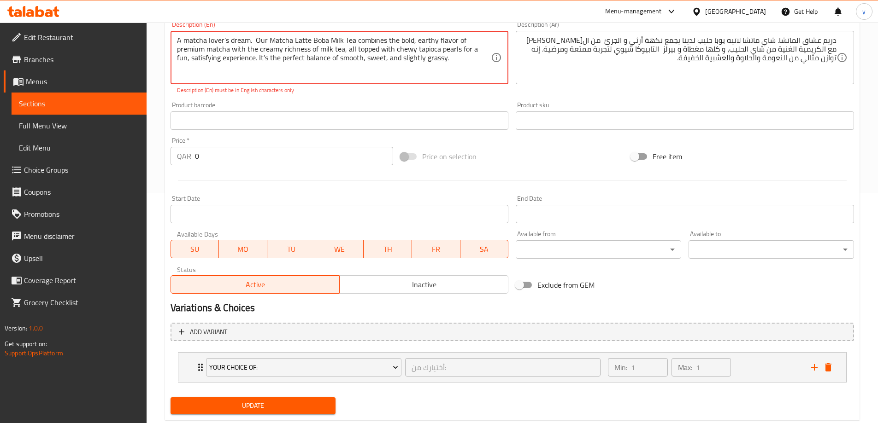
click at [292, 409] on span "Update" at bounding box center [253, 406] width 151 height 12
click at [224, 38] on textarea "A matcha lover’s dream. Our Matcha Latte Boba Milk Tea combines the bold, earth…" at bounding box center [334, 58] width 314 height 44
click at [281, 404] on span "Update" at bounding box center [253, 406] width 151 height 12
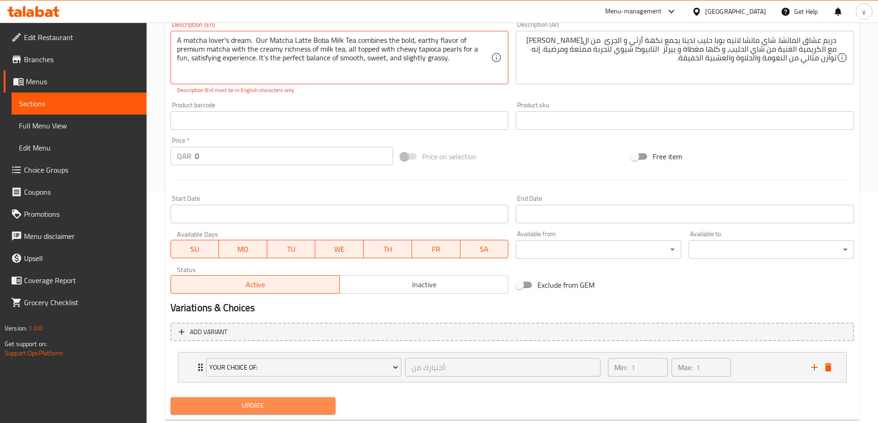
click at [281, 404] on span "Update" at bounding box center [253, 406] width 151 height 12
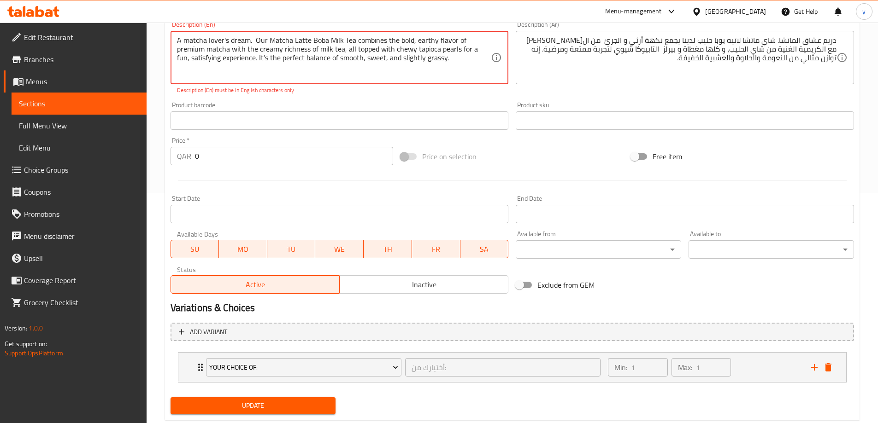
click at [252, 58] on textarea "A matcha lover's dream. Our Matcha Latte Boba Milk Tea combines the bold, earth…" at bounding box center [334, 58] width 314 height 44
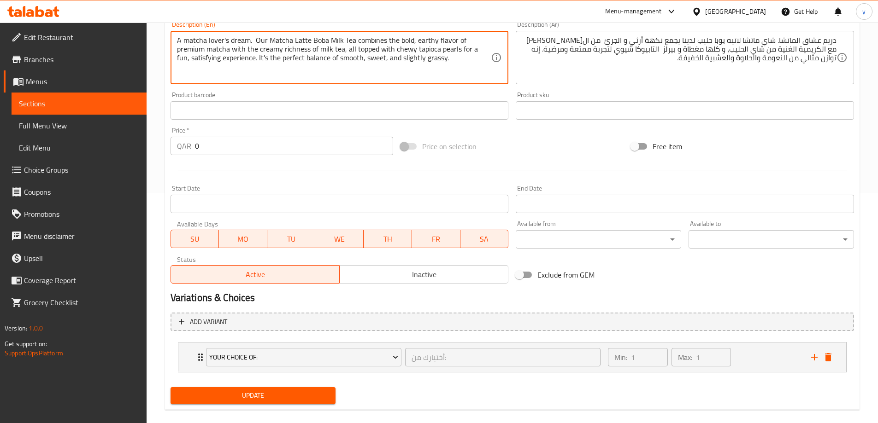
type textarea "A matcha lover's dream. Our Matcha Latte Boba Milk Tea combines the bold, earth…"
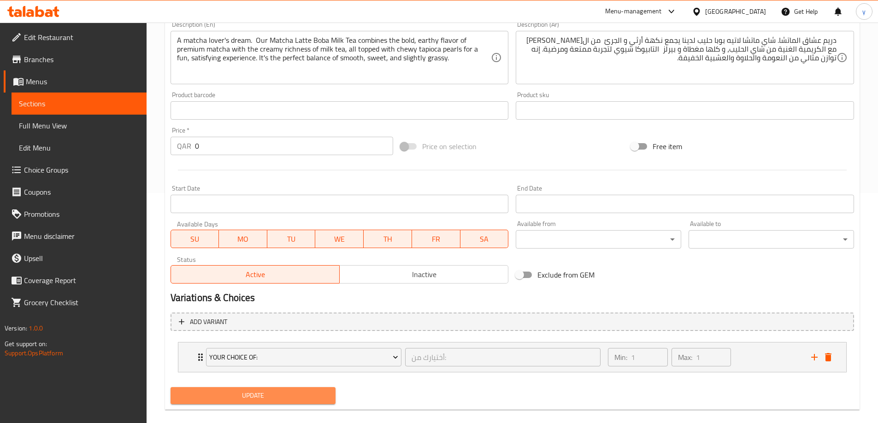
click at [294, 399] on span "Update" at bounding box center [253, 396] width 151 height 12
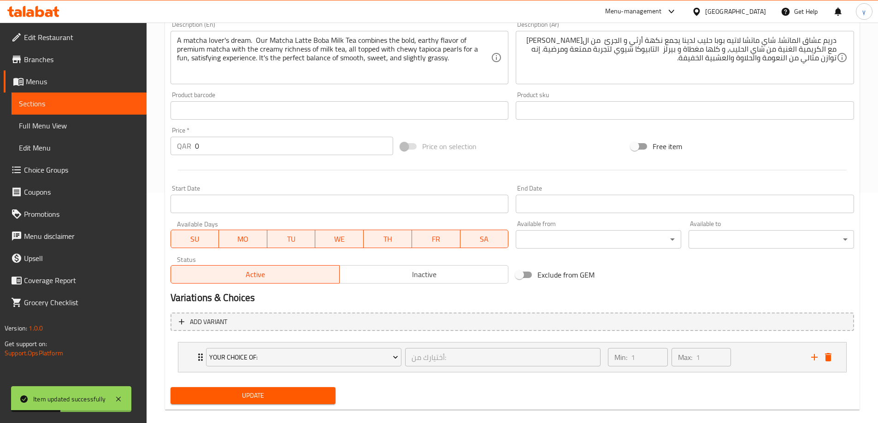
click at [98, 104] on span "Sections" at bounding box center [79, 103] width 120 height 11
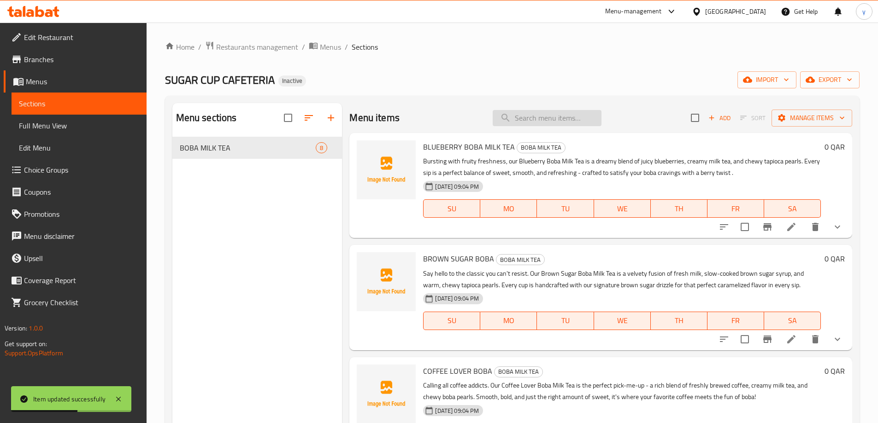
click at [554, 115] on input "search" at bounding box center [546, 118] width 109 height 16
paste input "OKINAWA MILK TEA"
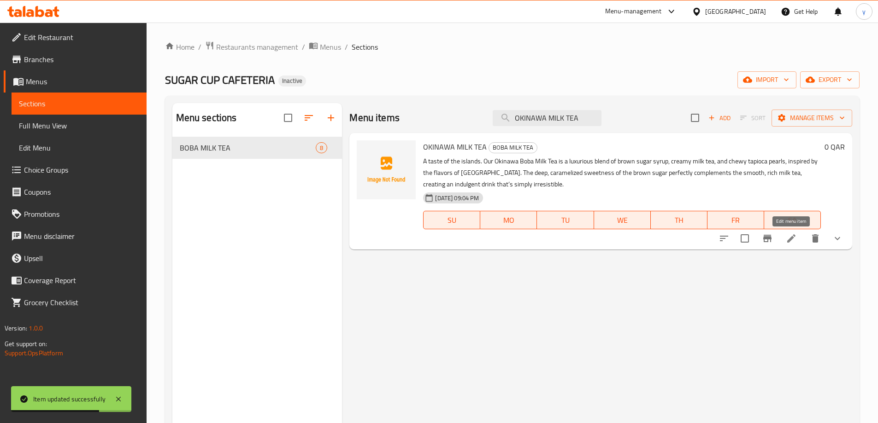
type input "OKINAWA MILK TEA"
click at [786, 240] on icon at bounding box center [790, 238] width 11 height 11
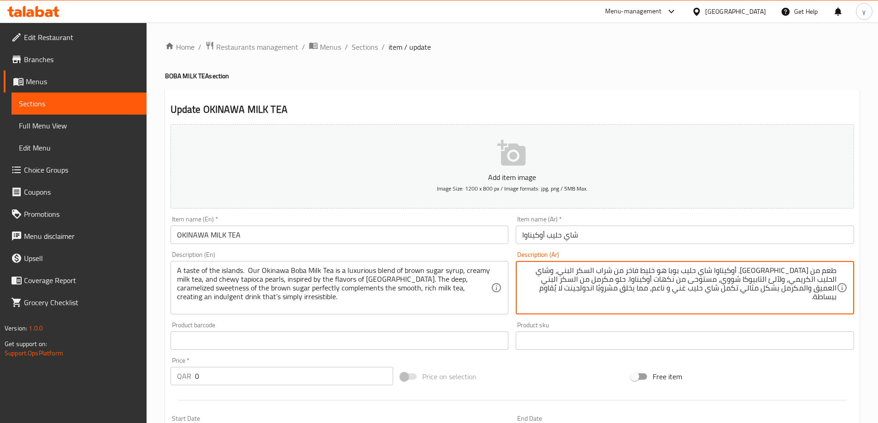
click at [720, 269] on textarea "طعم من آيلاند. أوكيناوا شاي حليب بوبا هو خليط فاخر من شراب السكر البني، وشاي ال…" at bounding box center [679, 288] width 314 height 44
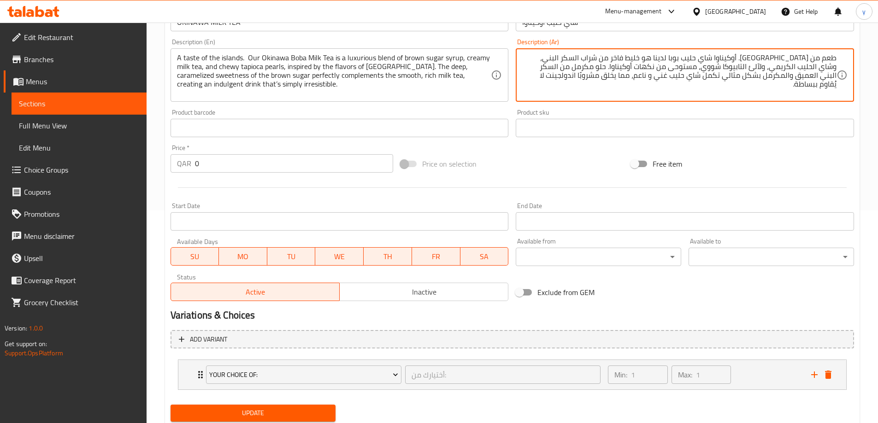
scroll to position [243, 0]
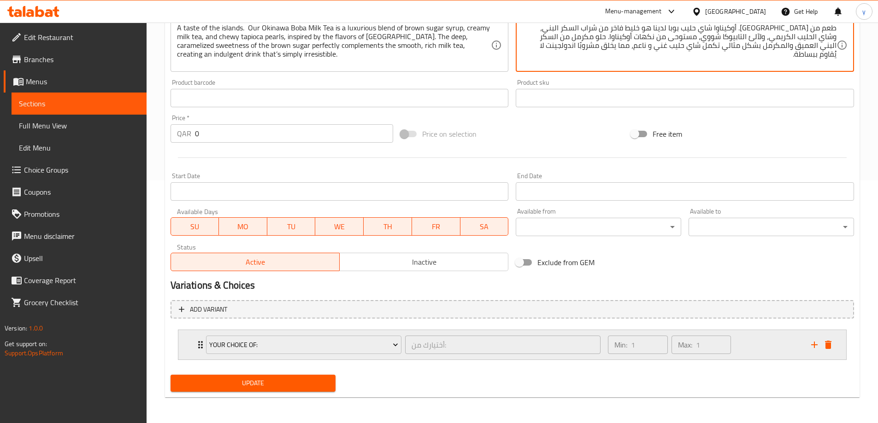
click at [197, 344] on icon "Expand" at bounding box center [200, 345] width 11 height 11
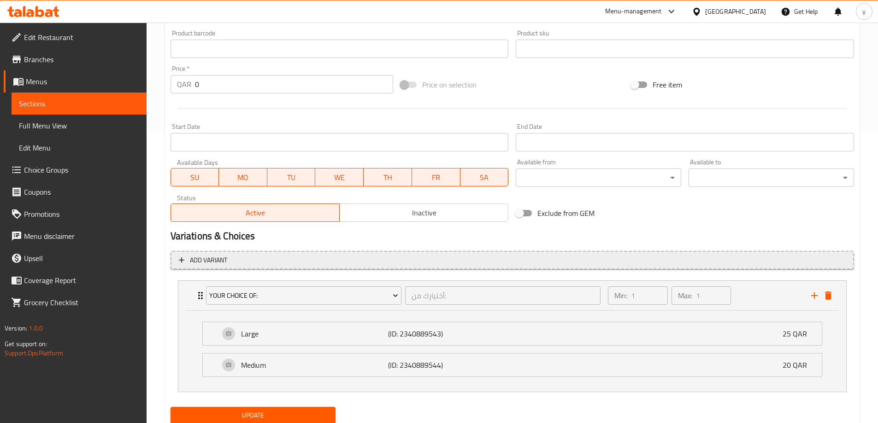
scroll to position [324, 0]
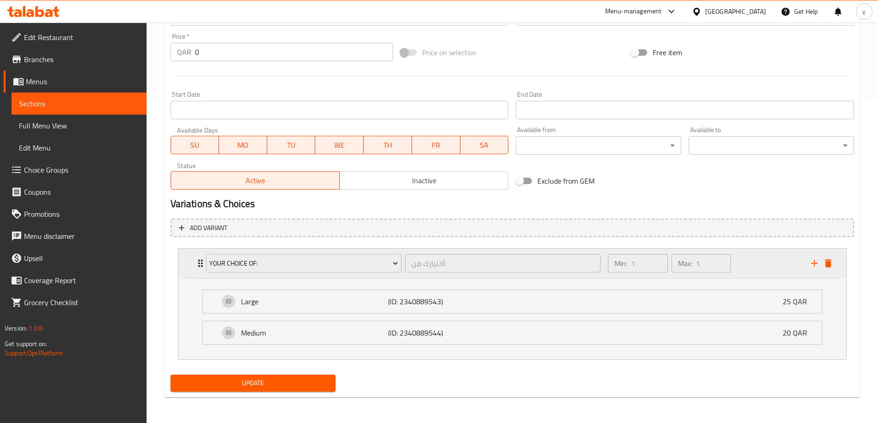
click at [196, 263] on icon "Expand" at bounding box center [200, 263] width 11 height 11
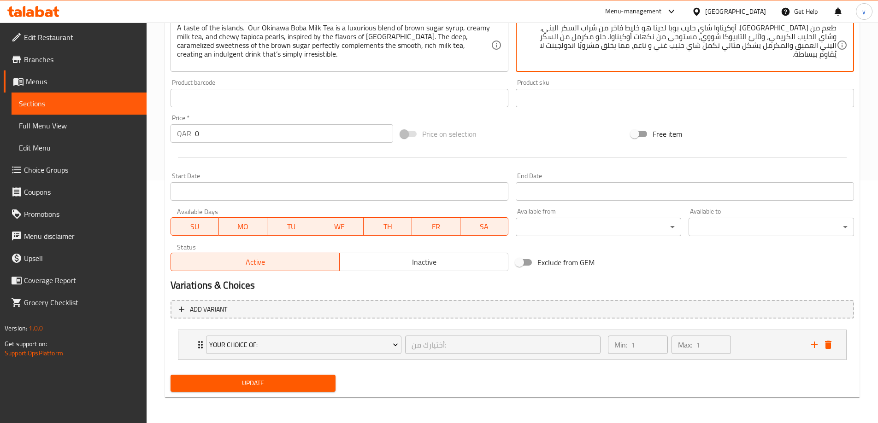
scroll to position [59, 0]
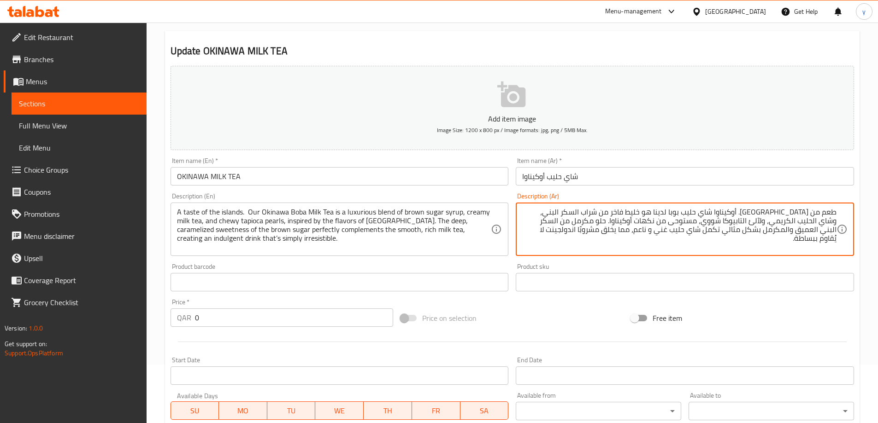
click at [830, 223] on textarea "طعم من آيلاند. أوكيناوا شاي حليب بوبا لدينا هو خليط فاخر من شراب السكر البني، و…" at bounding box center [679, 230] width 314 height 44
paste textarea "بيرلز"
click at [785, 222] on textarea "طعم من آيلاند. أوكيناوا شاي حليب بوبا لدينا هو خليط فاخر من شراب السكر البني، و…" at bounding box center [679, 230] width 314 height 44
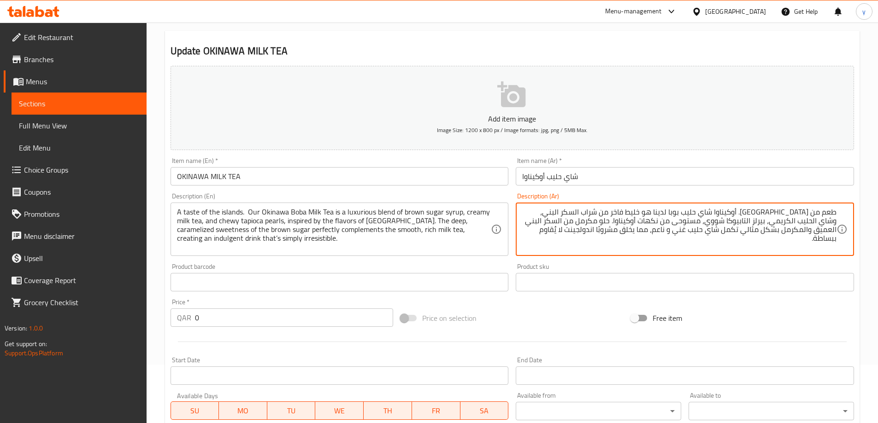
paste textarea "وي"
click at [655, 219] on textarea "طعم من آيلاند. أوكيناوا شاي حليب بوبا لدينا هو خليط فاخر من شراب السكر البني، و…" at bounding box center [679, 230] width 314 height 44
click at [670, 221] on textarea "طعم من آيلاند. أوكيناوا شاي حليب بوبا لدينا هو خليط فاخر من شراب السكر البني، و…" at bounding box center [679, 230] width 314 height 44
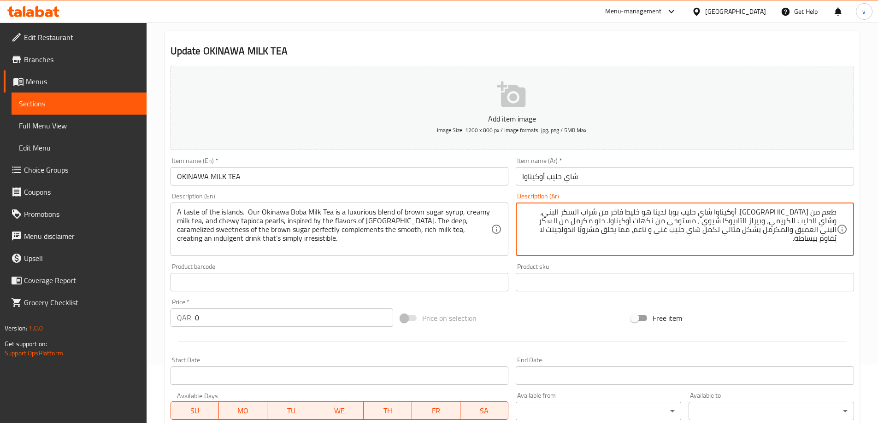
click at [551, 223] on textarea "طعم من آيلاند. أوكيناوا شاي حليب بوبا لدينا هو خليط فاخر من شراب السكر البني، و…" at bounding box center [679, 230] width 314 height 44
click at [555, 224] on textarea "طعم من آيلاند. أوكيناوا شاي حليب بوبا لدينا هو خليط فاخر من شراب السكر البني، و…" at bounding box center [679, 230] width 314 height 44
click at [561, 236] on textarea "طعم من آيلاند. أوكيناوا شاي حليب بوبا لدينا هو خليط فاخر من شراب السكر البني، و…" at bounding box center [679, 230] width 314 height 44
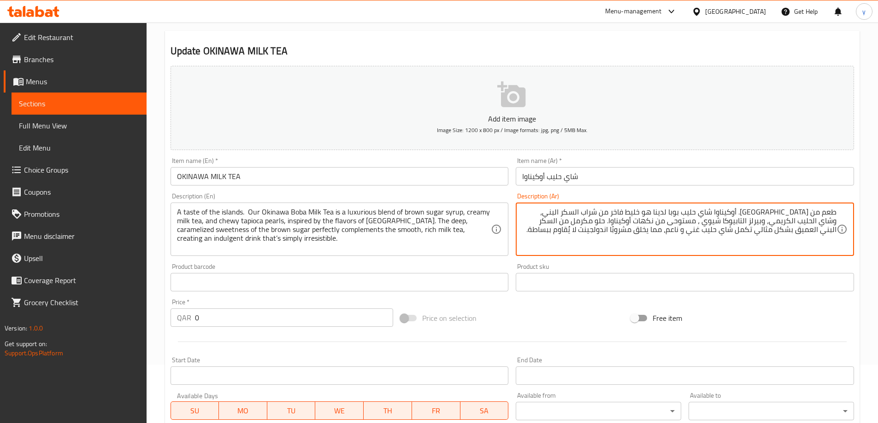
drag, startPoint x: 718, startPoint y: 230, endPoint x: 746, endPoint y: 234, distance: 28.3
click at [746, 234] on textarea "طعم من آيلاند. أوكيناوا شاي حليب بوبا لدينا هو خليط فاخر من شراب السكر البني، و…" at bounding box center [679, 230] width 314 height 44
drag, startPoint x: 529, startPoint y: 223, endPoint x: 565, endPoint y: 225, distance: 35.6
click at [565, 225] on textarea "طعم من آيلاند. أوكيناوا شاي حليب بوبا لدينا هو خليط فاخر من شراب السكر البني، و…" at bounding box center [679, 230] width 314 height 44
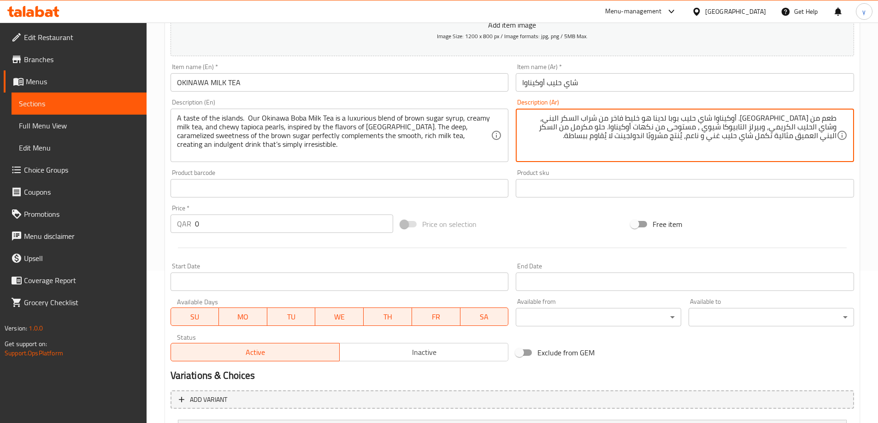
scroll to position [243, 0]
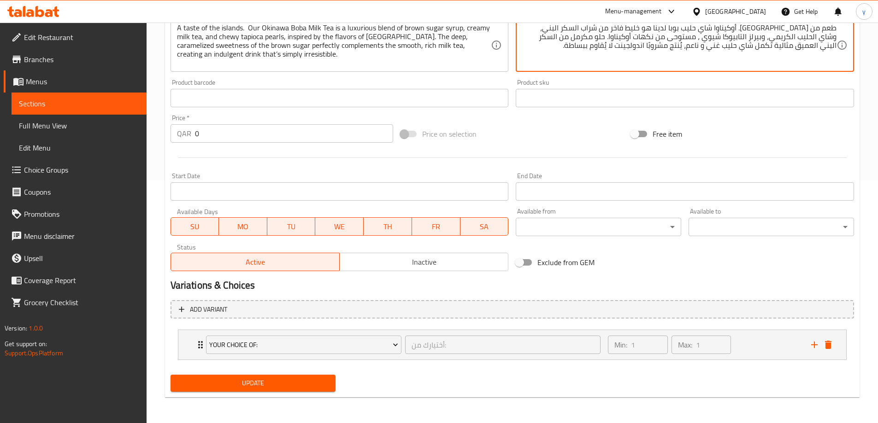
type textarea "طعم من [GEOGRAPHIC_DATA]. أوكيناوا شاي حليب بوبا لدينا هو خليط فاخر من شراب الس…"
click at [310, 388] on span "Update" at bounding box center [253, 384] width 151 height 12
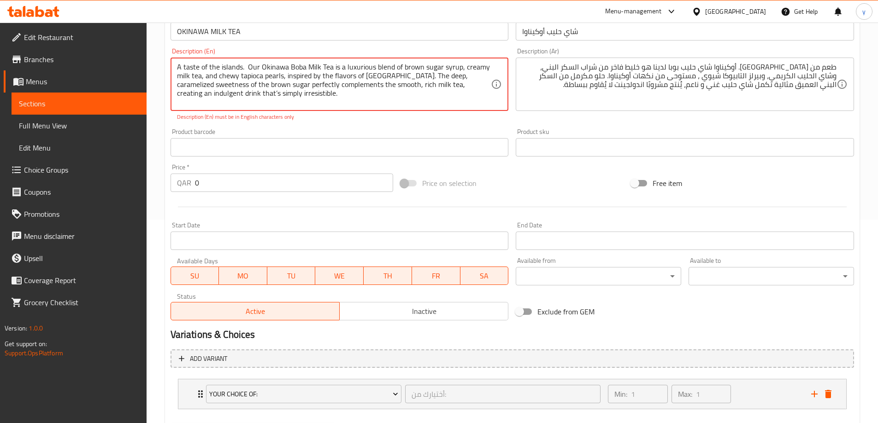
scroll to position [151, 0]
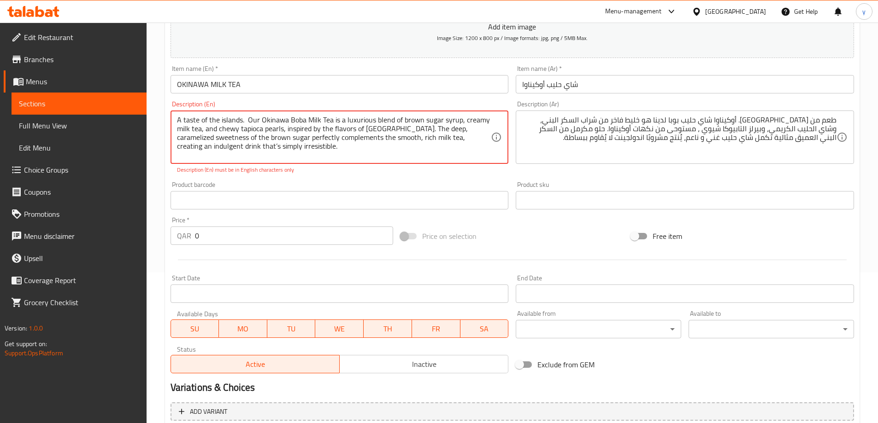
click at [208, 146] on textarea "A taste of the islands. Our Okinawa Boba Milk Tea is a luxurious blend of brown…" at bounding box center [334, 138] width 314 height 44
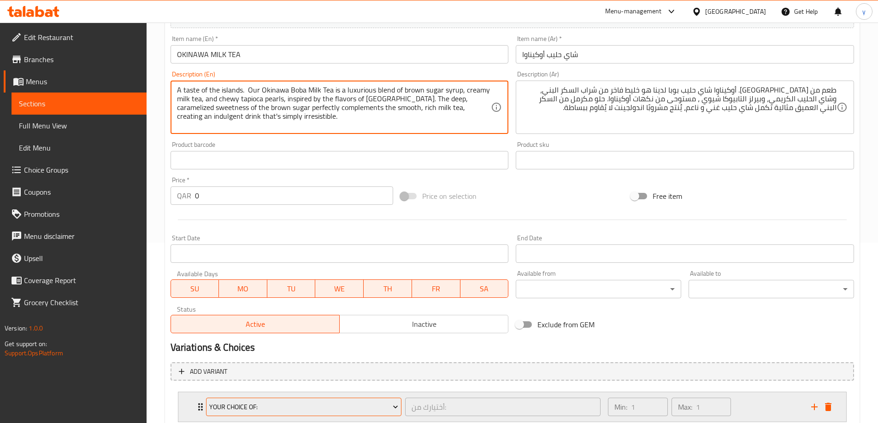
scroll to position [243, 0]
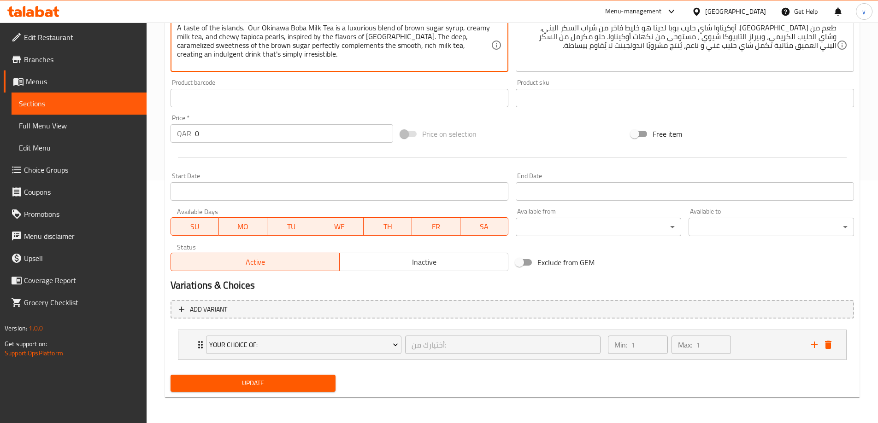
type textarea "A taste of the islands. Our Okinawa Boba Milk Tea is a luxurious blend of brown…"
click at [243, 381] on span "Update" at bounding box center [253, 384] width 151 height 12
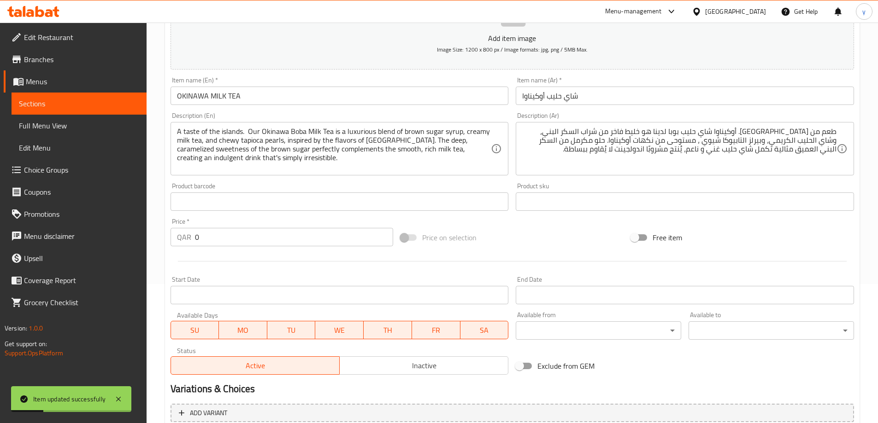
scroll to position [59, 0]
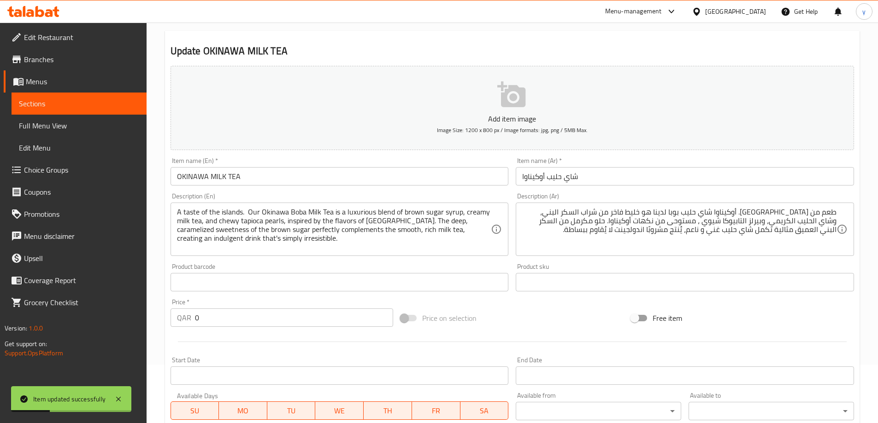
click at [100, 108] on span "Sections" at bounding box center [79, 103] width 120 height 11
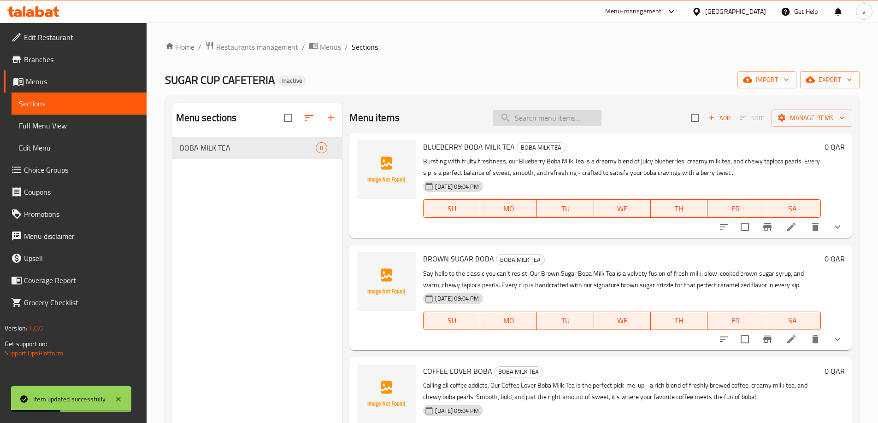
click at [540, 116] on input "search" at bounding box center [546, 118] width 109 height 16
paste input "BLUEBERRY BOBA MILK TEA"
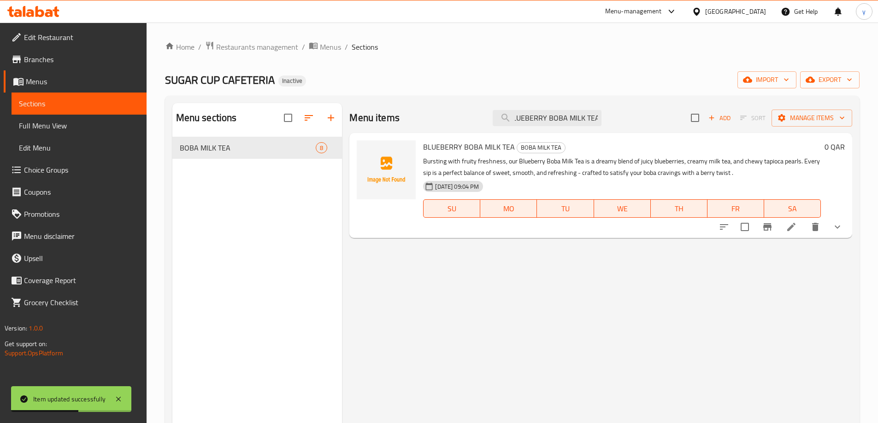
type input "BLUEBERRY BOBA MILK TEA"
click at [791, 231] on icon at bounding box center [790, 227] width 11 height 11
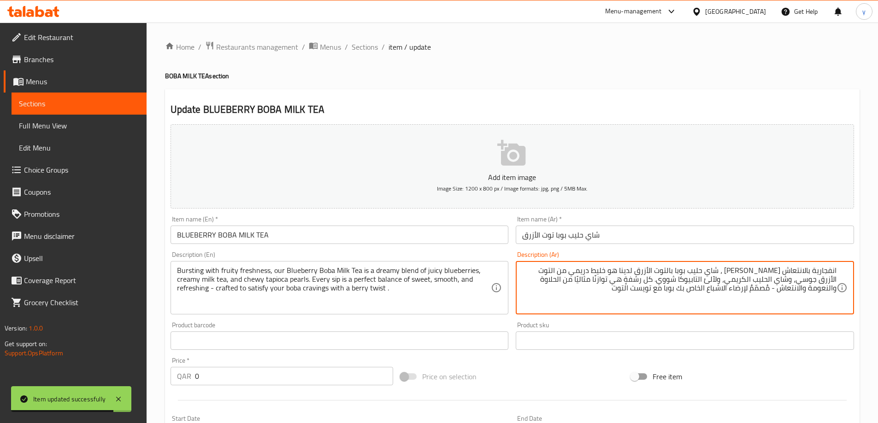
click at [758, 280] on textarea "انفجارية بالانتعاش [PERSON_NAME] ، شاي حليب بوبا بالتوت الأزرق لدينا هو خليط در…" at bounding box center [679, 288] width 314 height 44
paste textarea "بيرلز"
click at [720, 280] on textarea "انفجارية بالانتعاش الفاكهي ، شاي حليب بوبا بالتوت الأزرق لدينا هو خليط دريمي من…" at bounding box center [679, 288] width 314 height 44
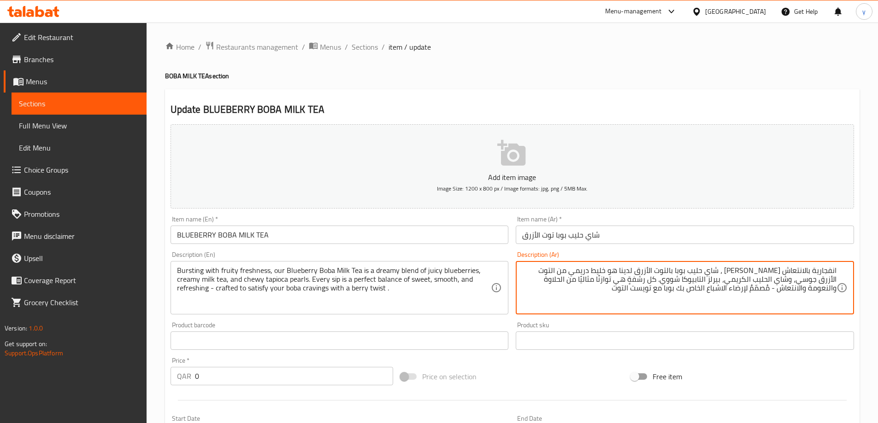
paste textarea "وي"
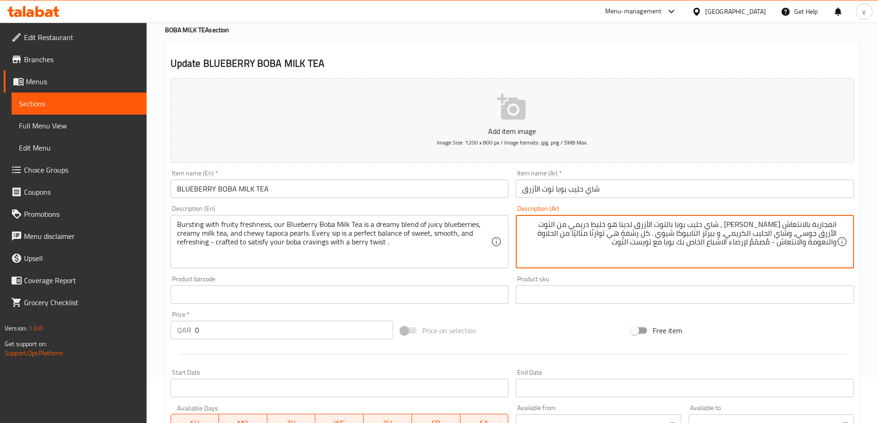
scroll to position [243, 0]
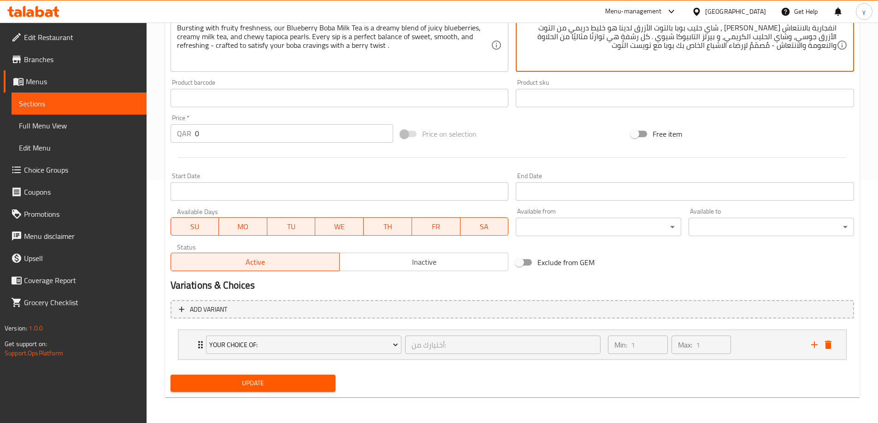
type textarea "انفجارية بالانتعاش الفاكهي ، شاي حليب بوبا بالتوت الأزرق لدينا هو خليط دريمي من…"
click at [306, 377] on button "Update" at bounding box center [252, 383] width 165 height 17
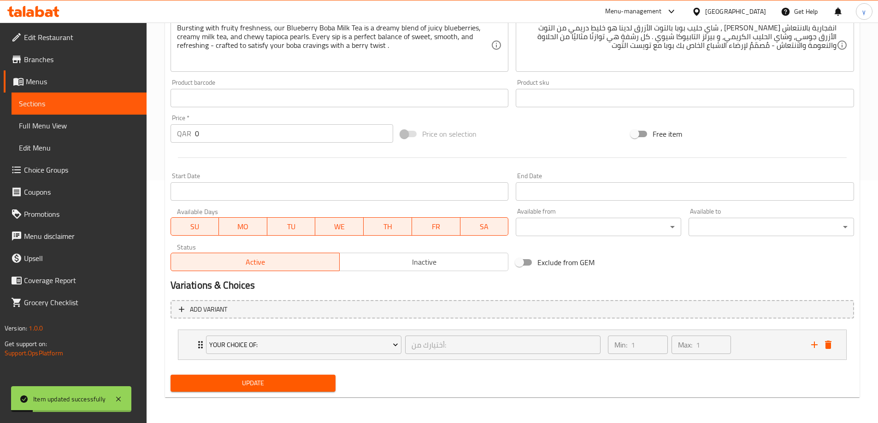
click at [98, 125] on span "Full Menu View" at bounding box center [79, 125] width 120 height 11
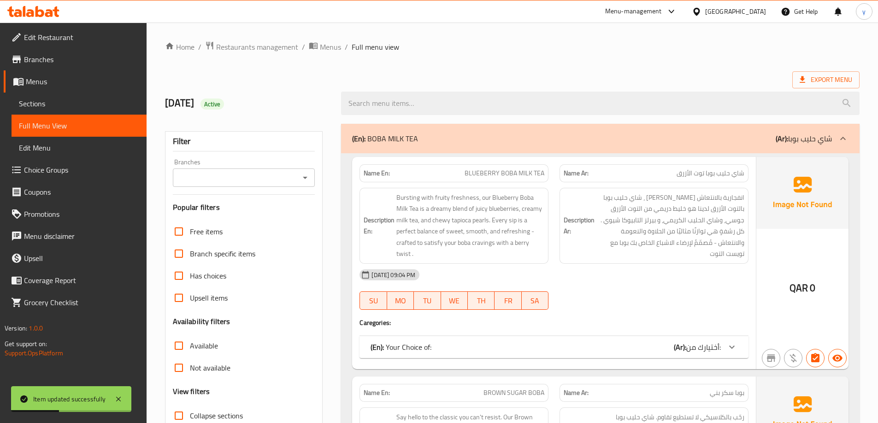
click at [56, 128] on span "Full Menu View" at bounding box center [79, 125] width 120 height 11
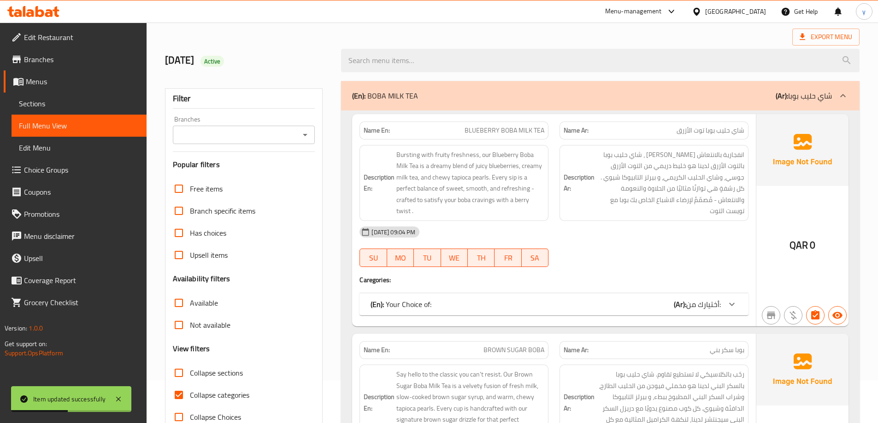
scroll to position [184, 0]
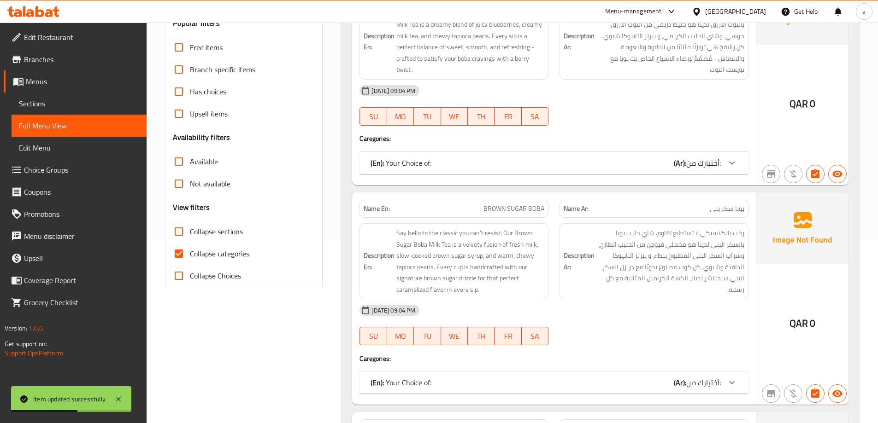
click at [184, 255] on input "Collapse categories" at bounding box center [179, 254] width 22 height 22
checkbox input "false"
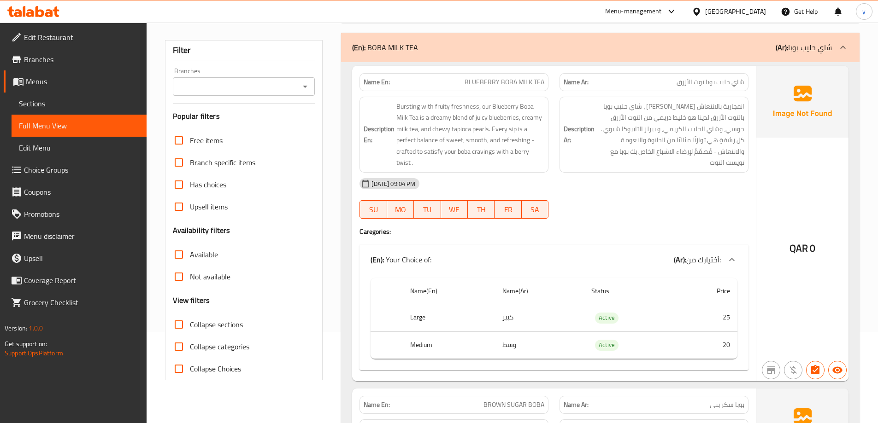
scroll to position [0, 0]
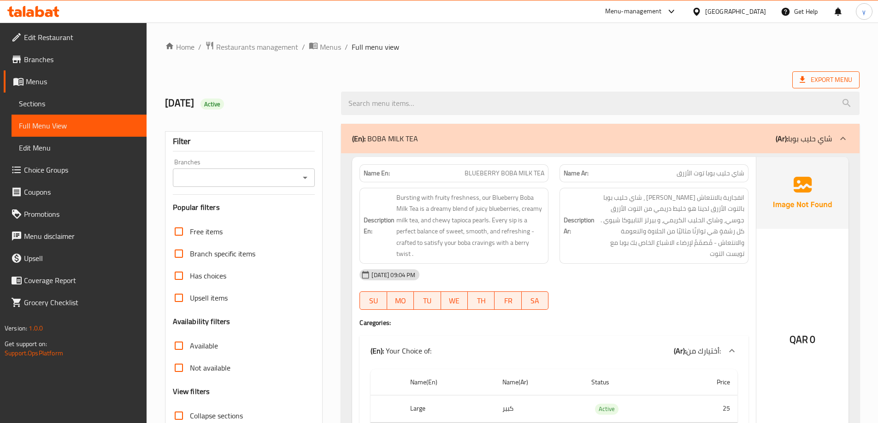
click at [828, 76] on span "Export Menu" at bounding box center [825, 80] width 53 height 12
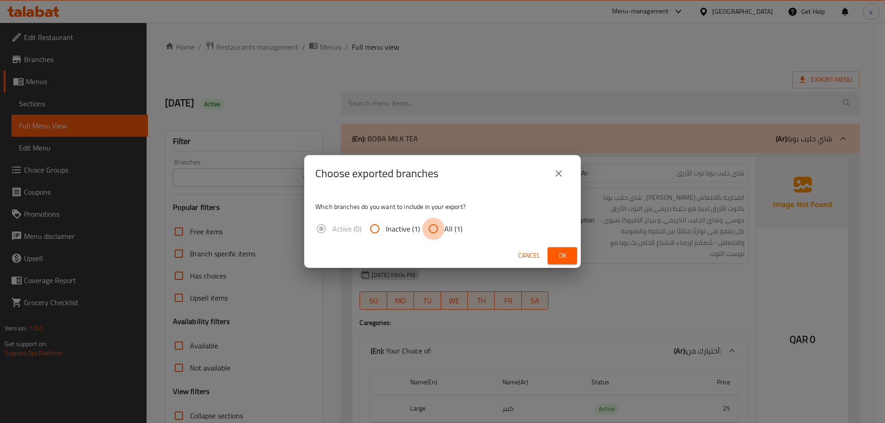
click at [428, 226] on input "All (1)" at bounding box center [433, 229] width 22 height 22
radio input "true"
click at [567, 255] on span "Ok" at bounding box center [562, 256] width 15 height 12
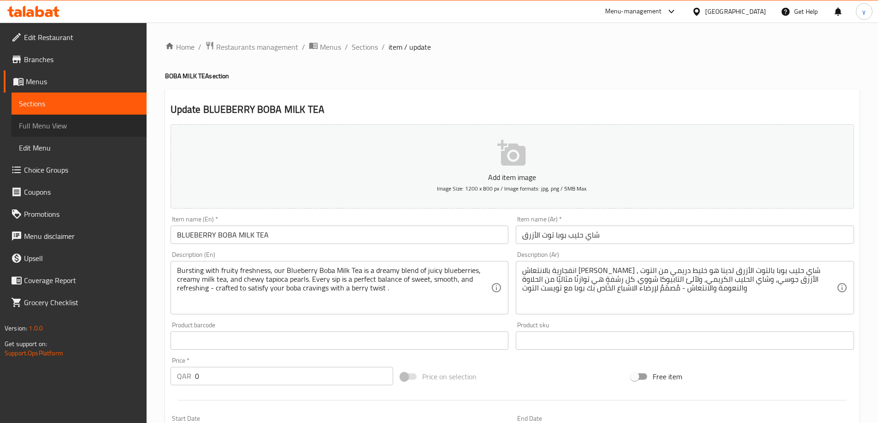
click at [42, 128] on span "Full Menu View" at bounding box center [79, 125] width 120 height 11
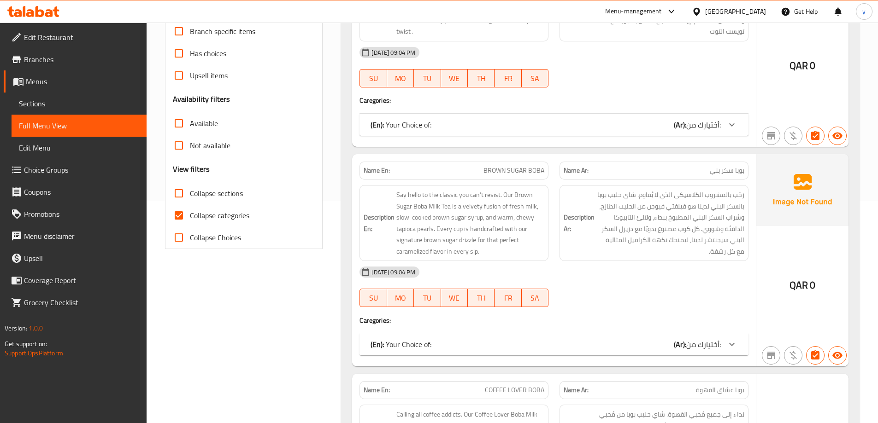
scroll to position [230, 0]
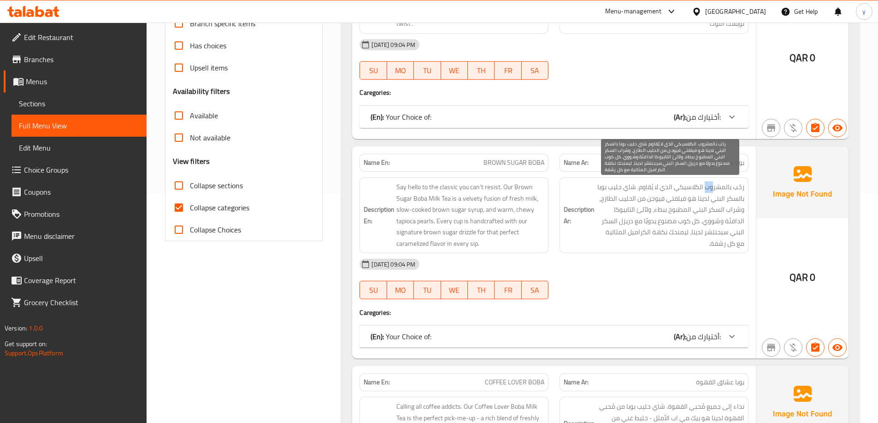
drag, startPoint x: 707, startPoint y: 186, endPoint x: 715, endPoint y: 188, distance: 7.7
click at [715, 188] on span "رحّب بالمشروب الكلاسيكي الذي لا يُقاوم. شاي حليب بوبا بالسكر البني لدينا هو فيل…" at bounding box center [670, 216] width 148 height 68
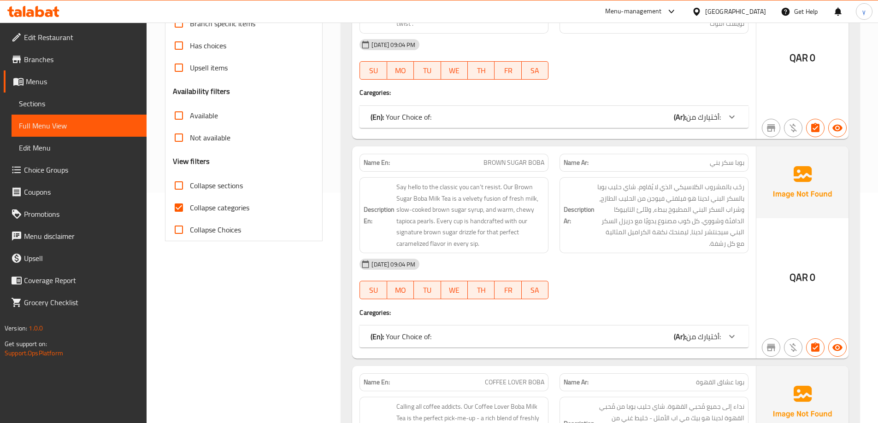
click at [504, 158] on span "BROWN SUGAR BOBA" at bounding box center [513, 163] width 61 height 10
copy span "BROWN SUGAR BOBA"
click at [574, 239] on h6 "Description Ar: رحّب بالمشروب الكلاسيكي الذي لا يُقاوم. شاي حليب بوبا بالسكر ال…" at bounding box center [653, 216] width 181 height 68
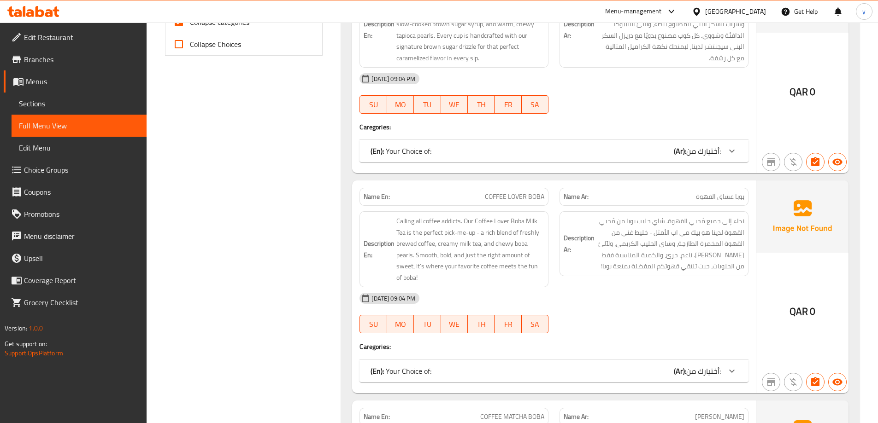
scroll to position [461, 0]
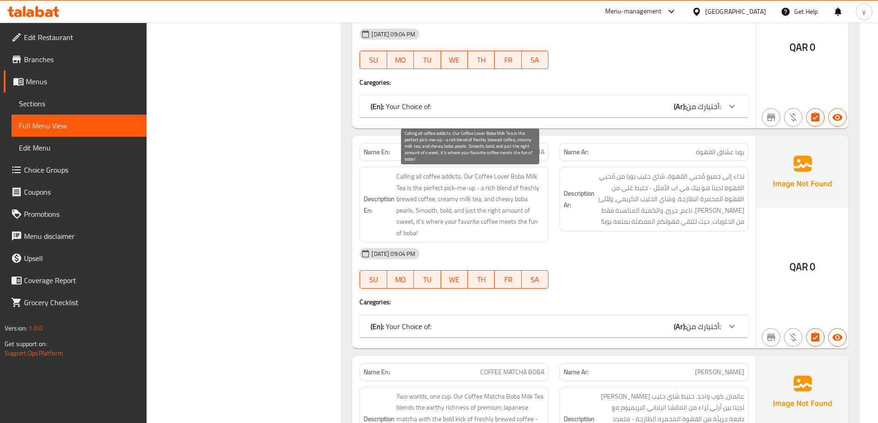
click at [452, 176] on span "Calling all coffee addicts. Our Coffee Lover Boba Milk Tea is the perfect pick-…" at bounding box center [470, 205] width 148 height 68
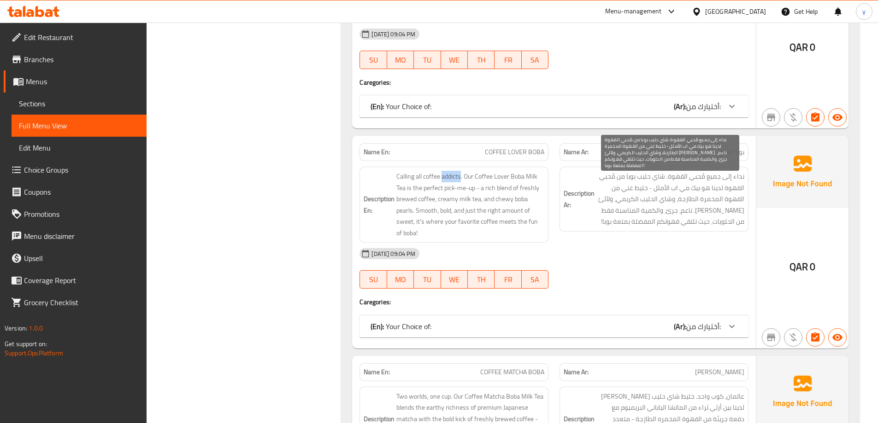
click at [695, 177] on span "نداء إلى جميع مُحبي القهوة. شاي حليب بوبا من مُحبي القهوة لدينا هو بيك مي اب ال…" at bounding box center [670, 199] width 148 height 57
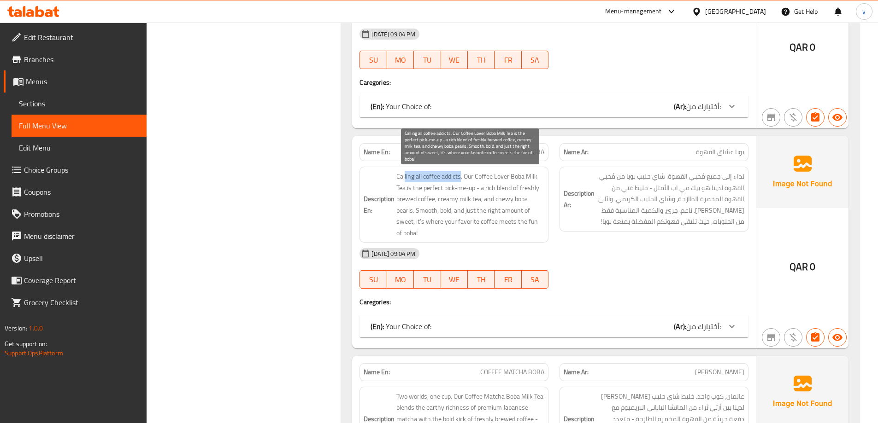
drag, startPoint x: 462, startPoint y: 177, endPoint x: 404, endPoint y: 172, distance: 57.8
click at [404, 172] on span "Calling all coffee addicts. Our Coffee Lover Boba Milk Tea is the perfect pick-…" at bounding box center [470, 205] width 148 height 68
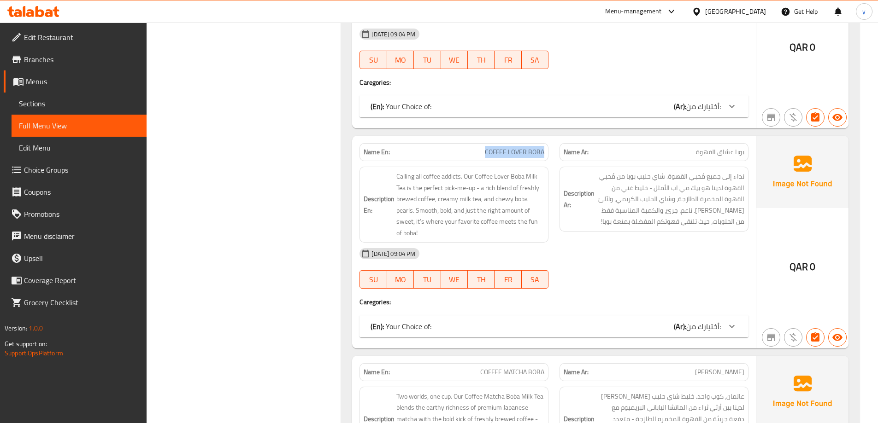
drag, startPoint x: 462, startPoint y: 153, endPoint x: 553, endPoint y: 157, distance: 91.3
click at [553, 157] on div "Name En: COFFEE LOVER BOBA" at bounding box center [454, 152] width 200 height 29
copy span "COFFEE LOVER BOBA"
click at [644, 257] on div "[DATE] 09:04 PM" at bounding box center [554, 254] width 400 height 22
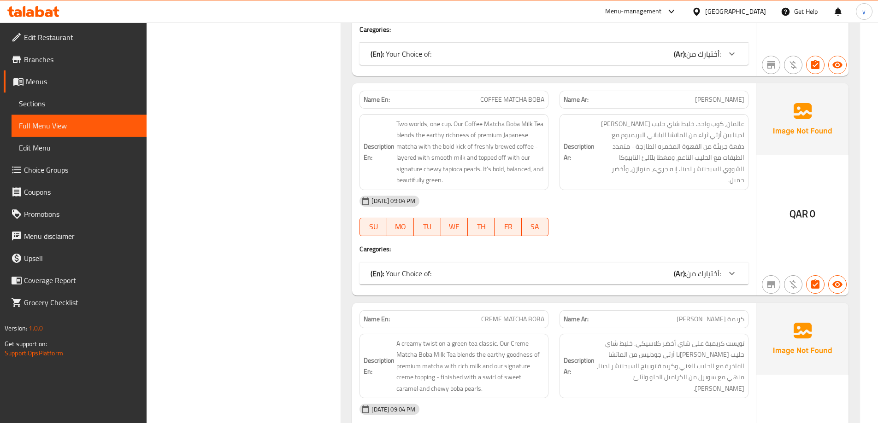
scroll to position [783, 0]
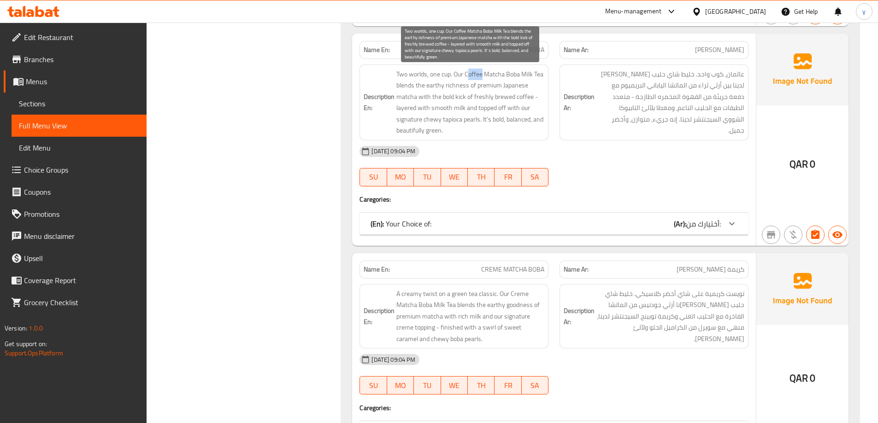
drag, startPoint x: 483, startPoint y: 75, endPoint x: 468, endPoint y: 76, distance: 15.3
click at [468, 76] on span "Two worlds, one cup. Our Coffee Matcha Boba Milk Tea blends the earthy richness…" at bounding box center [470, 103] width 148 height 68
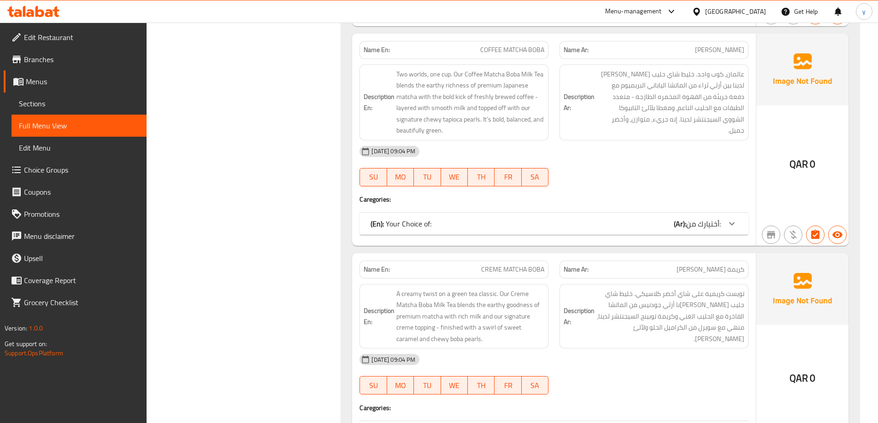
click at [599, 132] on div "Description Ar: عالمان، كوب واحد. خليط شاي حليب ماتشا بوبا لدينا بين أرثي ثراء …" at bounding box center [654, 102] width 200 height 87
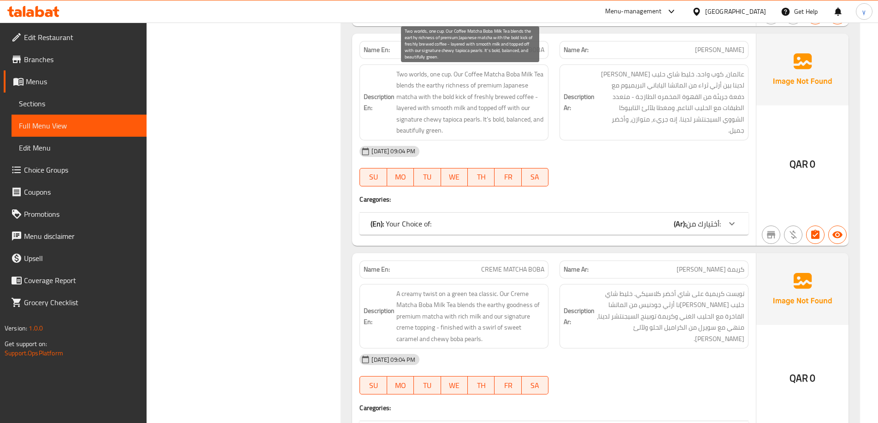
click at [469, 73] on span "Two worlds, one cup. Our Coffee Matcha Boba Milk Tea blends the earthy richness…" at bounding box center [470, 103] width 148 height 68
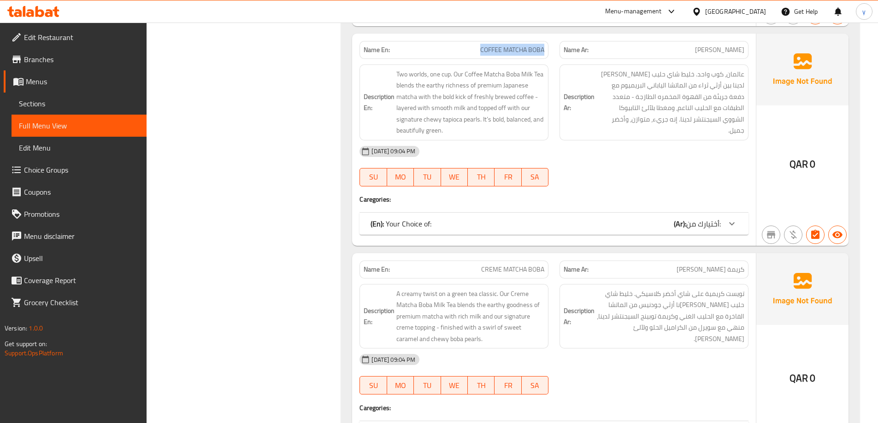
drag, startPoint x: 476, startPoint y: 53, endPoint x: 548, endPoint y: 49, distance: 71.5
click at [548, 49] on div "Name En: COFFEE MATCHA BOBA" at bounding box center [453, 50] width 189 height 18
copy span "COFFEE MATCHA BOBA"
click at [629, 148] on div "[DATE] 09:04 PM" at bounding box center [554, 152] width 400 height 22
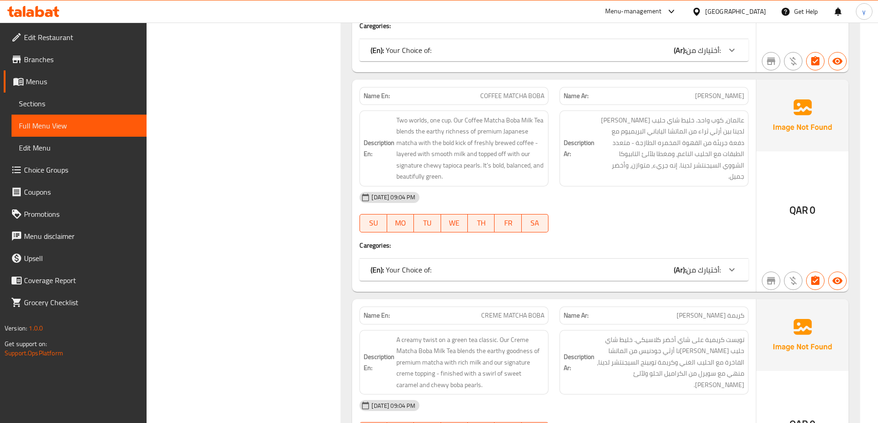
scroll to position [875, 0]
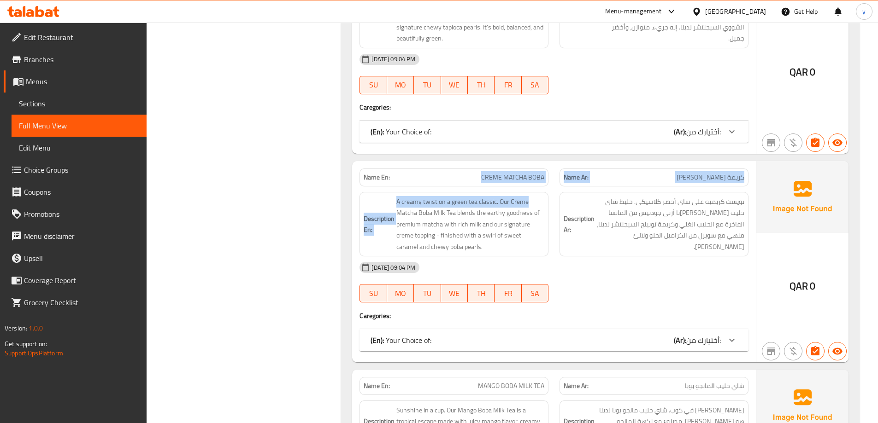
drag, startPoint x: 469, startPoint y: 175, endPoint x: 539, endPoint y: 190, distance: 71.1
click at [539, 190] on div "Name En: CREME MATCHA BOBA Name Ar: كريمة ماتشا بوبا Description En: A creamy t…" at bounding box center [554, 261] width 404 height 201
click at [538, 177] on span "CREME MATCHA BOBA" at bounding box center [512, 178] width 63 height 10
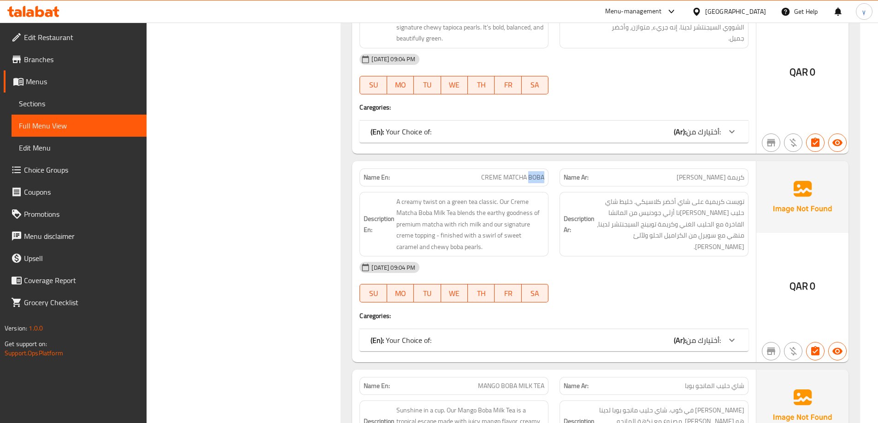
click at [538, 177] on span "CREME MATCHA BOBA" at bounding box center [512, 178] width 63 height 10
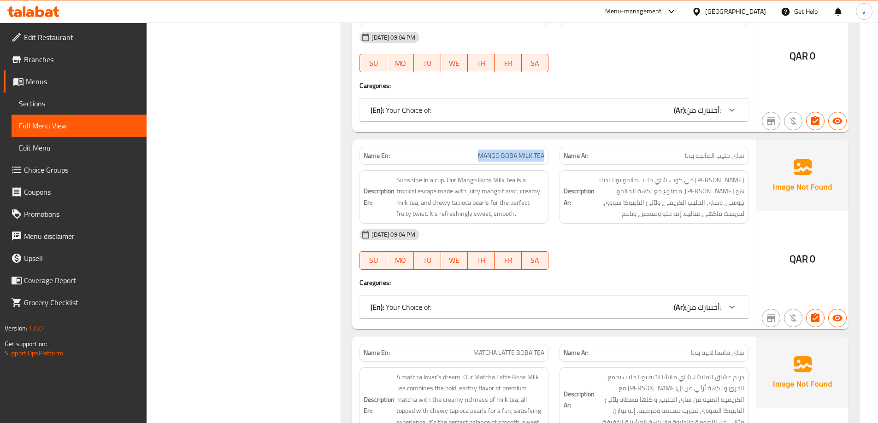
drag, startPoint x: 466, startPoint y: 148, endPoint x: 545, endPoint y: 160, distance: 80.1
click at [545, 160] on div "Name En: MANGO BOBA MILK TEA" at bounding box center [453, 156] width 189 height 18
copy span "MANGO BOBA MILK TEA"
click at [583, 222] on div "Description Ar: صن شاين في كوب. شاي حليب مانجو بوبا لدينا هو ايسكاب استوائي، مص…" at bounding box center [653, 196] width 189 height 53
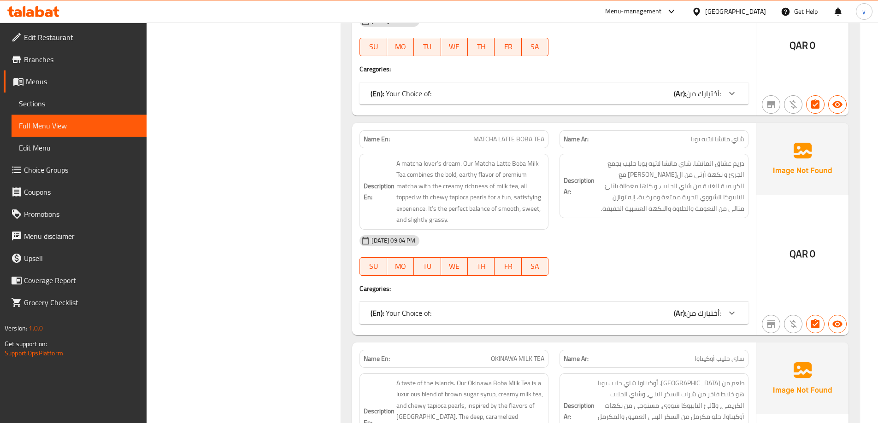
scroll to position [1336, 0]
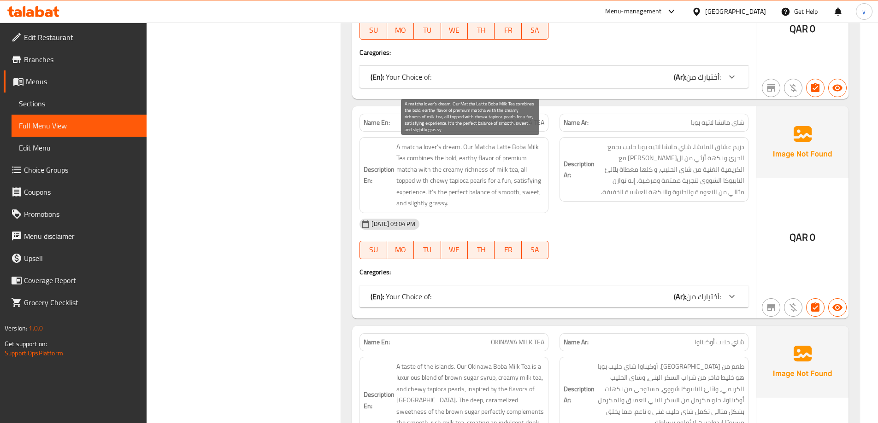
click at [464, 146] on span "A matcha lover’s dream. Our Matcha Latte Boba Milk Tea combines the bold, earth…" at bounding box center [470, 175] width 148 height 68
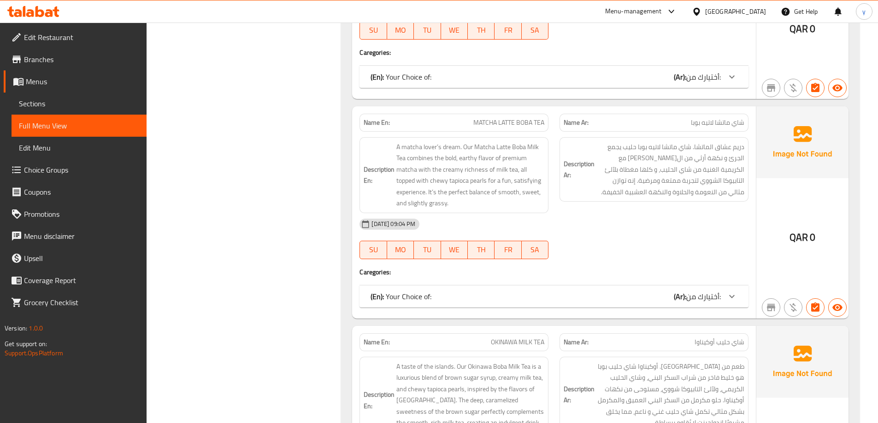
click at [507, 118] on span "MATCHA LATTE BOBA TEA" at bounding box center [508, 123] width 71 height 10
copy span "MATCHA LATTE BOBA TEA"
click at [687, 203] on div "Description Ar: دريم عشاق الماتشا. شاي ماتشا لاتيه بوبا حليب يجمع الجرئ و نكهة …" at bounding box center [654, 175] width 200 height 87
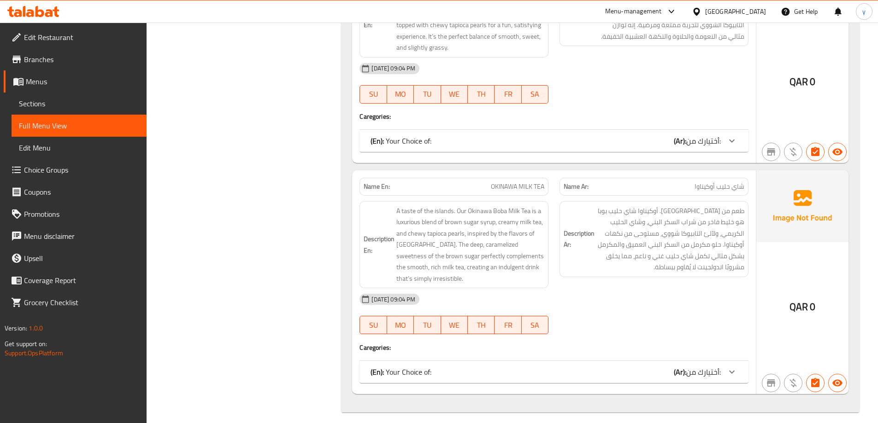
scroll to position [1500, 0]
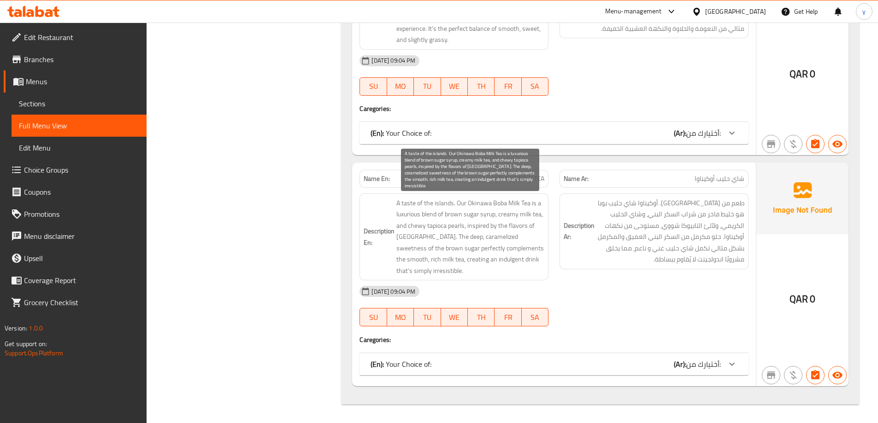
click at [460, 199] on span "A taste of the islands. Our Okinawa Boba Milk Tea is a luxurious blend of brown…" at bounding box center [470, 237] width 148 height 79
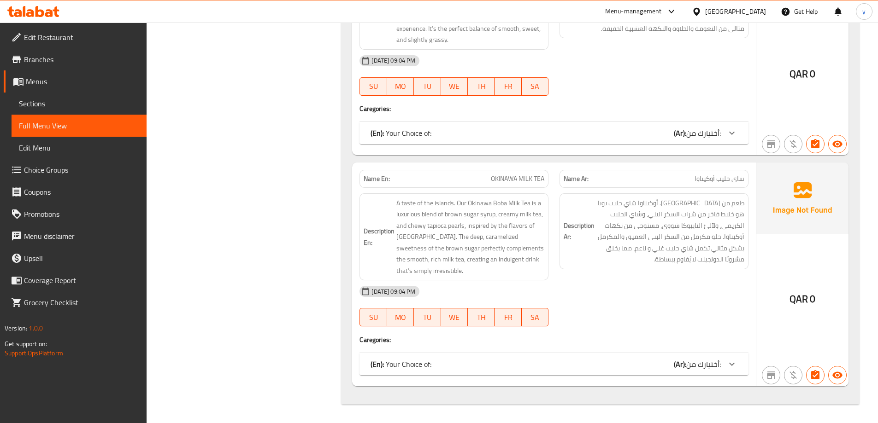
click at [492, 181] on span "OKINAWA MILK TEA" at bounding box center [517, 179] width 53 height 10
copy span "OKINAWA MILK TEA"
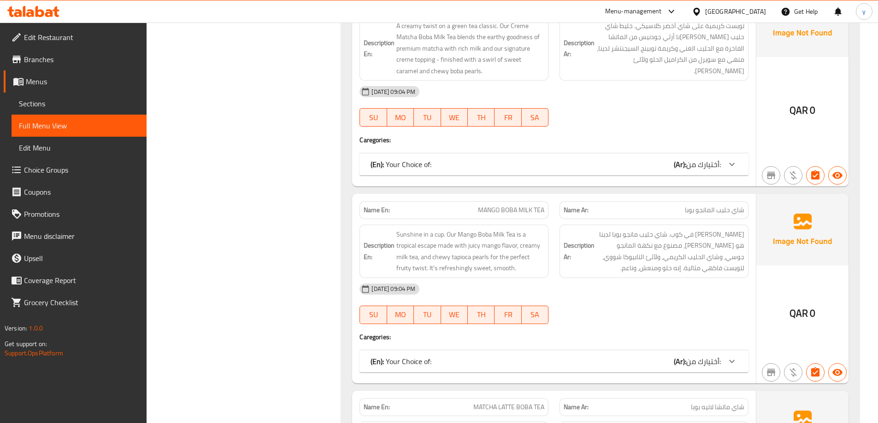
scroll to position [947, 0]
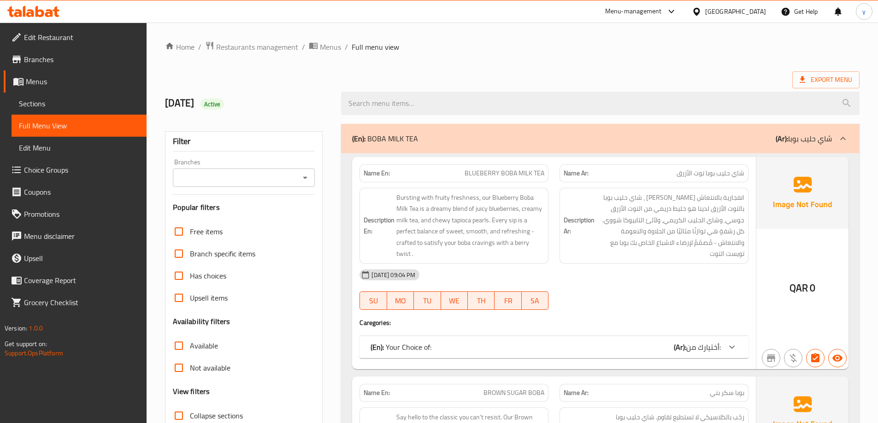
scroll to position [230, 0]
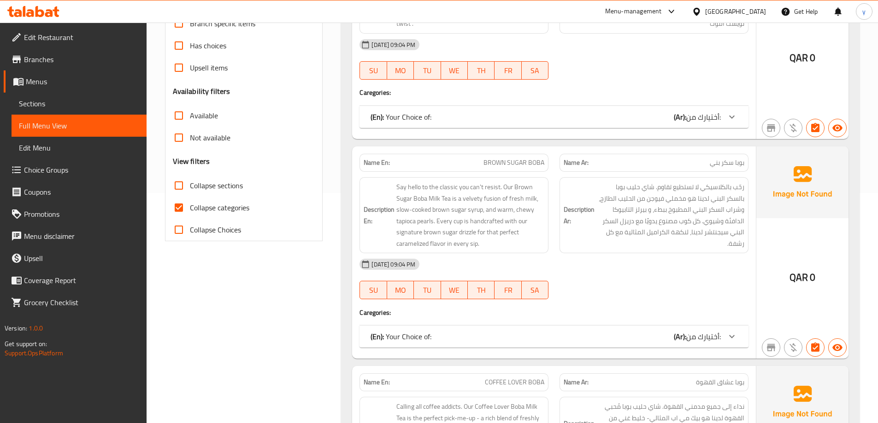
click at [186, 205] on input "Collapse categories" at bounding box center [179, 208] width 22 height 22
checkbox input "false"
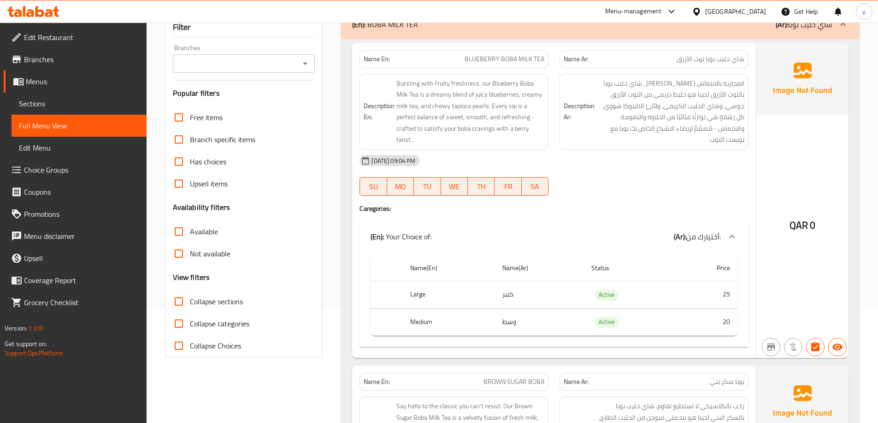
scroll to position [46, 0]
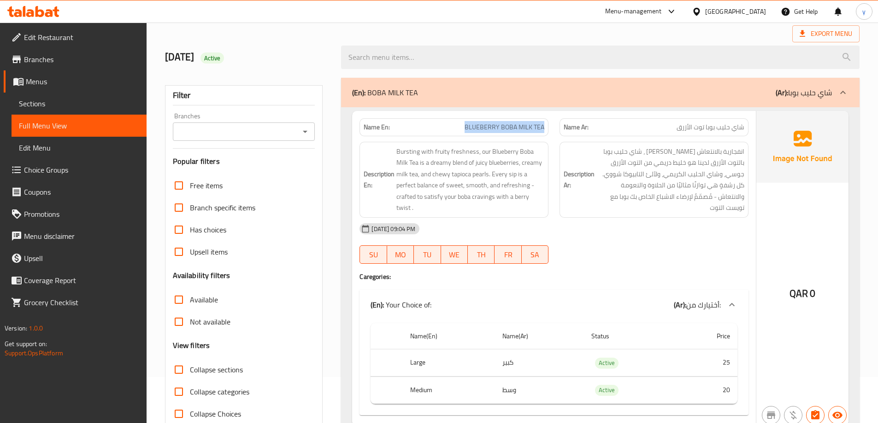
drag, startPoint x: 462, startPoint y: 128, endPoint x: 549, endPoint y: 131, distance: 87.1
click at [549, 131] on div "Name En: BLUEBERRY BOBA MILK TEA" at bounding box center [454, 127] width 200 height 29
copy span "BLUEBERRY BOBA MILK TEA"
